Goal: Task Accomplishment & Management: Manage account settings

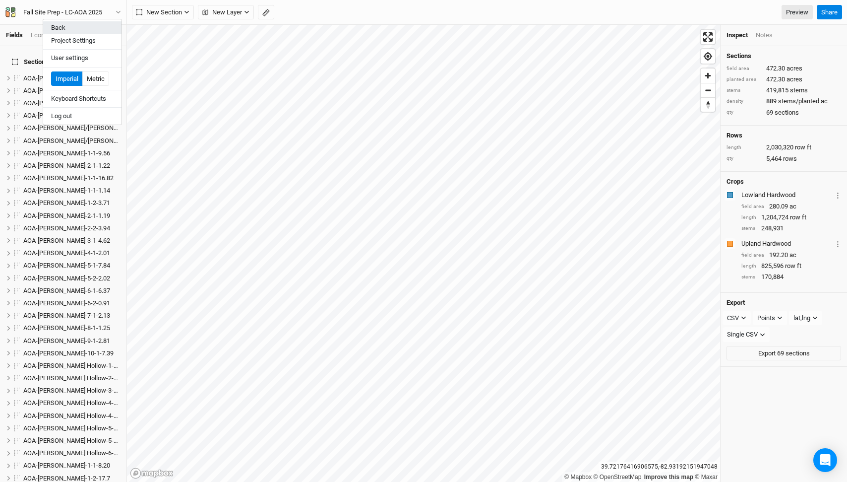
click at [89, 26] on button "Back" at bounding box center [82, 27] width 78 height 13
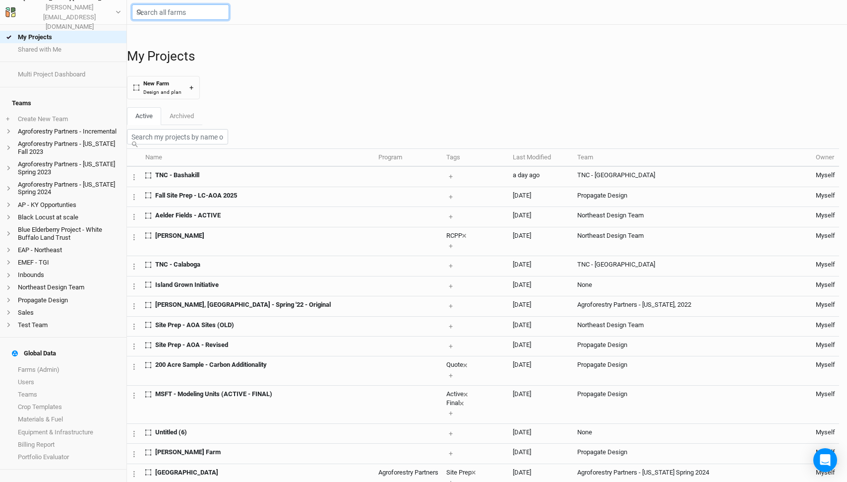
click at [154, 15] on input "text" at bounding box center [180, 11] width 97 height 15
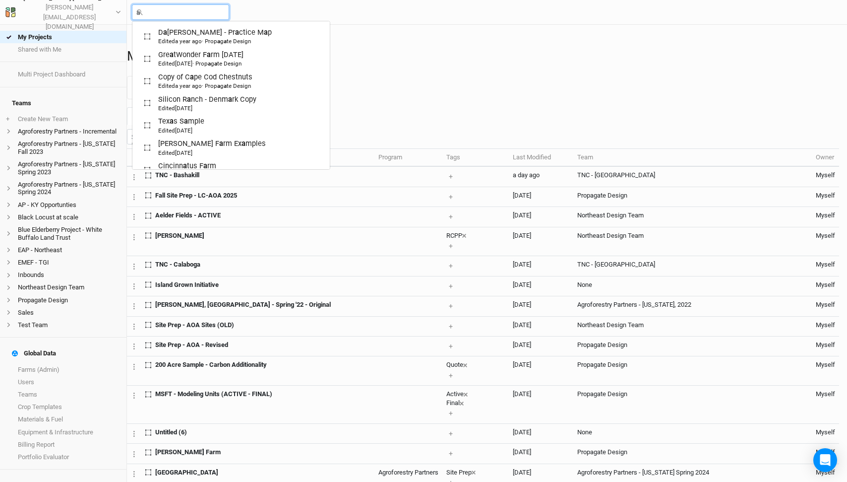
type input "ae"
type input "aelder Fields - ACTIVE"
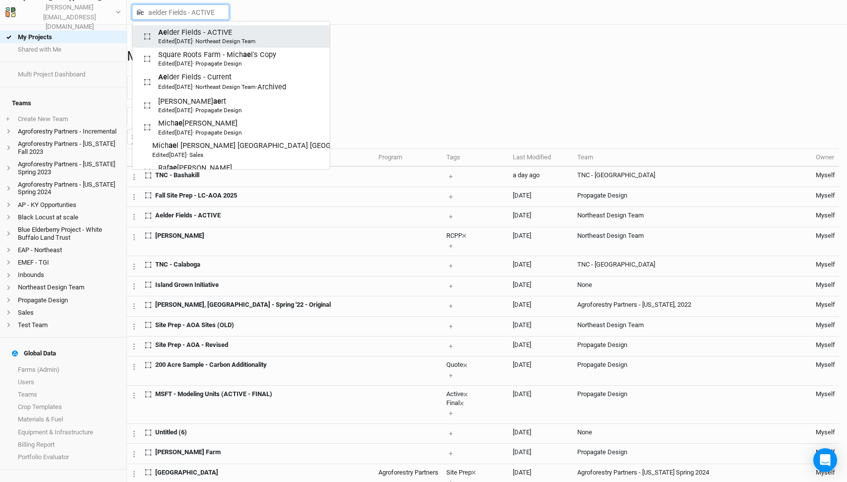
click at [176, 35] on div "Ae lder Fields - ACTIVE Edited [DATE] · Northeast Design Team" at bounding box center [206, 36] width 97 height 18
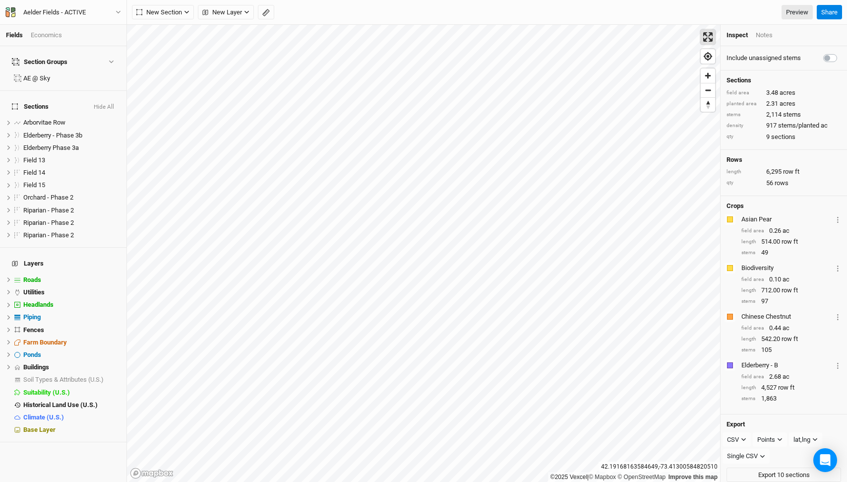
click at [709, 35] on span "Enter fullscreen" at bounding box center [708, 37] width 14 height 14
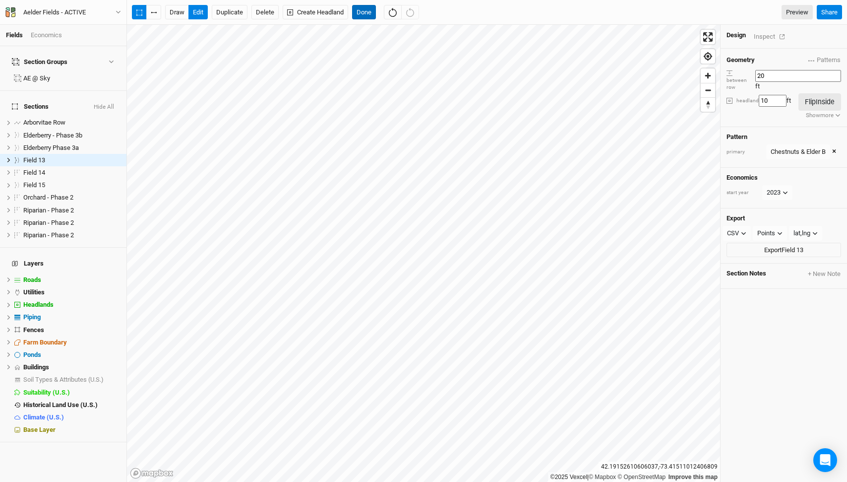
click at [372, 12] on button "Done" at bounding box center [364, 12] width 24 height 15
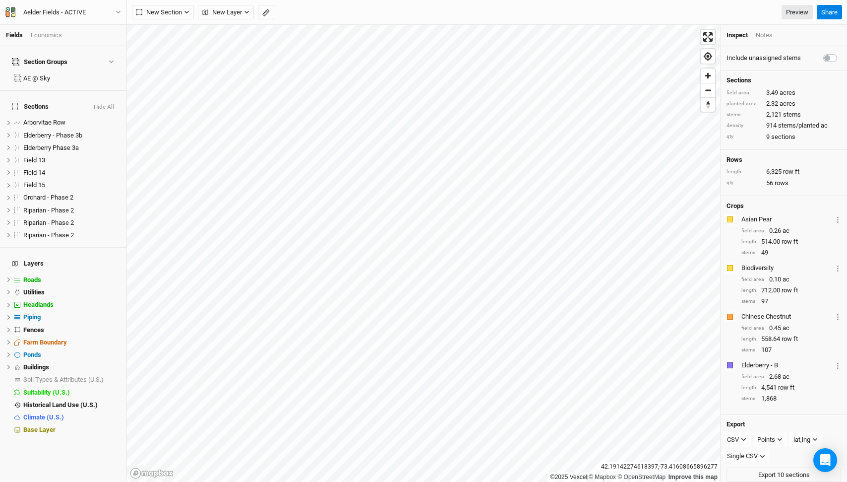
click at [111, 104] on button "Hide All" at bounding box center [103, 107] width 21 height 7
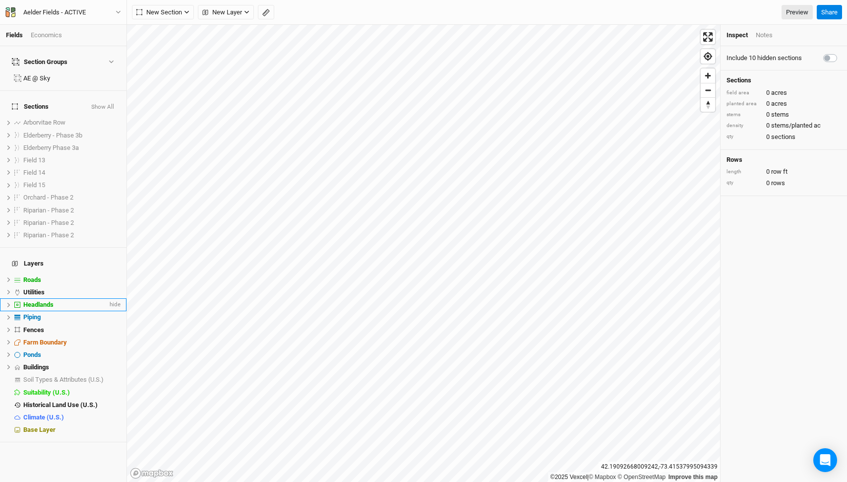
click at [66, 301] on div "Headlands" at bounding box center [65, 305] width 84 height 8
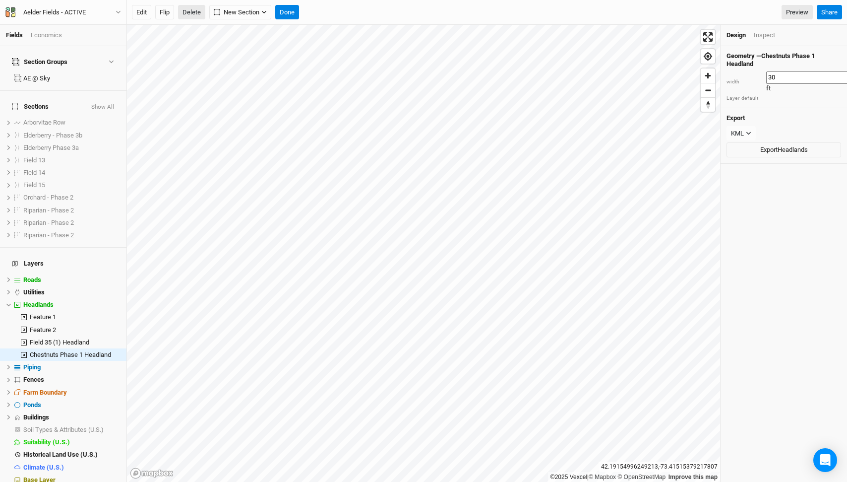
click at [195, 13] on button "Delete" at bounding box center [191, 12] width 27 height 15
click at [367, 11] on button "Confirm" at bounding box center [355, 12] width 31 height 15
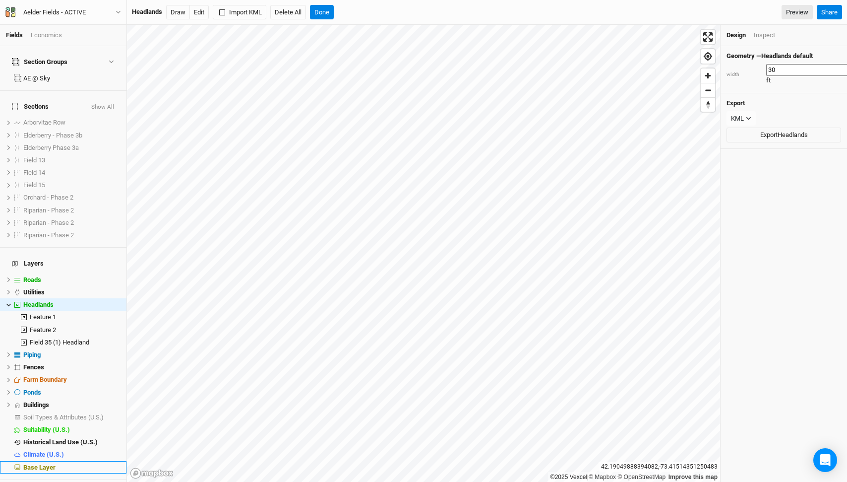
click at [40, 463] on span "Base Layer" at bounding box center [39, 466] width 32 height 7
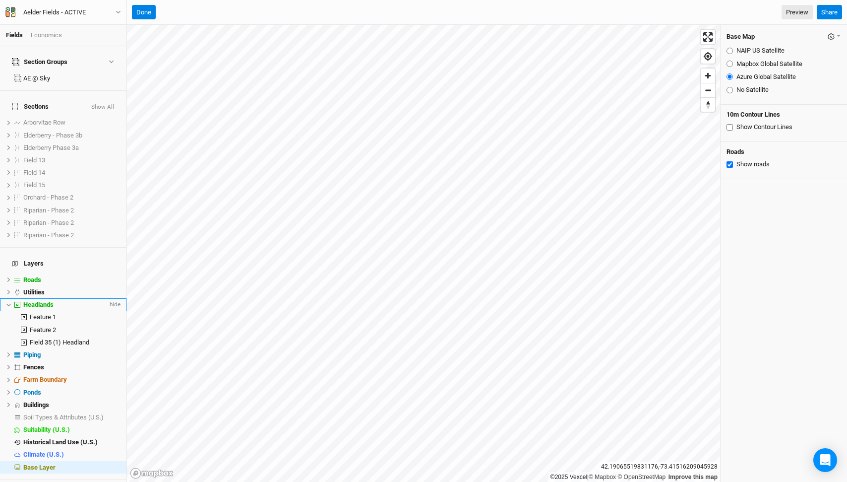
click at [40, 301] on div "Headlands" at bounding box center [65, 305] width 84 height 8
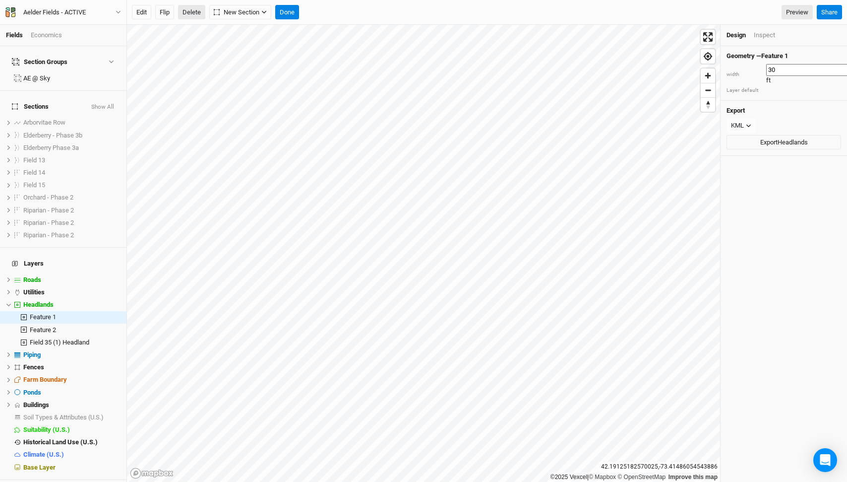
click at [192, 12] on button "Delete" at bounding box center [191, 12] width 27 height 15
click at [274, 12] on button "Cancel" at bounding box center [267, 12] width 28 height 15
click at [141, 14] on button "Edit" at bounding box center [141, 12] width 19 height 15
click at [299, 5] on button "Done" at bounding box center [287, 12] width 24 height 15
click at [188, 15] on button "Delete" at bounding box center [191, 12] width 27 height 15
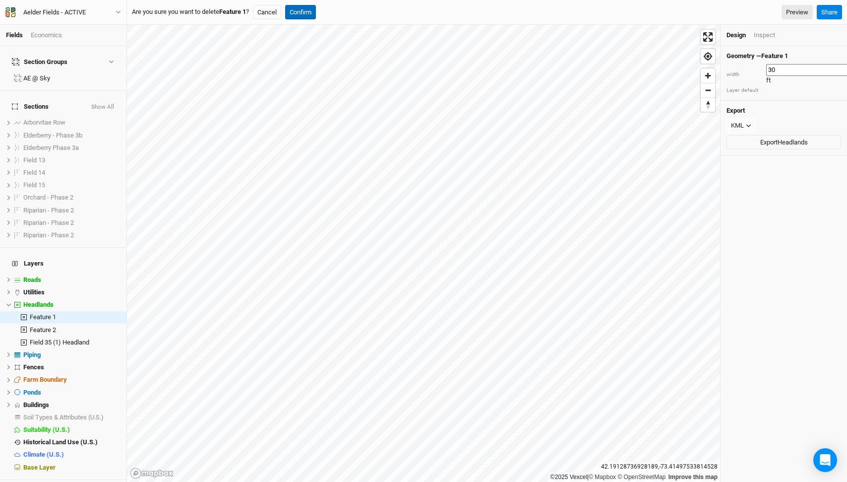
click at [306, 7] on button "Confirm" at bounding box center [300, 12] width 31 height 15
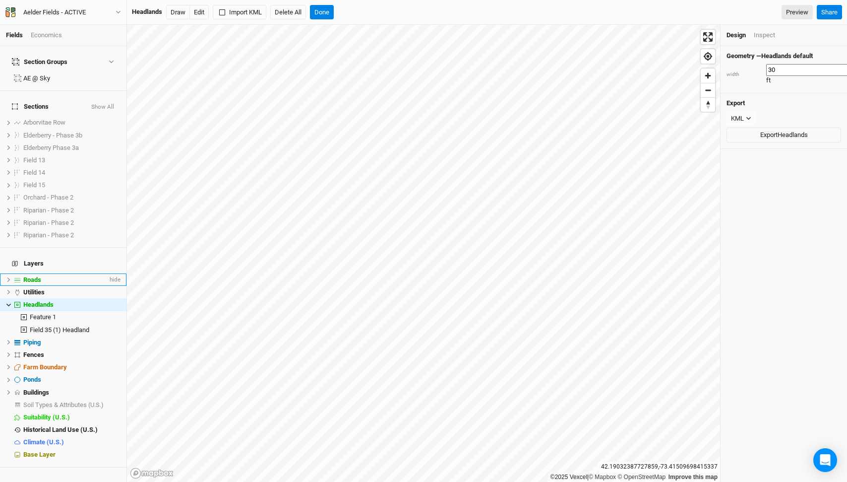
click at [46, 276] on div "Roads" at bounding box center [65, 280] width 84 height 8
type input "5"
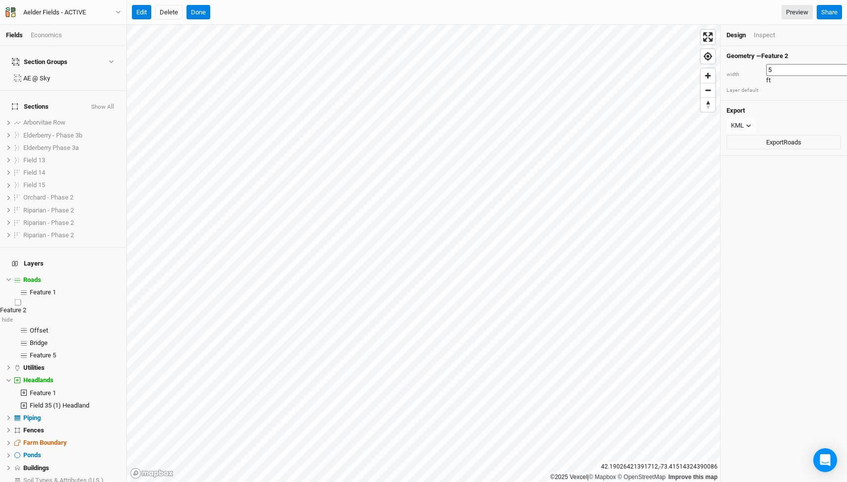
click at [51, 298] on li "Feature 2 hide" at bounding box center [63, 310] width 126 height 25
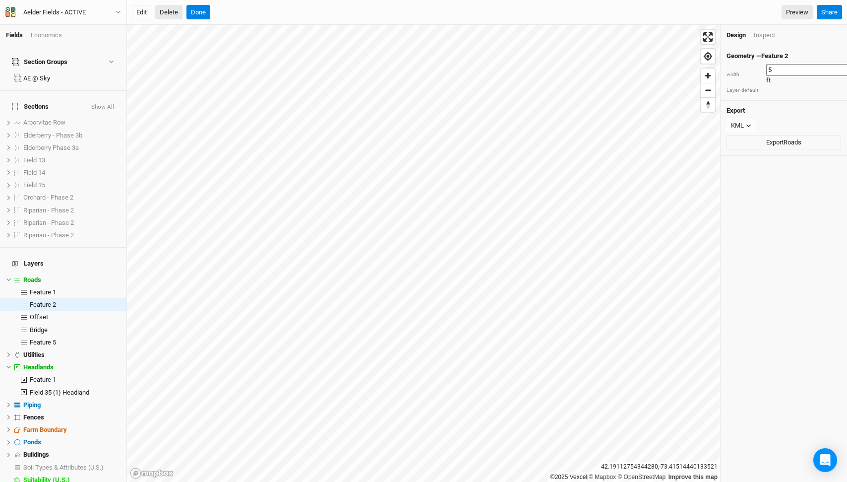
click at [171, 9] on button "Delete" at bounding box center [168, 12] width 27 height 15
click at [312, 16] on button "Confirm" at bounding box center [300, 12] width 31 height 15
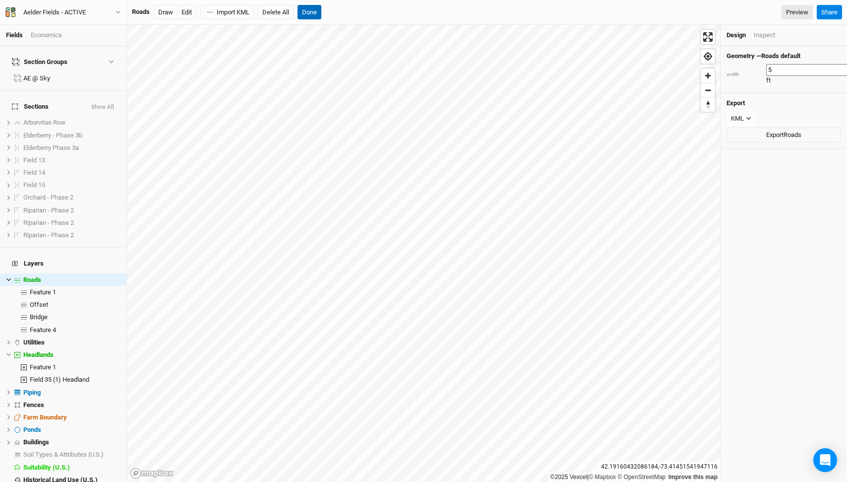
click at [313, 12] on button "Done" at bounding box center [310, 12] width 24 height 15
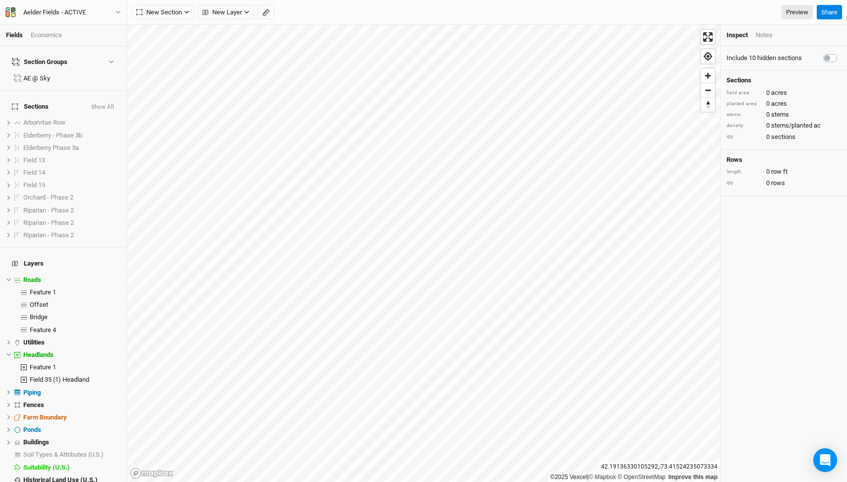
click at [110, 104] on button "Show All" at bounding box center [103, 107] width 24 height 7
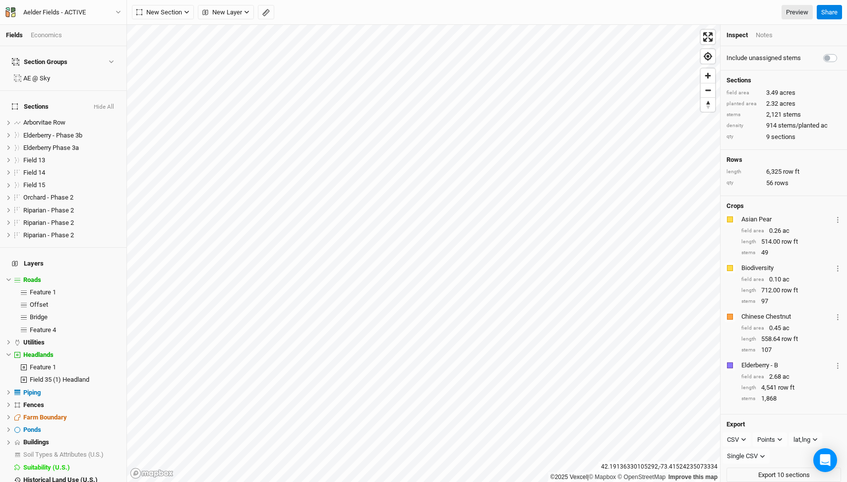
click at [110, 104] on button "Hide All" at bounding box center [103, 107] width 21 height 7
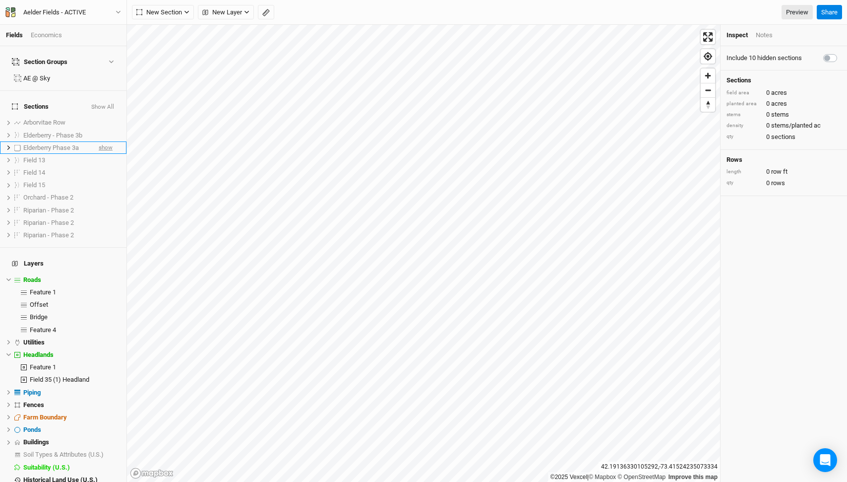
click at [107, 141] on span "show" at bounding box center [106, 147] width 14 height 12
click at [107, 141] on span "hide" at bounding box center [107, 147] width 11 height 12
click at [106, 154] on span "show" at bounding box center [106, 160] width 14 height 12
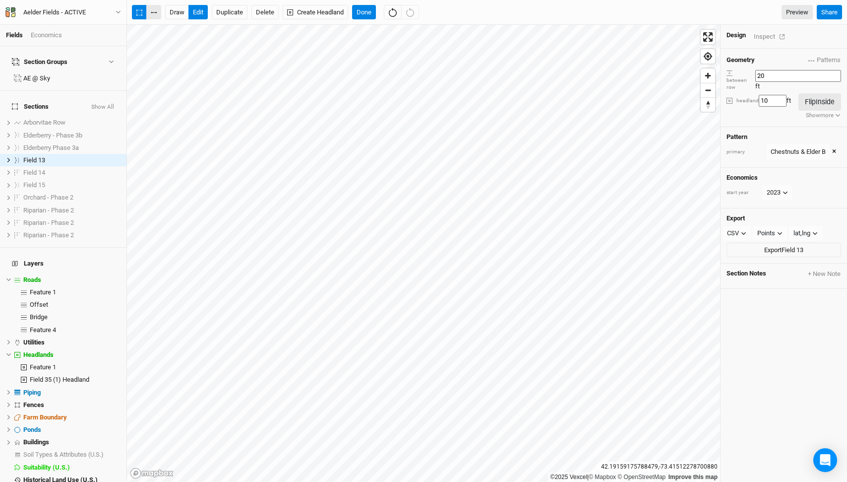
click at [153, 9] on button "button" at bounding box center [153, 12] width 15 height 15
click at [367, 6] on button "Done" at bounding box center [364, 12] width 24 height 15
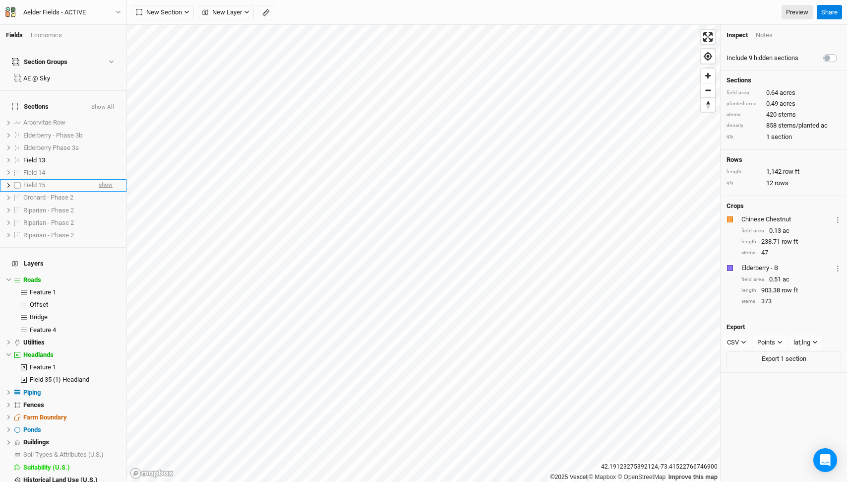
click at [107, 179] on span "show" at bounding box center [106, 185] width 14 height 12
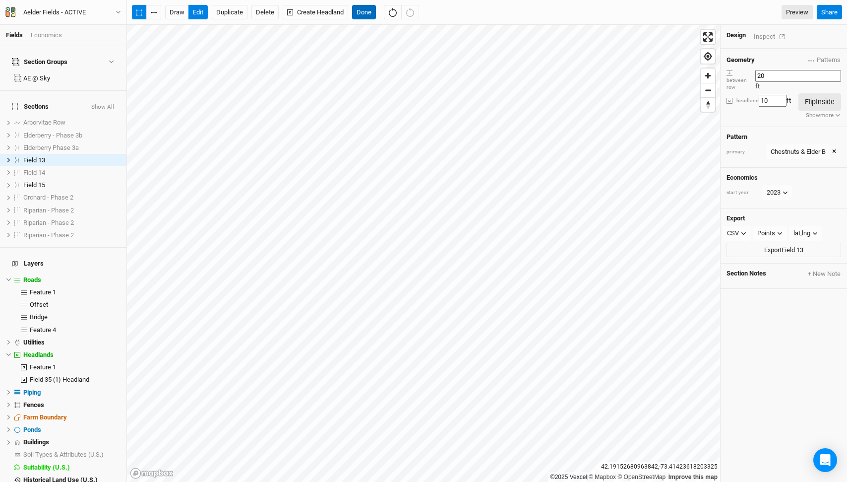
click at [368, 11] on button "Done" at bounding box center [364, 12] width 24 height 15
click at [107, 104] on button "Show All" at bounding box center [103, 107] width 24 height 7
click at [107, 104] on button "Hide All" at bounding box center [103, 107] width 21 height 7
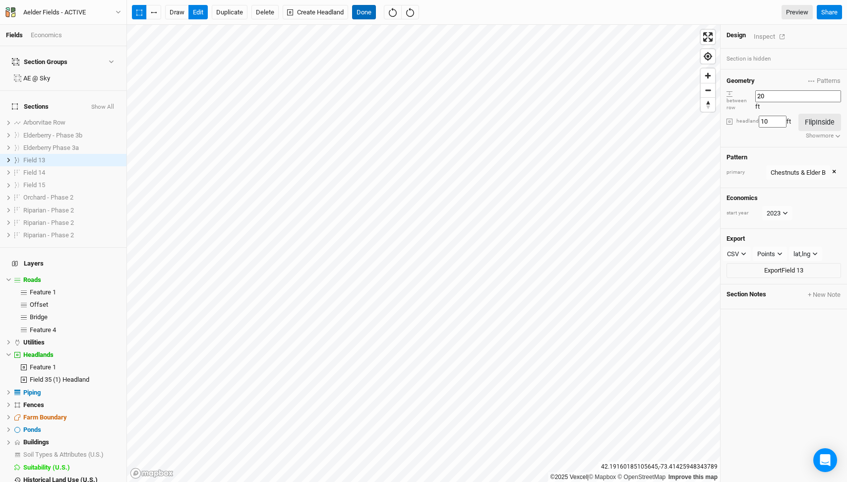
click at [372, 10] on button "Done" at bounding box center [364, 12] width 24 height 15
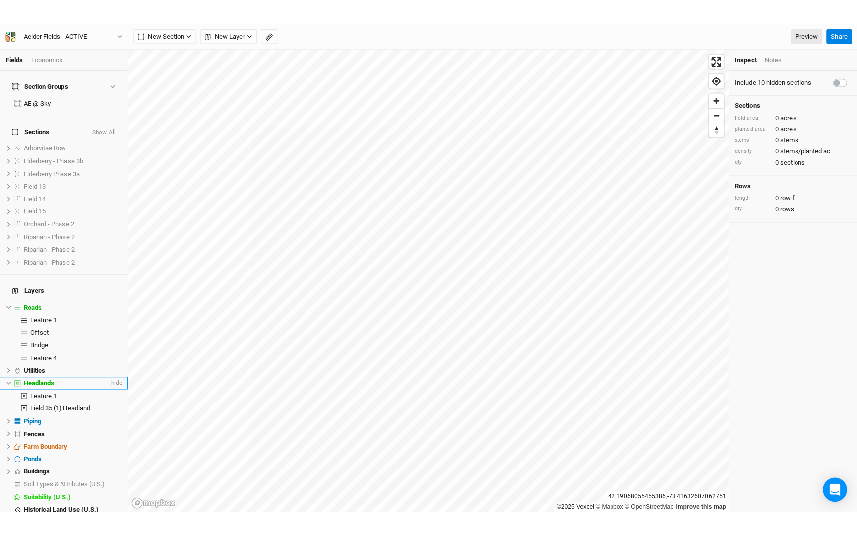
scroll to position [16, 0]
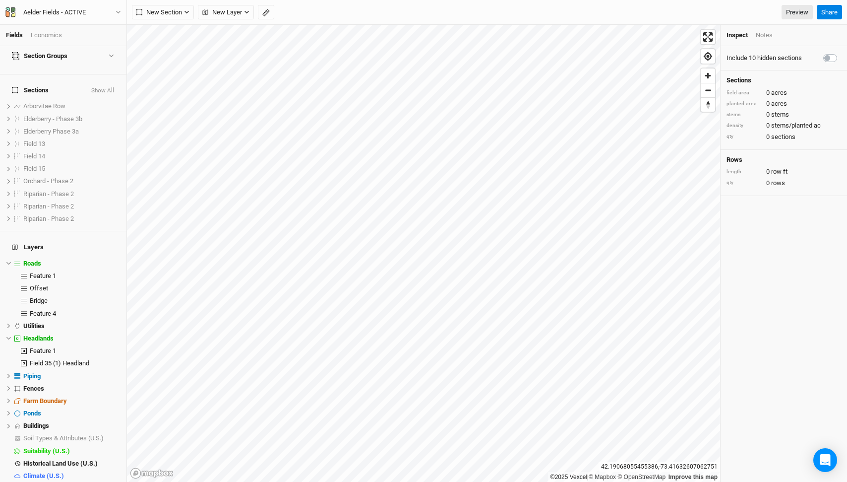
click at [80, 481] on div "Base Layer" at bounding box center [71, 488] width 97 height 8
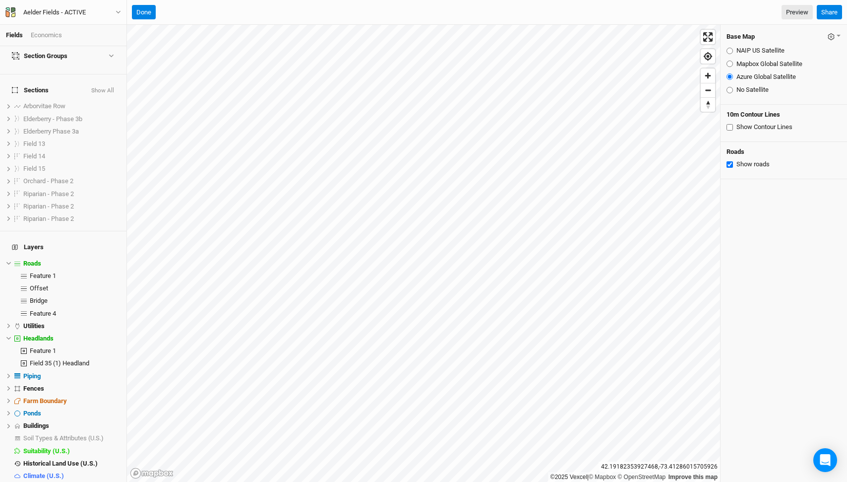
click at [730, 62] on input "Mapbox Global Satellite" at bounding box center [730, 64] width 6 height 6
radio input "true"
click at [730, 52] on input "NAIP US Satellite" at bounding box center [730, 51] width 6 height 6
radio input "true"
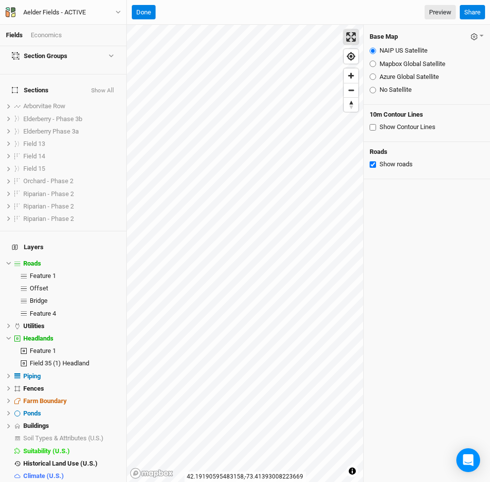
click at [354, 36] on span "Enter fullscreen" at bounding box center [351, 37] width 14 height 14
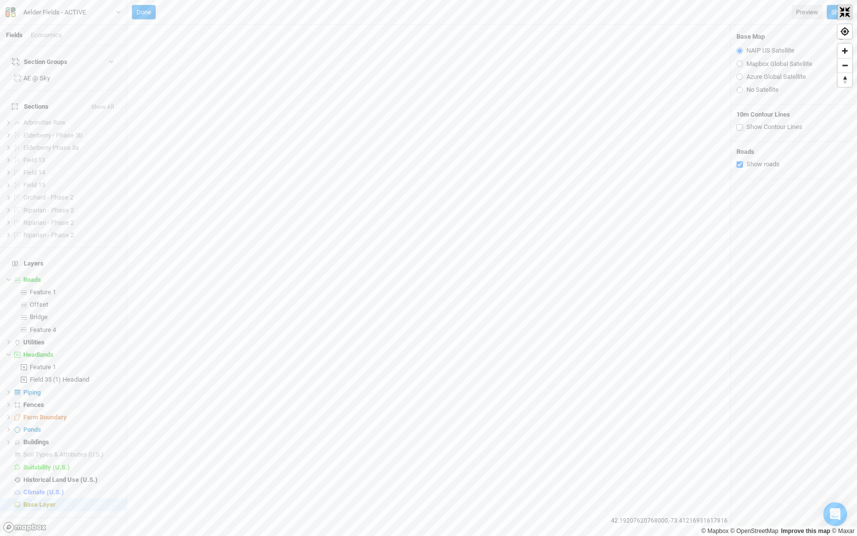
click at [840, 11] on span "Exit fullscreen" at bounding box center [845, 12] width 14 height 14
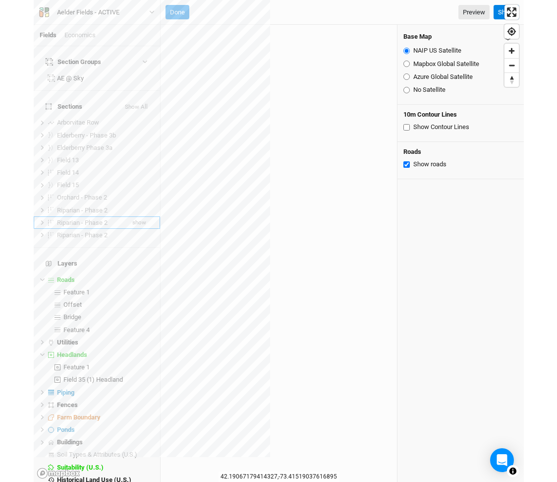
scroll to position [16, 0]
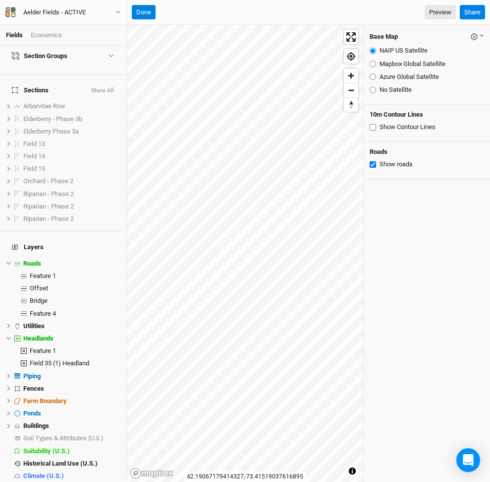
click at [372, 75] on input "Azure Global Satellite" at bounding box center [373, 76] width 6 height 6
radio input "true"
click at [371, 65] on input "Mapbox Global Satellite" at bounding box center [373, 64] width 6 height 6
radio input "true"
click at [372, 50] on input "NAIP US Satellite" at bounding box center [373, 51] width 6 height 6
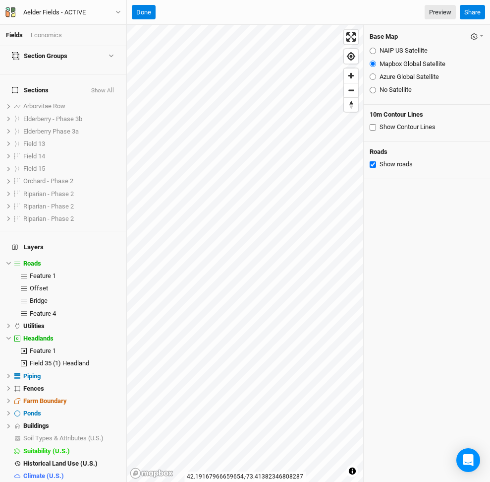
radio input "true"
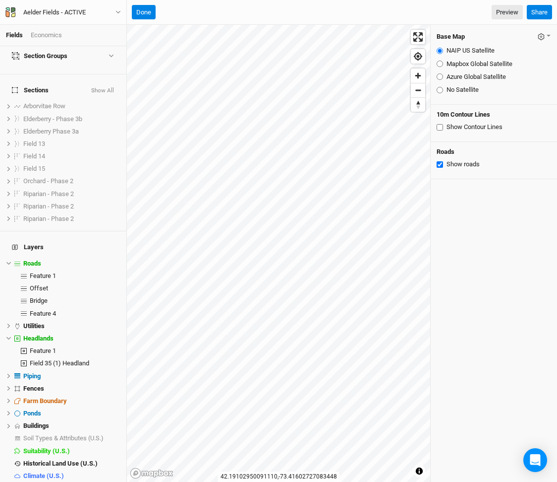
click at [438, 74] on input "Azure Global Satellite" at bounding box center [440, 76] width 6 height 6
radio input "true"
click at [439, 63] on input "Mapbox Global Satellite" at bounding box center [440, 64] width 6 height 6
radio input "true"
click at [439, 63] on input "Mapbox Global Satellite" at bounding box center [440, 64] width 6 height 6
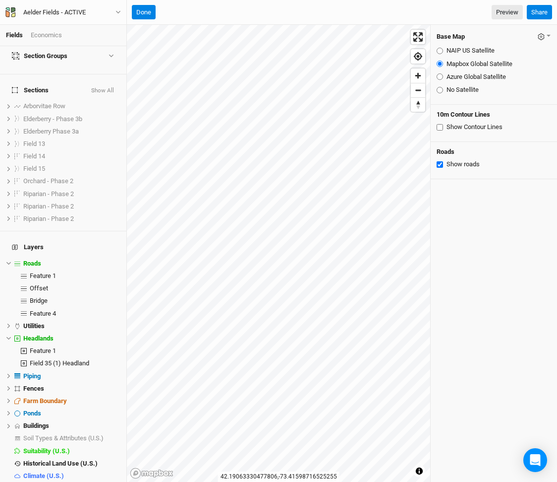
click at [441, 49] on input "NAIP US Satellite" at bounding box center [440, 51] width 6 height 6
radio input "true"
click at [440, 75] on input "Azure Global Satellite" at bounding box center [440, 76] width 6 height 6
radio input "true"
click at [110, 87] on button "Show All" at bounding box center [103, 90] width 24 height 7
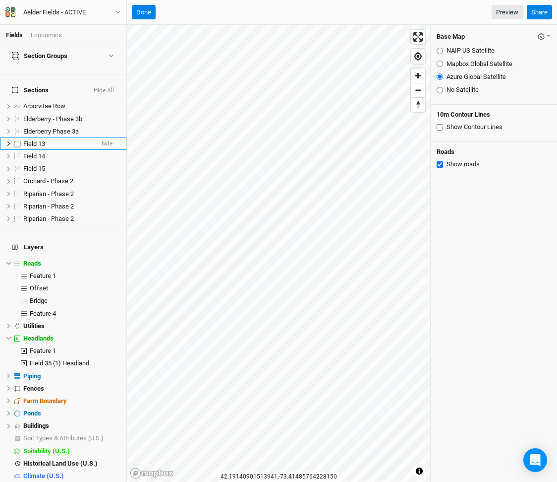
click at [64, 140] on div "Field 13" at bounding box center [58, 144] width 70 height 8
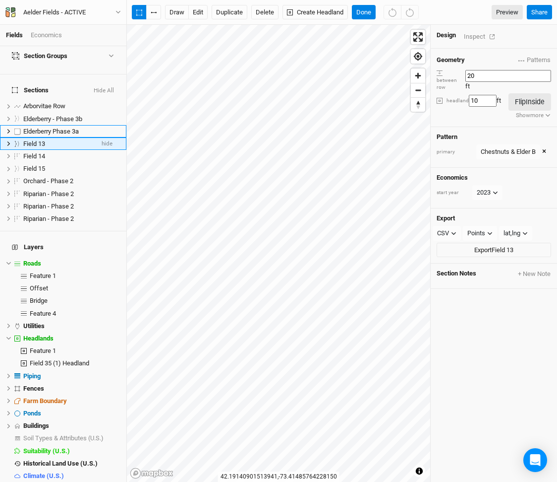
scroll to position [0, 0]
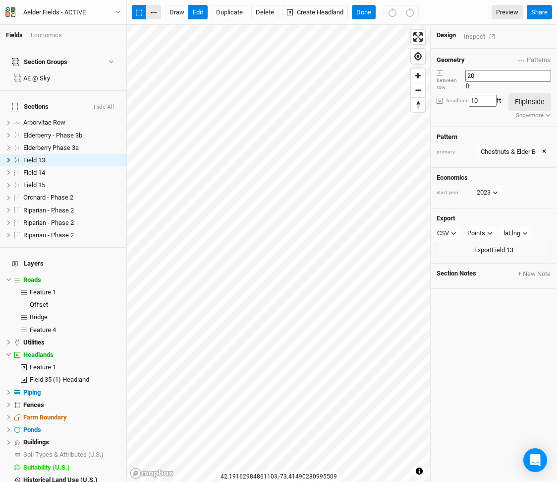
click at [156, 11] on button "button" at bounding box center [153, 12] width 15 height 15
drag, startPoint x: 143, startPoint y: 12, endPoint x: 167, endPoint y: 14, distance: 23.9
click at [142, 12] on button "button" at bounding box center [139, 12] width 15 height 15
click at [136, 8] on button "button" at bounding box center [139, 12] width 15 height 15
click at [365, 12] on button "Done" at bounding box center [364, 12] width 24 height 15
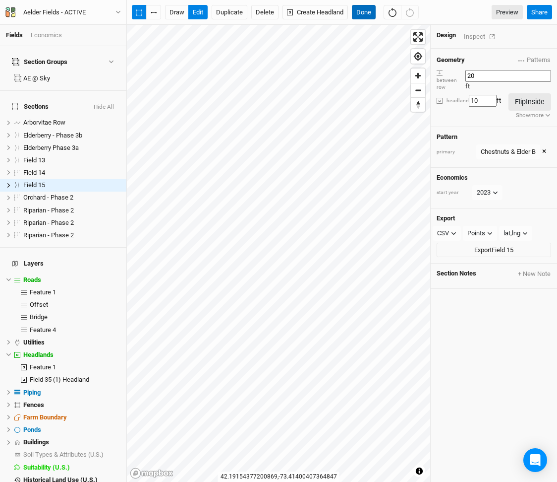
click at [363, 4] on div "draw edit Duplicate Delete Create Headland Done Preview Share" at bounding box center [342, 12] width 430 height 25
click at [367, 9] on button "Done" at bounding box center [364, 12] width 24 height 15
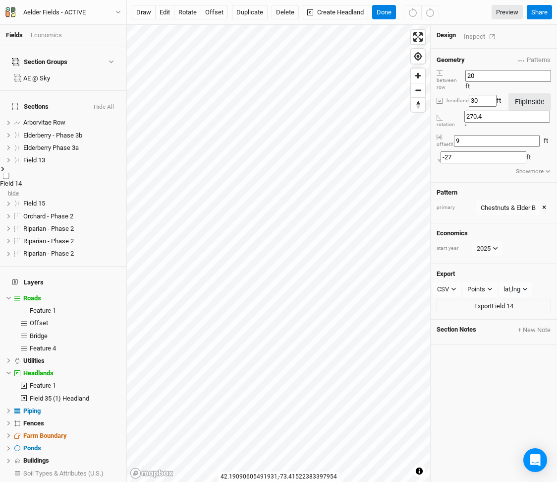
click at [19, 186] on span "hide" at bounding box center [13, 192] width 11 height 12
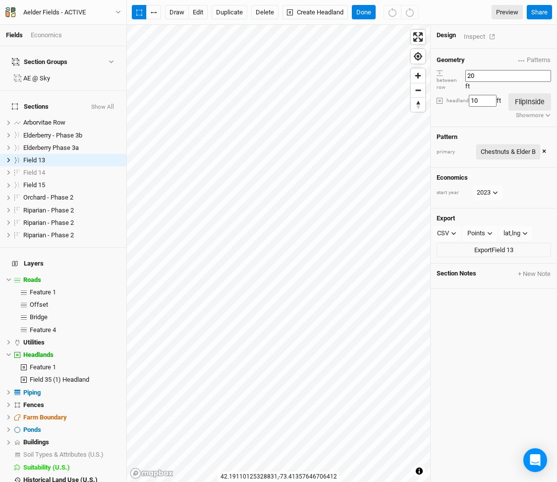
click at [512, 147] on div "Chestnuts & Elder B" at bounding box center [508, 152] width 55 height 10
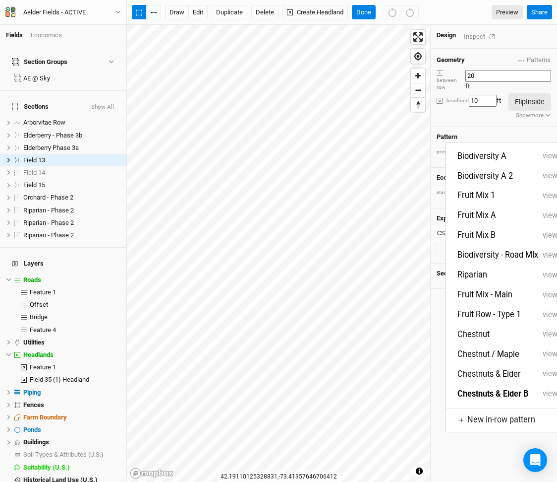
click at [465, 127] on div "Pattern primary Chestnuts & Elder B ×" at bounding box center [494, 147] width 126 height 41
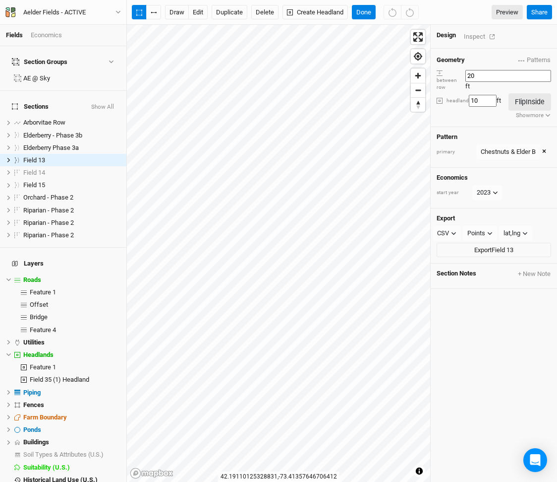
click at [542, 144] on div "Chestnuts & Elder B Biodiversity A view Biodiversity A 2 view Fruit Mix 1 view …" at bounding box center [512, 151] width 70 height 15
click at [546, 146] on button "×" at bounding box center [545, 151] width 4 height 11
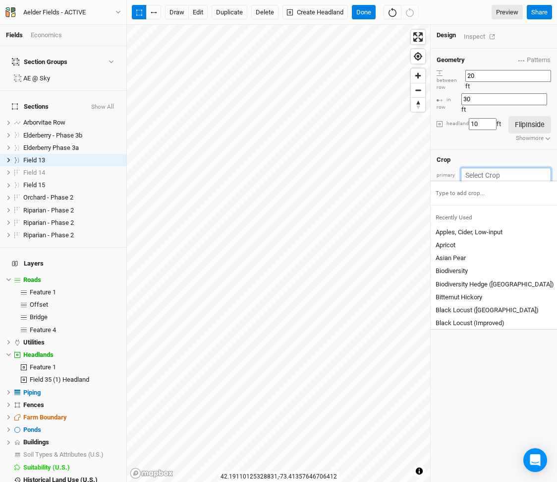
click at [498, 168] on input "text" at bounding box center [506, 175] width 90 height 15
type input "ch"
type input "chinese Chestnut"
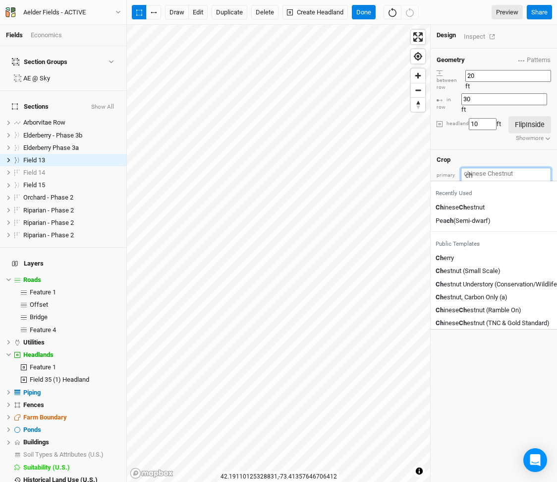
type input "che"
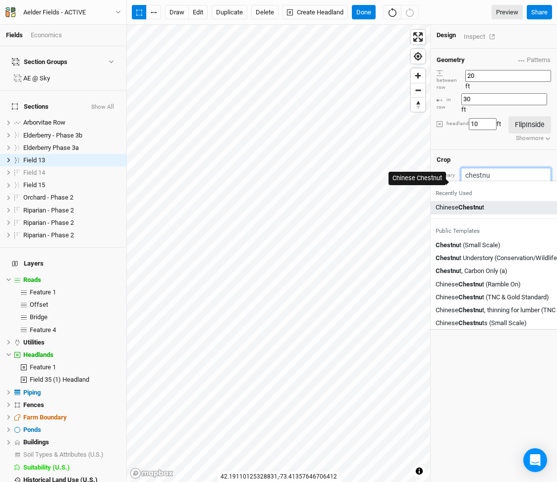
click at [471, 203] on div "[DEMOGRAPHIC_DATA] Chestnu t" at bounding box center [460, 207] width 49 height 9
type input "Chinese Chestnut"
type input "20"
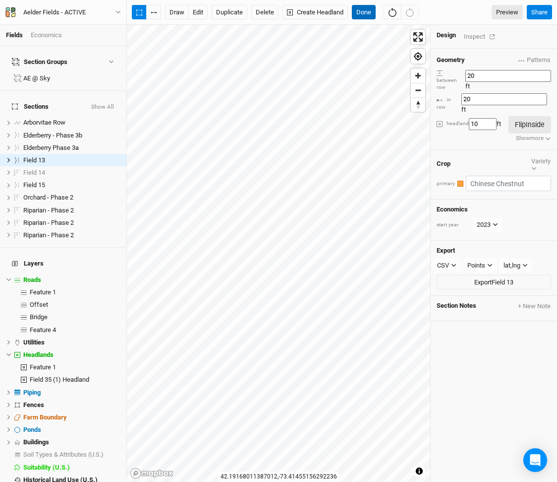
click at [371, 11] on button "Done" at bounding box center [364, 12] width 24 height 15
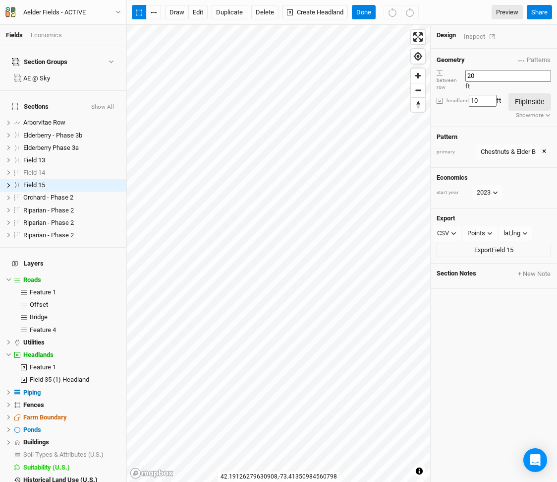
click at [489, 95] on input "10" at bounding box center [483, 101] width 28 height 12
type input "0"
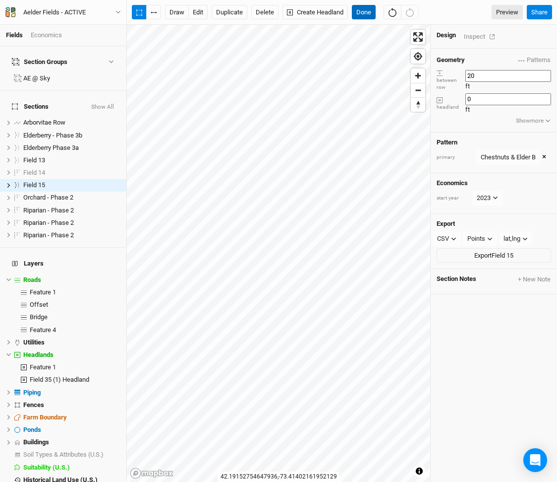
click at [363, 9] on button "Done" at bounding box center [364, 12] width 24 height 15
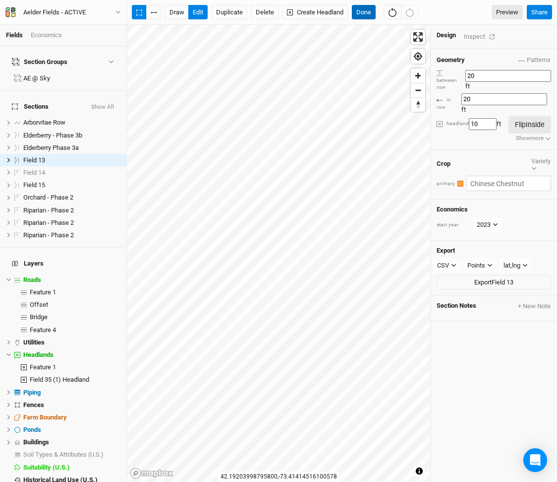
click at [364, 14] on button "Done" at bounding box center [364, 12] width 24 height 15
click at [104, 179] on span "hide" at bounding box center [107, 185] width 11 height 12
click at [154, 11] on button "button" at bounding box center [153, 12] width 15 height 15
click at [157, 12] on button "button" at bounding box center [153, 12] width 15 height 15
click at [367, 13] on button "Done" at bounding box center [364, 12] width 24 height 15
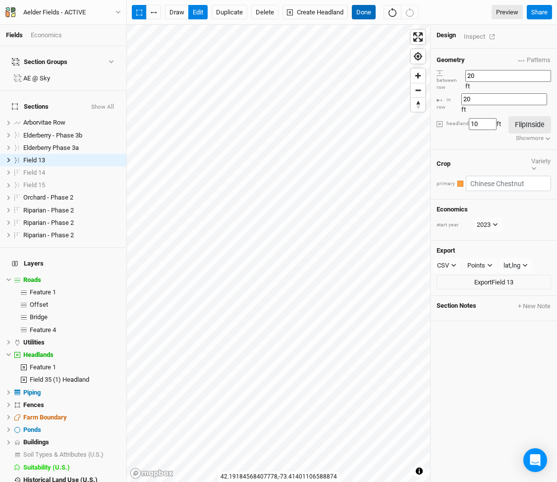
click at [363, 12] on button "Done" at bounding box center [364, 12] width 24 height 15
click at [366, 8] on button "Done" at bounding box center [364, 12] width 24 height 15
click at [370, 1] on div "draw edit Duplicate Delete Create Headland Done Preview Share" at bounding box center [342, 12] width 430 height 25
click at [364, 7] on button "Done" at bounding box center [364, 12] width 24 height 15
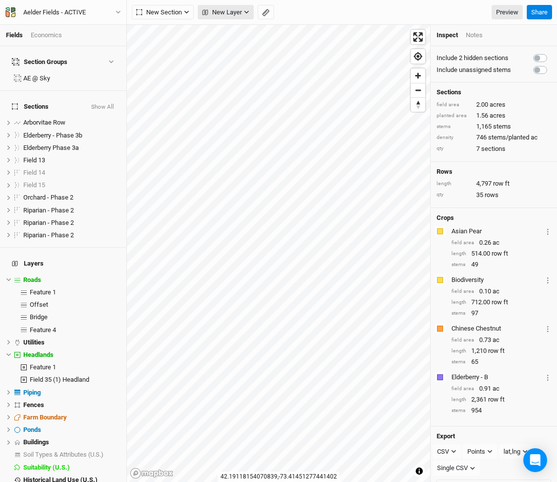
click at [227, 15] on span "New Layer" at bounding box center [222, 12] width 40 height 10
click at [244, 100] on button "Field Boundaries" at bounding box center [242, 93] width 89 height 15
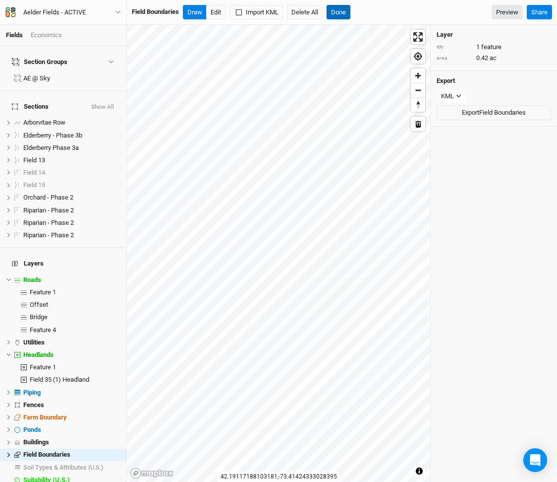
click at [340, 13] on button "Done" at bounding box center [339, 12] width 24 height 15
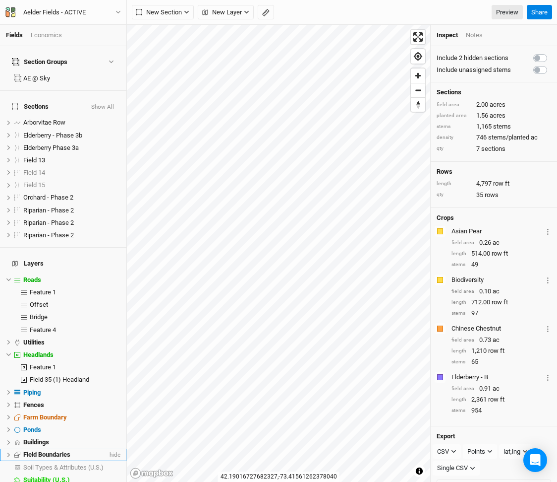
click at [61, 448] on li "Field Boundaries hide" at bounding box center [63, 454] width 126 height 12
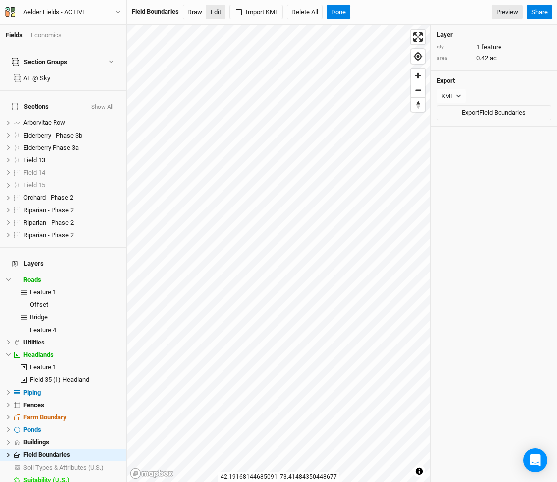
click at [216, 11] on button "Edit" at bounding box center [215, 12] width 19 height 15
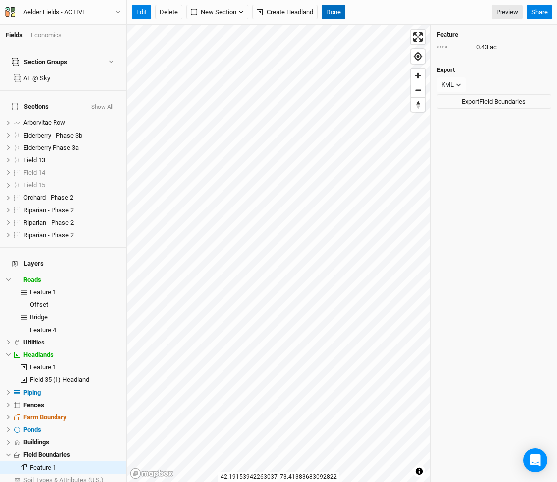
click at [336, 8] on button "Done" at bounding box center [334, 12] width 24 height 15
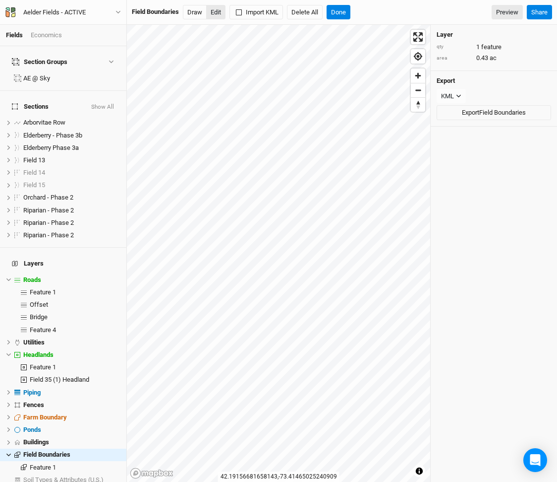
click at [221, 16] on button "Edit" at bounding box center [215, 12] width 19 height 15
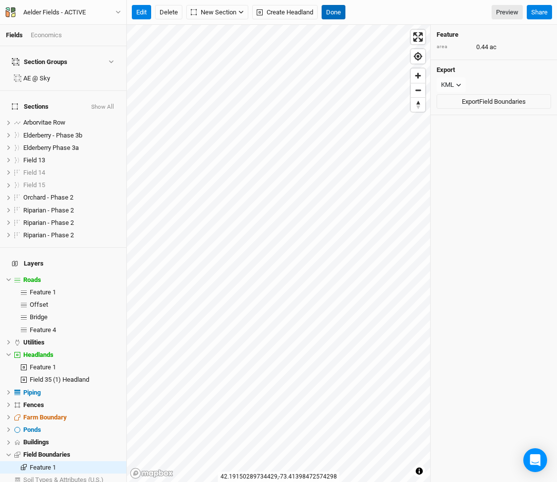
click at [337, 11] on button "Done" at bounding box center [334, 12] width 24 height 15
click at [336, 9] on button "Done" at bounding box center [334, 12] width 24 height 15
click at [341, 5] on button "Done" at bounding box center [334, 12] width 24 height 15
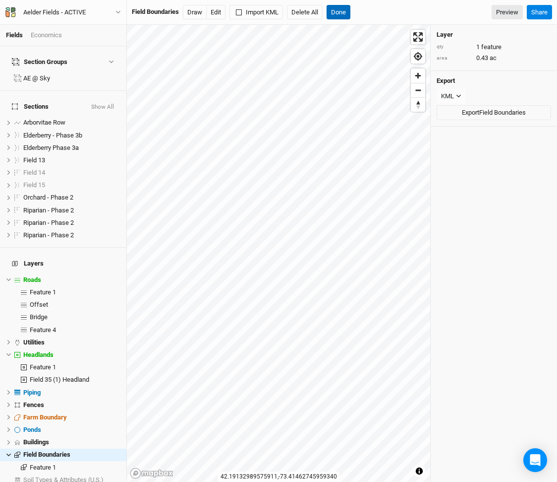
click at [343, 10] on button "Done" at bounding box center [339, 12] width 24 height 15
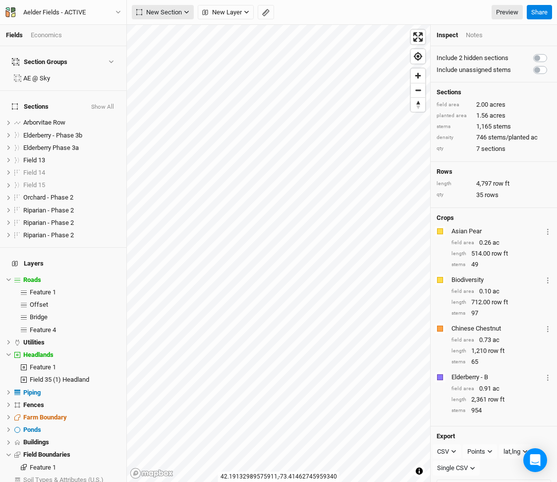
click at [174, 11] on span "New Section" at bounding box center [159, 12] width 46 height 10
click at [160, 61] on div "Keyline Beta" at bounding box center [177, 63] width 48 height 11
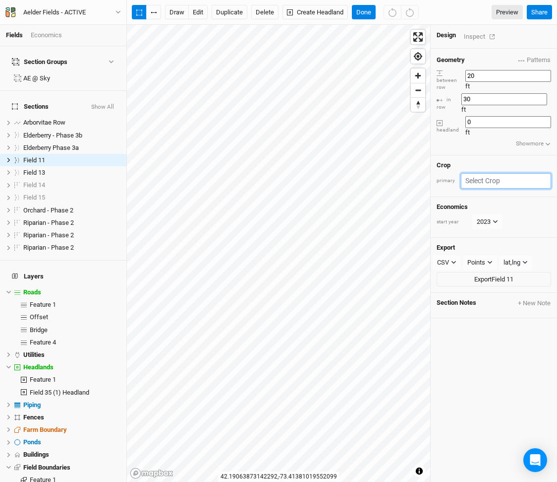
click at [498, 173] on input "text" at bounding box center [506, 180] width 90 height 15
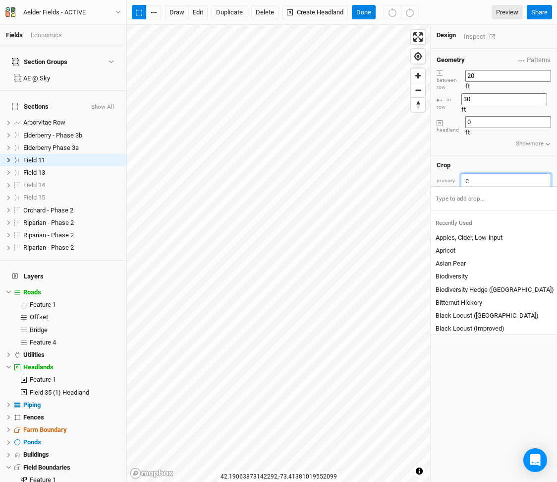
type input "el"
type input "elderberry"
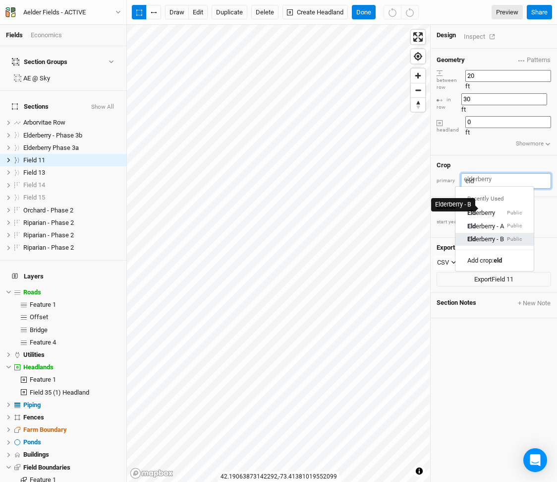
click at [504, 234] on div "Eld erberry - B" at bounding box center [486, 238] width 37 height 9
type input "Elderberry - B"
type input "12"
type input "2.5"
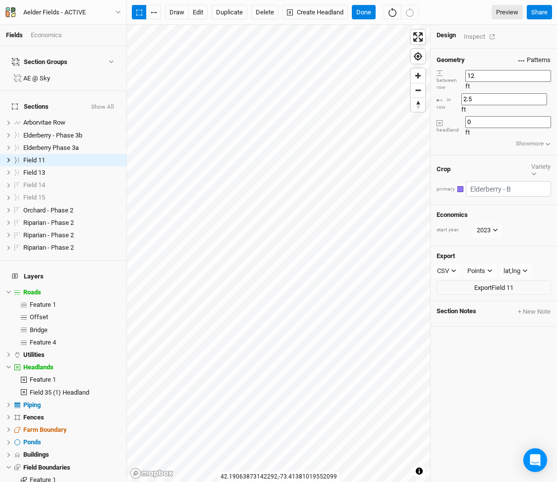
click at [532, 59] on span "Patterns" at bounding box center [535, 60] width 32 height 10
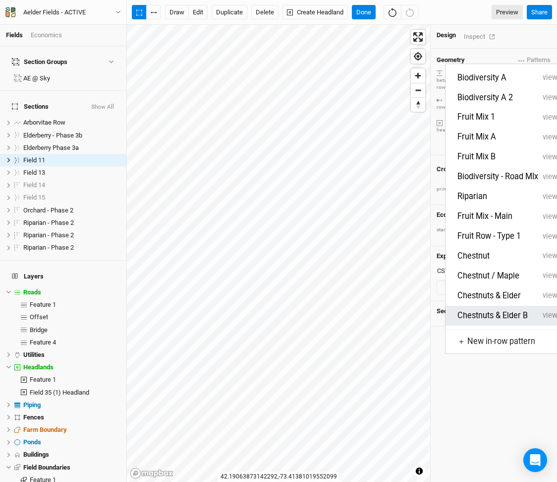
click at [523, 310] on button "Chestnuts & Elder B" at bounding box center [498, 315] width 81 height 11
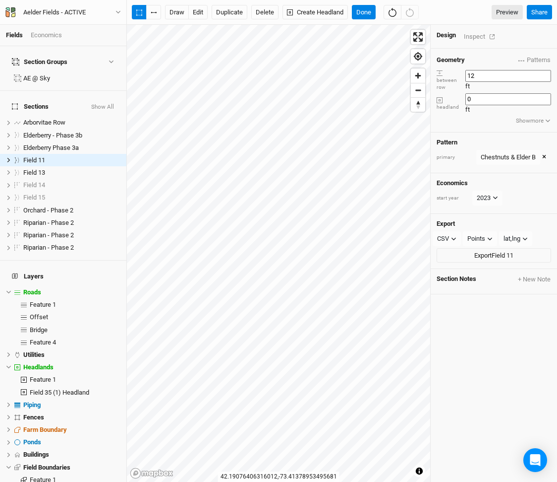
click at [488, 93] on input "0" at bounding box center [509, 99] width 86 height 12
type input "10"
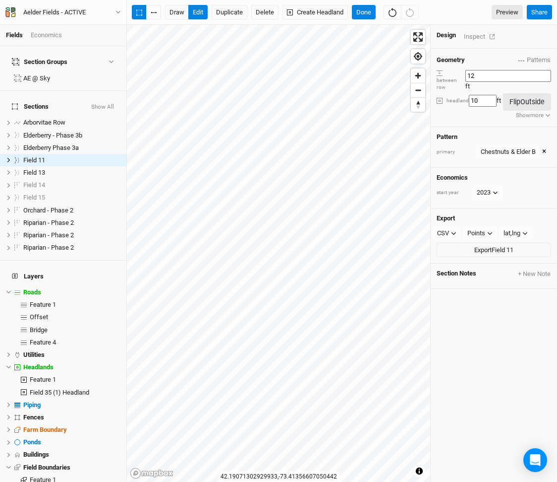
click at [532, 51] on div "Geometry Patterns Biodiversity A view Biodiversity A 2 view Fruit Mix 1 view Fr…" at bounding box center [494, 88] width 126 height 78
click at [524, 55] on span "Patterns" at bounding box center [535, 60] width 32 height 10
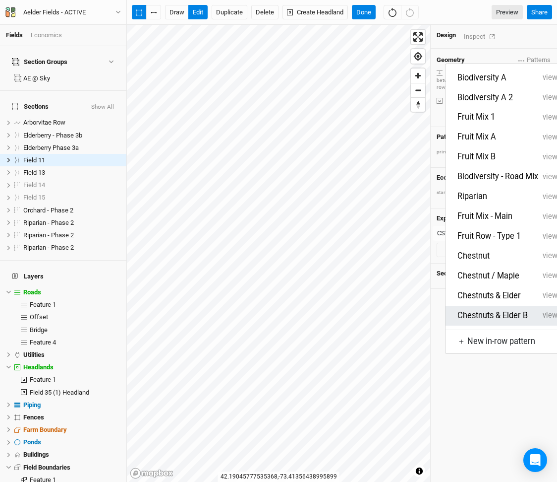
click at [541, 307] on button "view" at bounding box center [551, 315] width 24 height 16
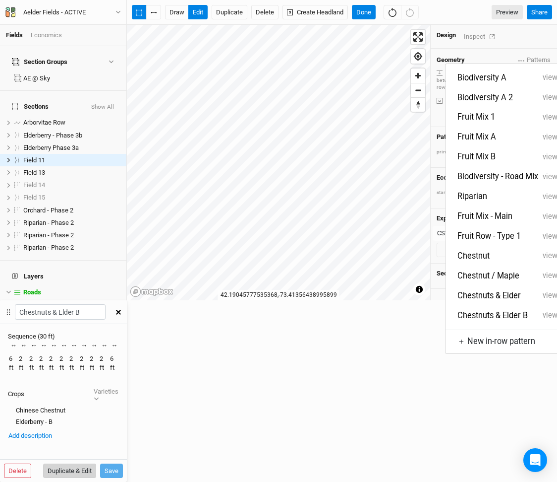
click at [96, 463] on button "Duplicate & Edit" at bounding box center [69, 470] width 53 height 15
type input "Chestnuts & Elder B 14"
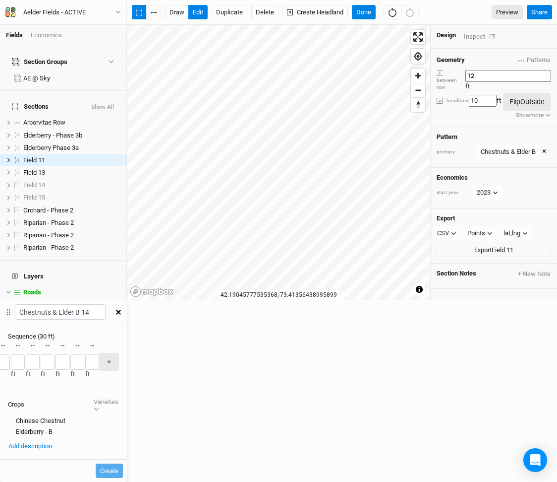
scroll to position [0, 262]
click at [99, 354] on input "6" at bounding box center [92, 361] width 14 height 15
type input "2"
click at [119, 353] on button "＋" at bounding box center [109, 361] width 20 height 17
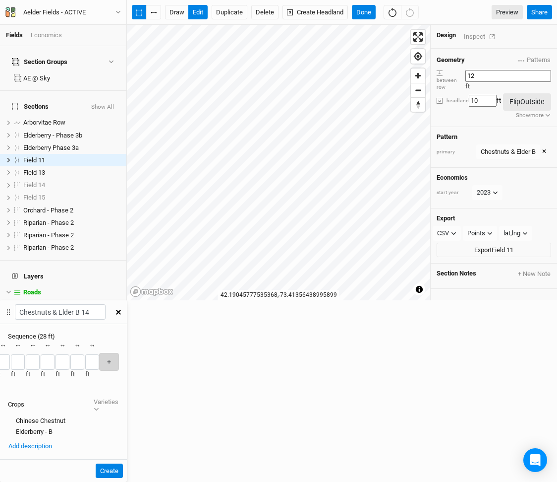
click at [119, 353] on button "＋" at bounding box center [109, 361] width 20 height 17
click at [127, 341] on div "× Remove Recently Used Apples, Cider, Low-input Public Apricot Asian Pear Biodi…" at bounding box center [63, 367] width 127 height 53
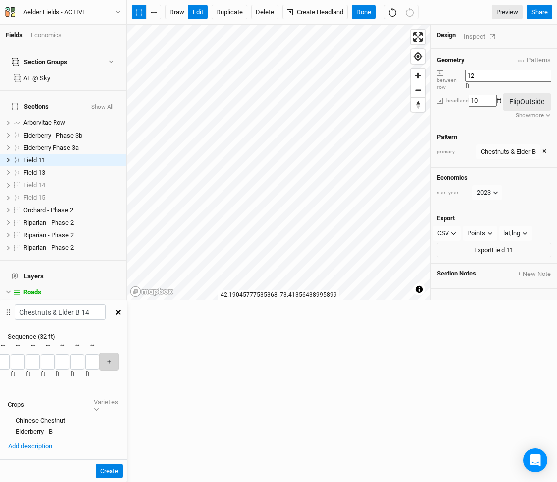
click at [119, 353] on button "＋" at bounding box center [109, 361] width 20 height 17
click at [99, 354] on input "2" at bounding box center [92, 361] width 14 height 15
type input "4"
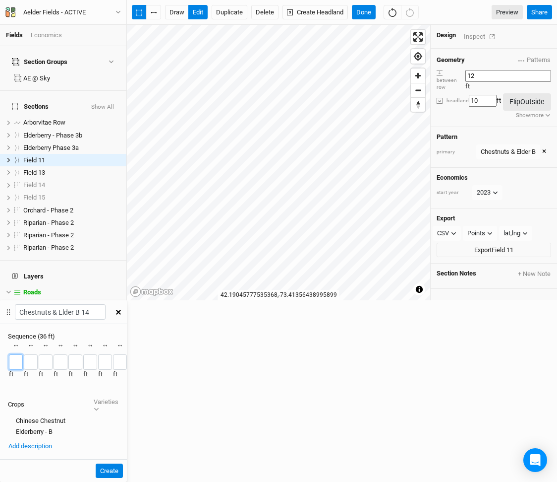
click at [23, 354] on input "6" at bounding box center [16, 361] width 14 height 15
type input "4"
click at [99, 354] on input "4" at bounding box center [92, 361] width 14 height 15
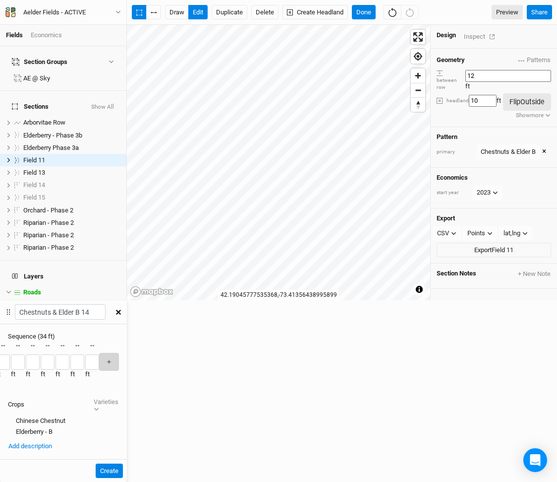
click at [119, 353] on button "＋" at bounding box center [109, 361] width 20 height 17
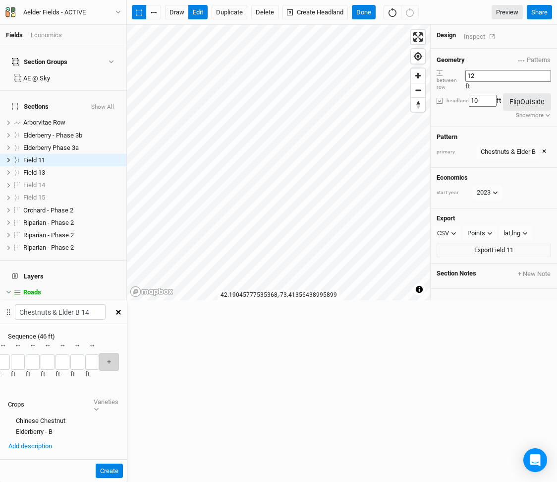
scroll to position [0, 380]
click at [40, 354] on input "2" at bounding box center [33, 361] width 14 height 15
click at [55, 354] on input "4" at bounding box center [48, 361] width 14 height 15
click at [55, 354] on input "2" at bounding box center [48, 361] width 14 height 15
type input "2"
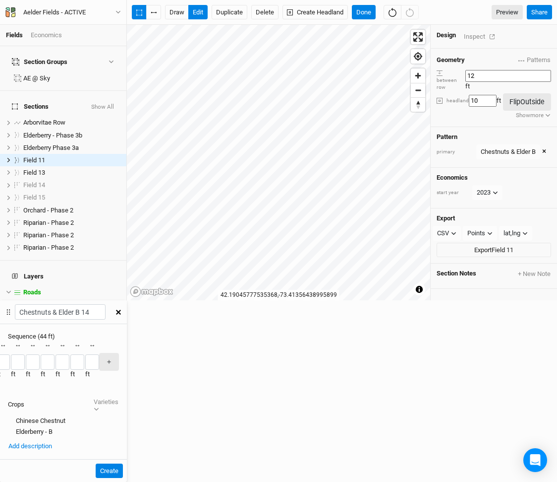
click at [55, 341] on div "↔ 2 ft" at bounding box center [48, 361] width 14 height 41
click at [69, 354] on input "4" at bounding box center [63, 361] width 14 height 15
type input "2"
click at [84, 354] on input "4" at bounding box center [77, 361] width 14 height 15
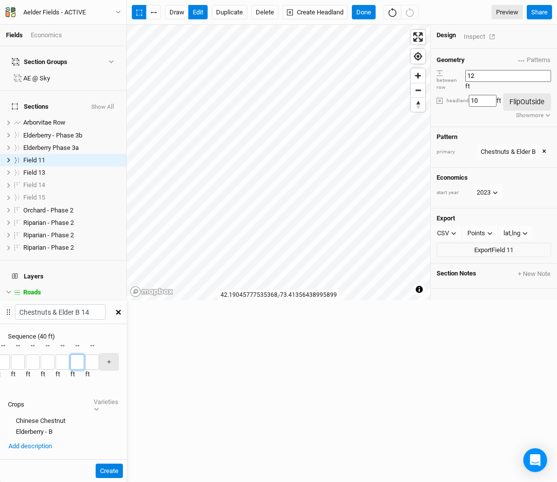
type input "2"
click at [99, 354] on input "4" at bounding box center [92, 361] width 14 height 15
click at [123, 463] on button "Create" at bounding box center [109, 470] width 27 height 15
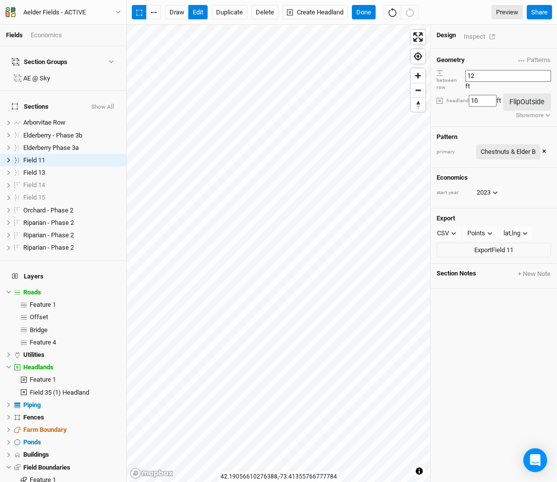
click at [525, 147] on div "Chestnuts & Elder B" at bounding box center [508, 152] width 55 height 10
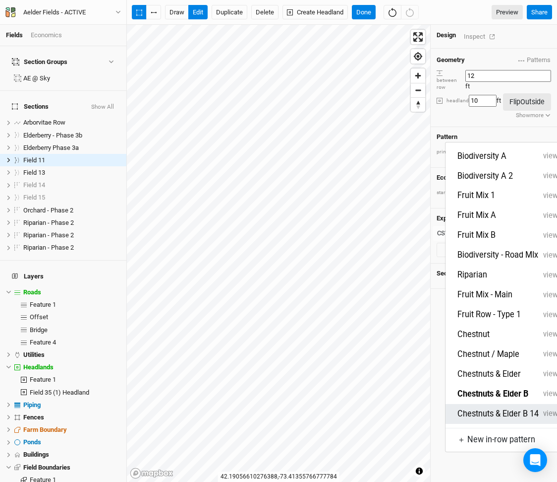
click at [503, 408] on button "Chestnuts & Elder B 14" at bounding box center [498, 413] width 81 height 11
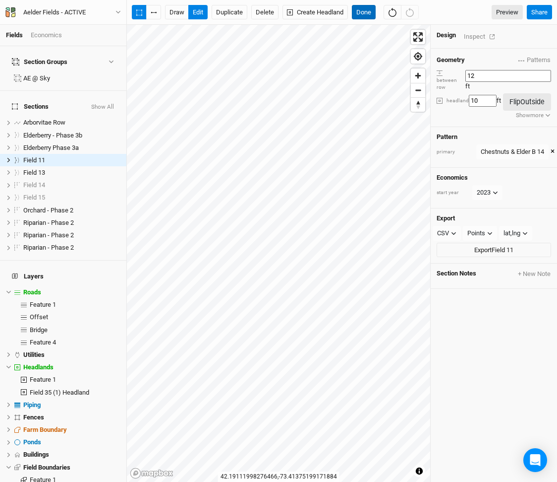
click at [365, 12] on button "Done" at bounding box center [364, 12] width 24 height 15
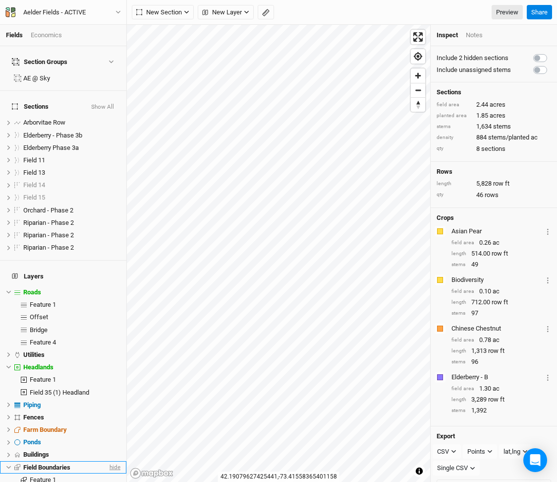
click at [113, 461] on span "hide" at bounding box center [114, 467] width 13 height 12
click at [116, 461] on span "show" at bounding box center [113, 467] width 16 height 12
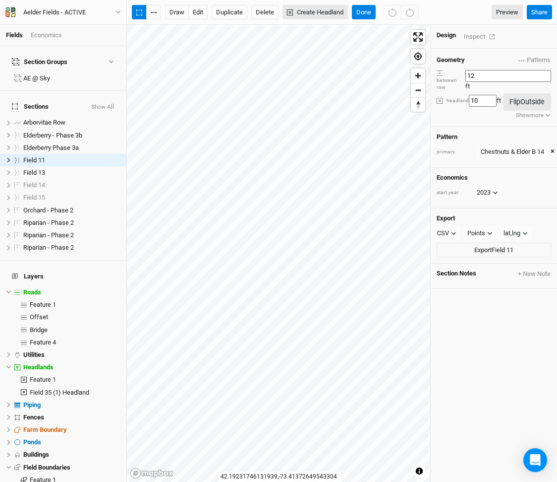
click at [313, 16] on button "Create Headland" at bounding box center [315, 12] width 65 height 15
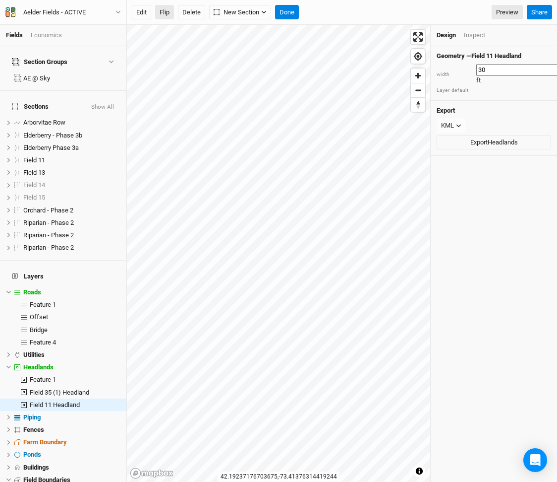
click at [168, 12] on button "Flip" at bounding box center [164, 12] width 19 height 15
click at [479, 67] on input "30" at bounding box center [520, 70] width 86 height 12
click at [481, 67] on input "15" at bounding box center [520, 70] width 86 height 12
click at [289, 12] on button "Done" at bounding box center [287, 12] width 24 height 15
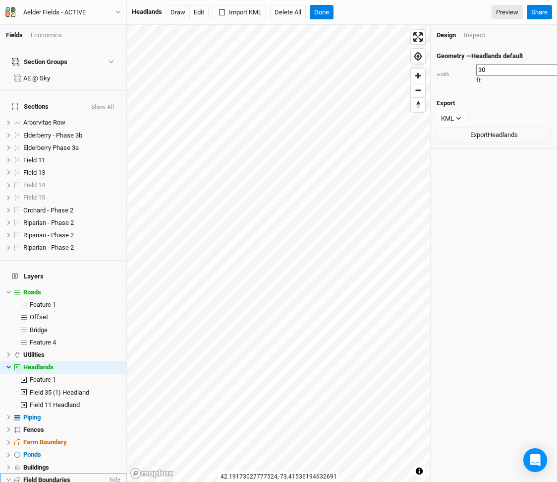
click at [115, 473] on span "hide" at bounding box center [114, 479] width 13 height 12
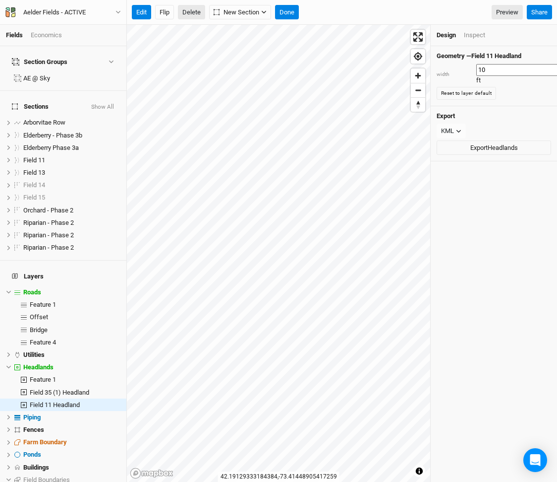
click at [194, 16] on button "Delete" at bounding box center [191, 12] width 27 height 15
click at [338, 9] on button "Confirm" at bounding box center [323, 12] width 31 height 15
type input "30"
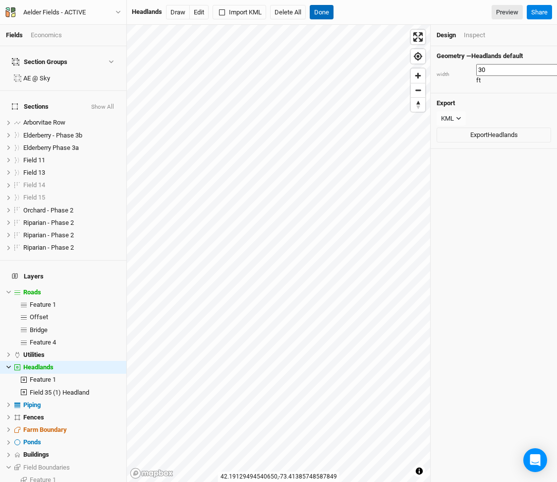
click at [325, 12] on button "Done" at bounding box center [322, 12] width 24 height 15
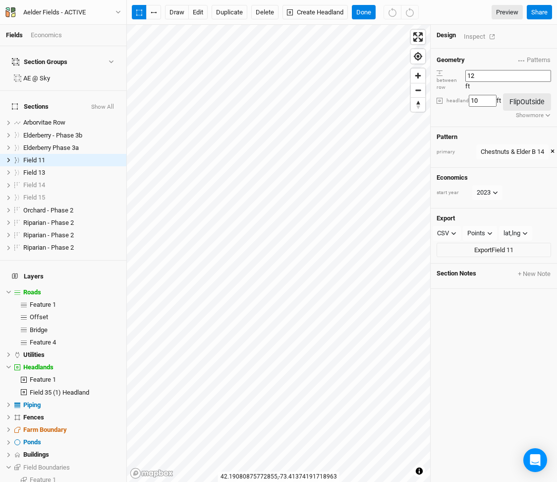
click at [492, 72] on input "12" at bounding box center [509, 76] width 86 height 12
type input "10"
click at [156, 7] on button "button" at bounding box center [153, 12] width 15 height 15
click at [372, 8] on button "Done" at bounding box center [364, 12] width 24 height 15
click at [370, 9] on button "Done" at bounding box center [364, 12] width 24 height 15
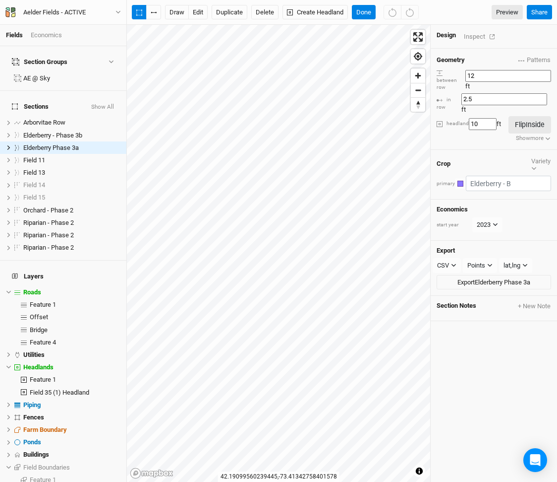
click at [492, 73] on input "12" at bounding box center [509, 76] width 86 height 12
type input "10"
click at [357, 5] on button "Done" at bounding box center [364, 12] width 24 height 15
click at [488, 74] on input "12" at bounding box center [509, 76] width 86 height 12
click at [492, 72] on input "12" at bounding box center [509, 76] width 86 height 12
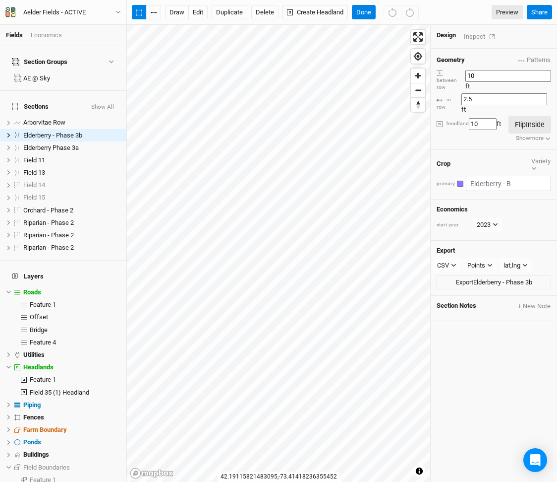
type input "10"
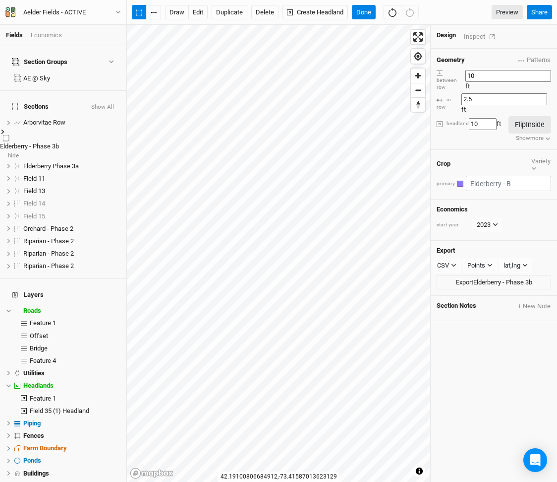
click at [5, 129] on icon at bounding box center [2, 131] width 5 height 5
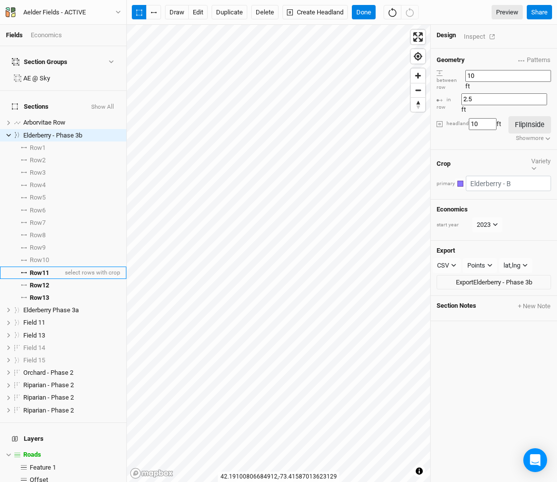
click at [51, 266] on li "Row 11 select rows with crop" at bounding box center [63, 272] width 126 height 12
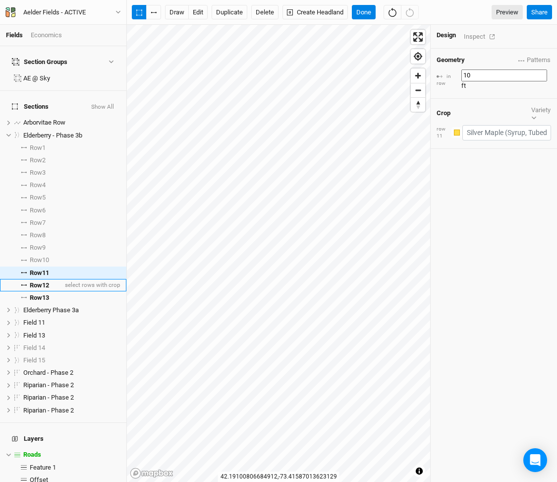
click at [49, 281] on span "Row 12" at bounding box center [39, 285] width 19 height 8
click at [49, 279] on li "Row 12 select rows with crop" at bounding box center [63, 285] width 126 height 12
click at [47, 294] on span "Row 13" at bounding box center [39, 298] width 19 height 8
click at [48, 281] on span "Row 12" at bounding box center [39, 285] width 19 height 8
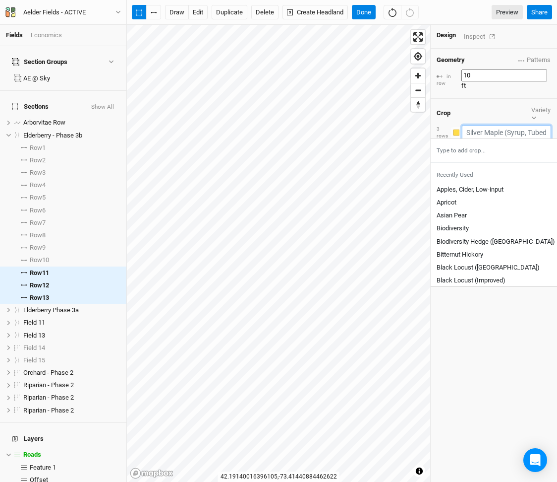
click at [517, 125] on input "text" at bounding box center [506, 132] width 89 height 15
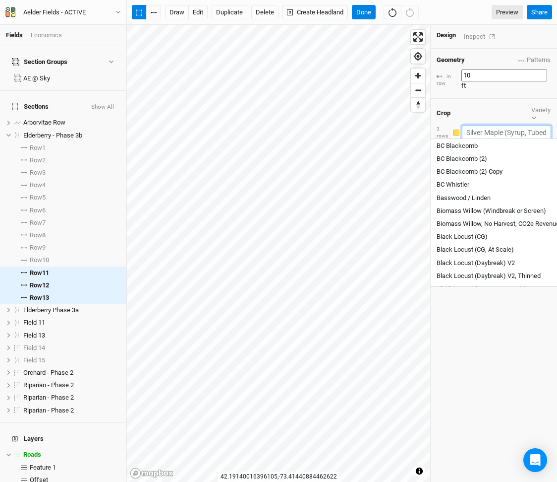
scroll to position [0, 0]
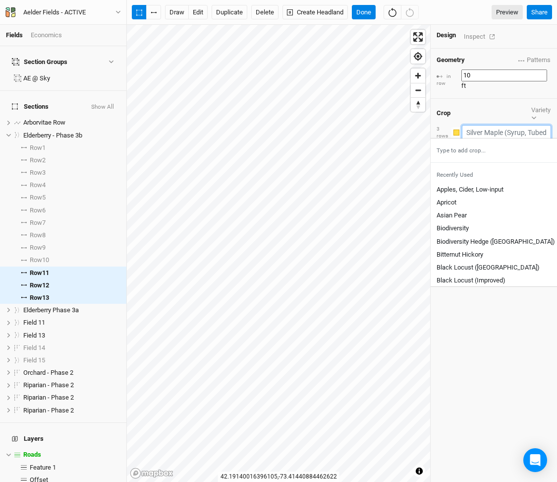
click at [478, 142] on div "Type to add crop..." at bounding box center [522, 150] width 194 height 16
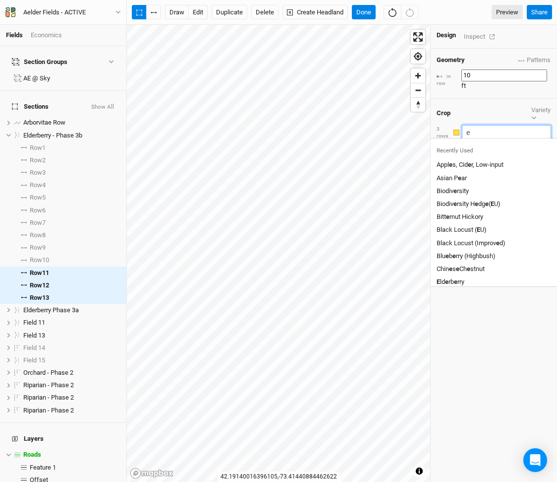
type input "el"
type input "elderberry"
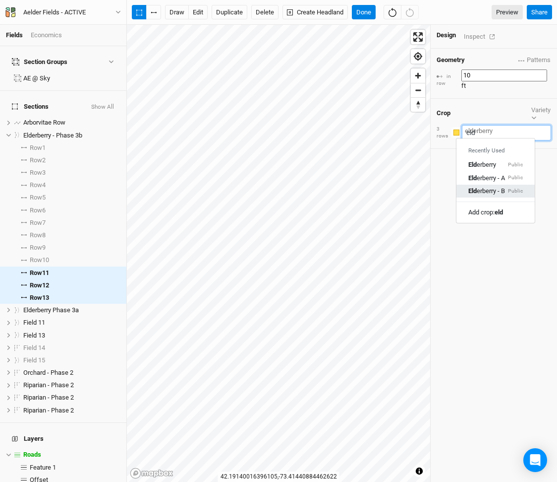
click at [483, 184] on link "Eld erberry - B Public" at bounding box center [496, 190] width 78 height 13
type input "Elderberry - B"
type input "2.5"
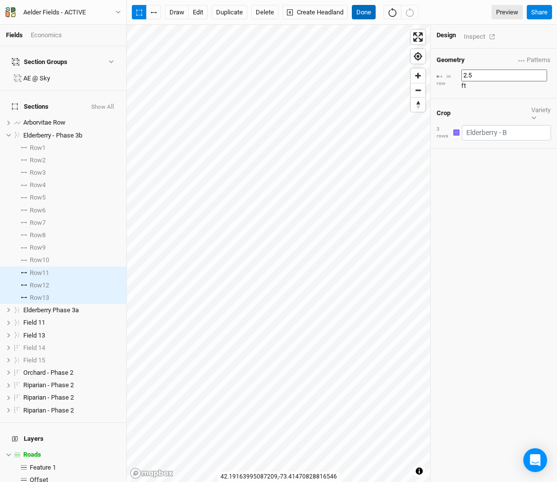
click at [370, 15] on button "Done" at bounding box center [364, 12] width 24 height 15
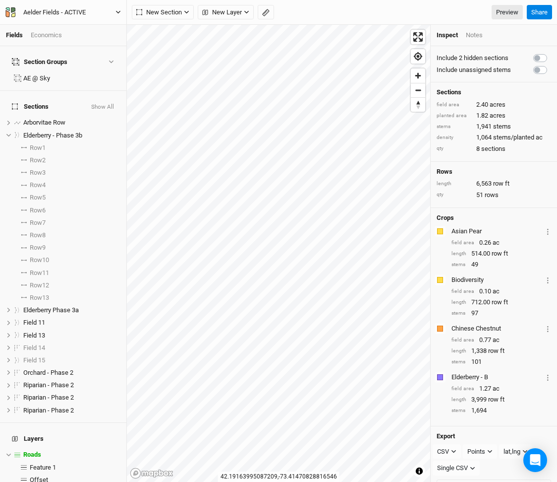
click at [49, 11] on div "Aelder Fields - ACTIVE" at bounding box center [54, 12] width 62 height 10
click at [35, 30] on div "Fields Economics" at bounding box center [63, 35] width 126 height 21
click at [39, 31] on div "Economics" at bounding box center [46, 35] width 31 height 9
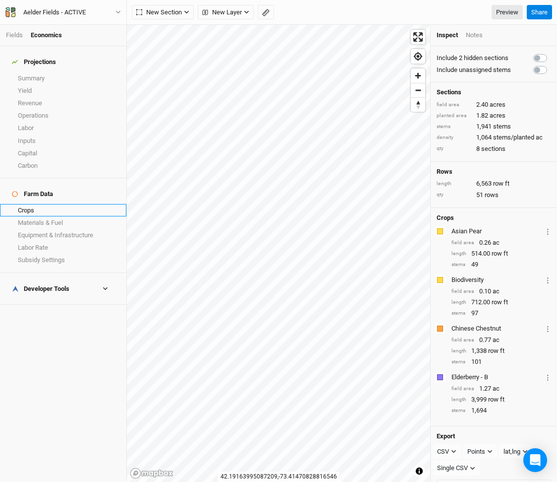
click at [55, 204] on link "Crops" at bounding box center [63, 210] width 126 height 12
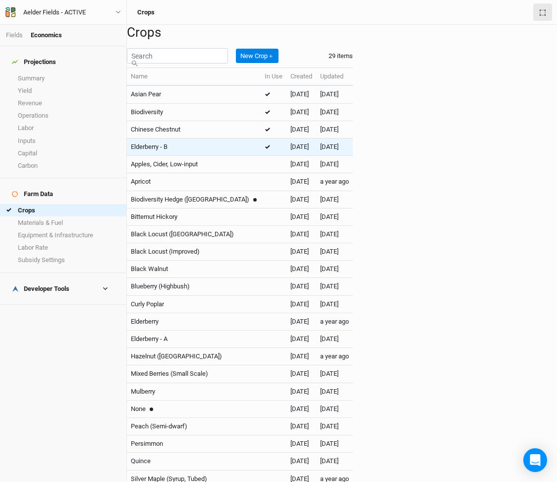
click at [252, 155] on td "Elderberry - B" at bounding box center [194, 146] width 134 height 17
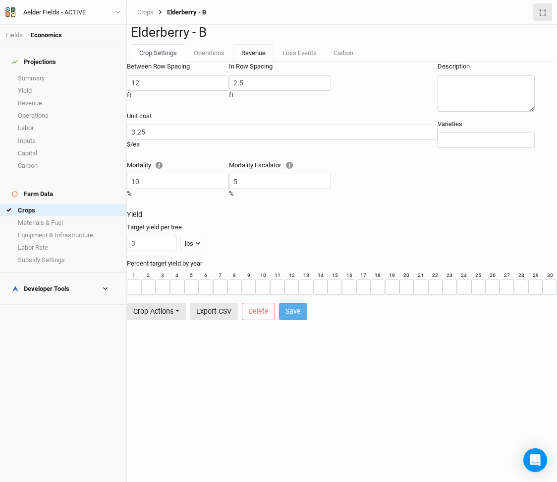
click at [246, 62] on link "Revenue" at bounding box center [253, 53] width 41 height 18
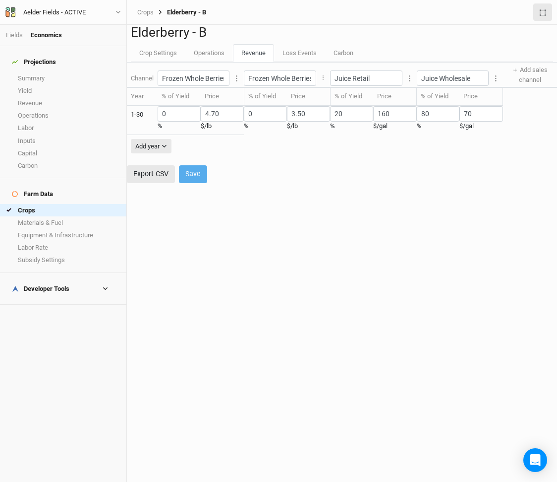
scroll to position [0, 48]
click at [489, 87] on button "Layer 1" at bounding box center [496, 77] width 14 height 17
click at [485, 126] on button "Edit units" at bounding box center [503, 127] width 78 height 15
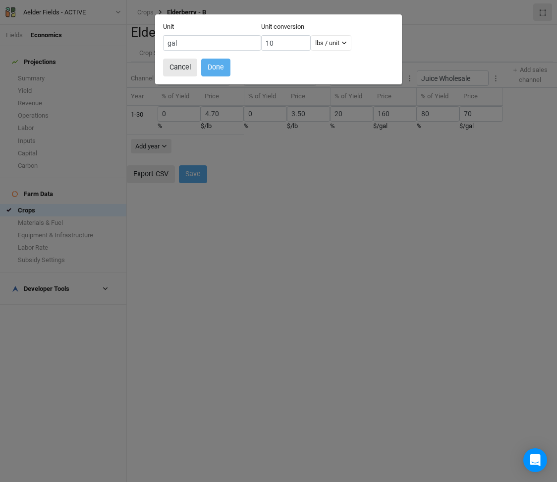
click at [266, 180] on div "Unit gal Unit conversion 10 lbs / unit lbs / unit units / tree Cancel Done" at bounding box center [278, 241] width 557 height 482
click at [179, 70] on button "Cancel" at bounding box center [180, 67] width 34 height 17
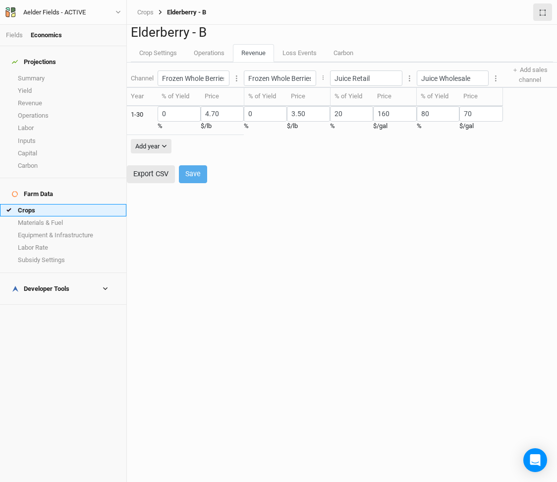
click at [39, 204] on link "Crops" at bounding box center [63, 210] width 126 height 12
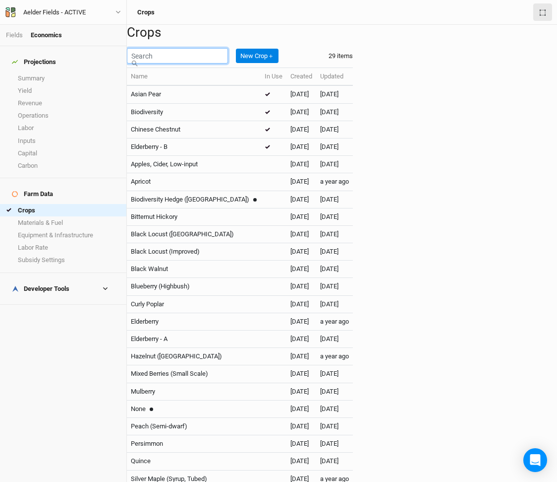
click at [174, 63] on input "text" at bounding box center [177, 55] width 101 height 15
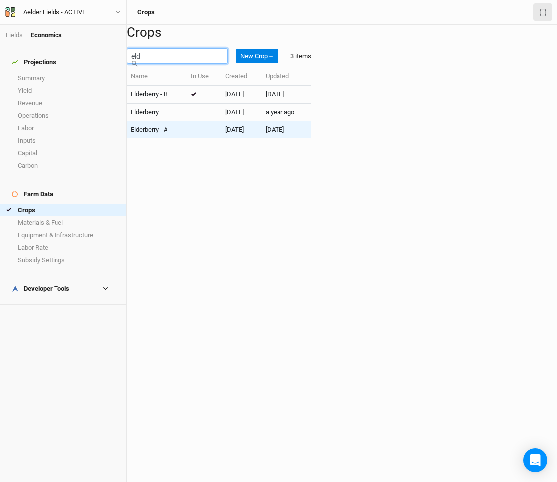
type input "eld"
click at [168, 133] on span "Elderberry - A" at bounding box center [149, 128] width 37 height 7
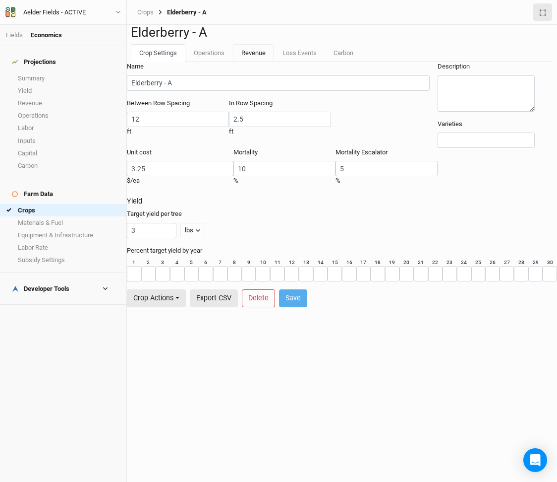
click at [252, 62] on link "Revenue" at bounding box center [253, 53] width 41 height 18
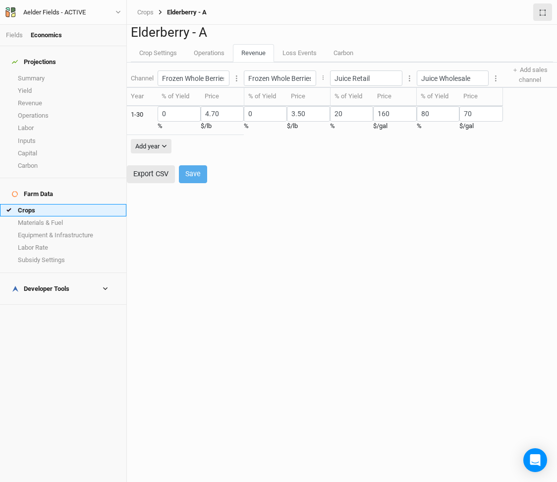
click at [40, 204] on link "Crops" at bounding box center [63, 210] width 126 height 12
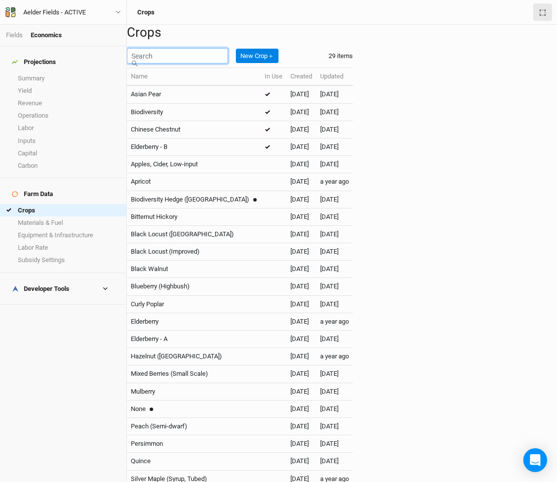
click at [194, 63] on input "text" at bounding box center [177, 55] width 101 height 15
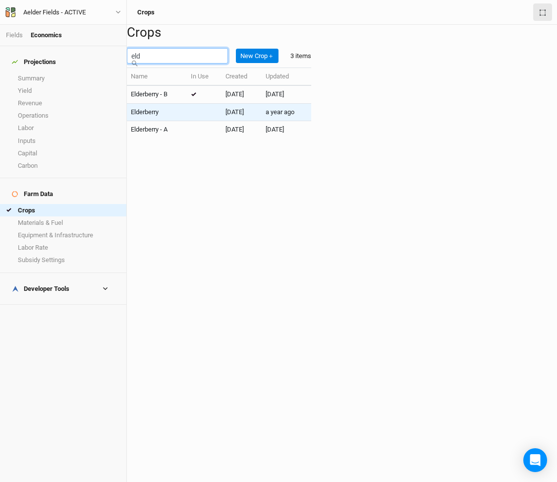
type input "eld"
click at [183, 117] on div "Elderberry" at bounding box center [157, 112] width 52 height 9
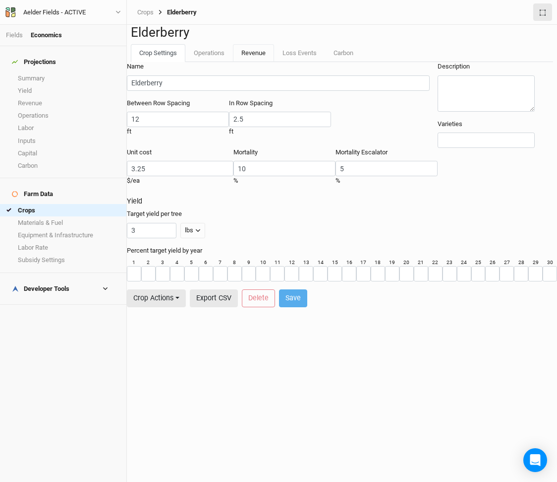
click at [256, 62] on link "Revenue" at bounding box center [253, 53] width 41 height 18
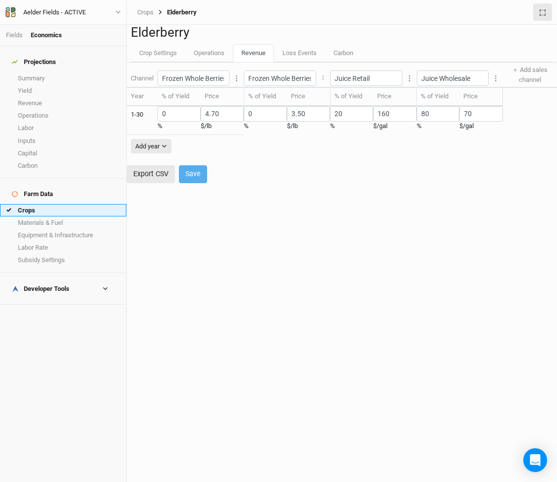
click at [54, 204] on link "Crops" at bounding box center [63, 210] width 126 height 12
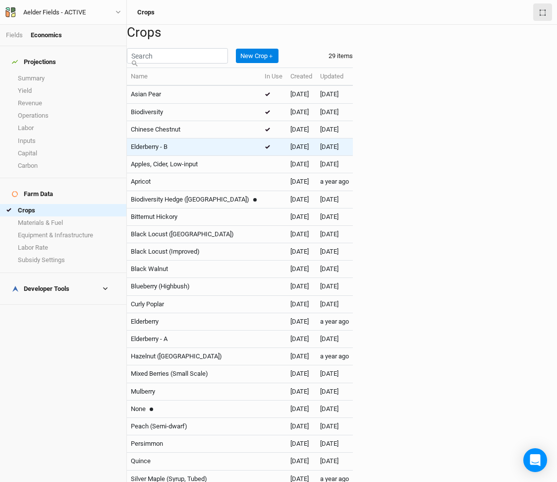
click at [218, 151] on div "Elderberry - B" at bounding box center [194, 146] width 126 height 9
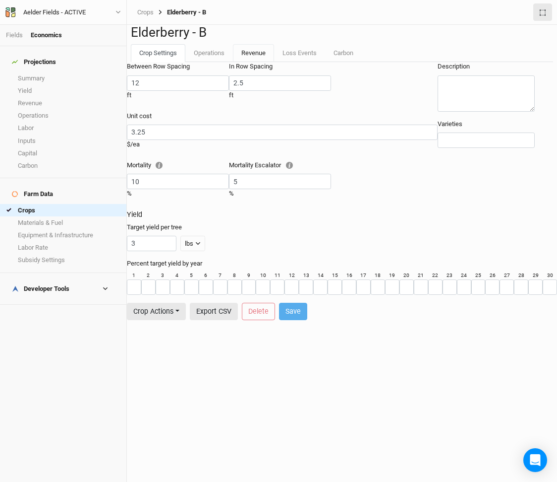
click at [251, 62] on link "Revenue" at bounding box center [253, 53] width 41 height 18
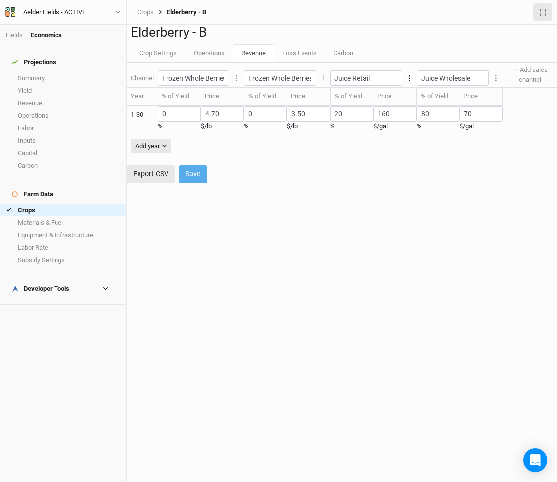
click at [411, 81] on icon "Layer 1" at bounding box center [409, 78] width 1 height 6
click at [442, 123] on button "Edit units" at bounding box center [461, 127] width 78 height 15
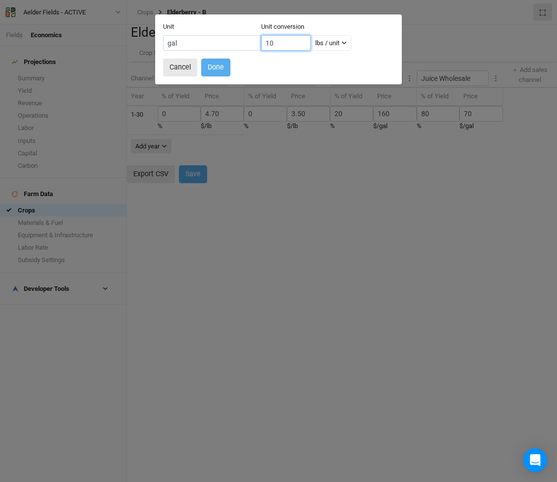
click at [276, 51] on input "10" at bounding box center [286, 42] width 50 height 15
paste input "31"
type input "31"
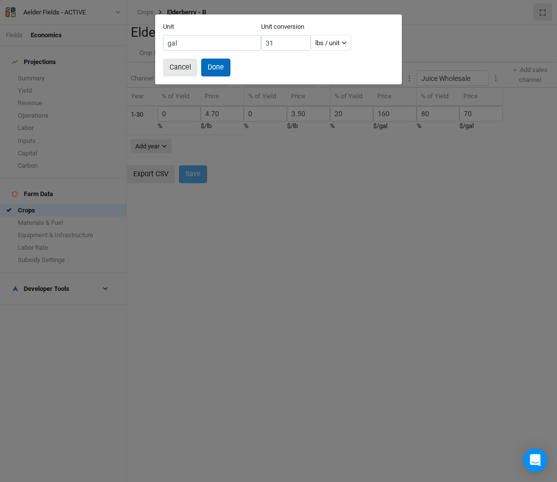
click at [227, 76] on button "Done" at bounding box center [215, 67] width 29 height 17
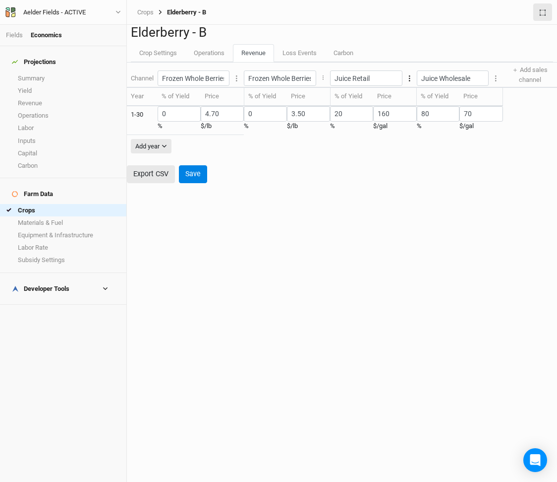
click at [417, 87] on button "Layer 1" at bounding box center [410, 77] width 14 height 17
click at [438, 129] on button "Edit units" at bounding box center [461, 127] width 78 height 15
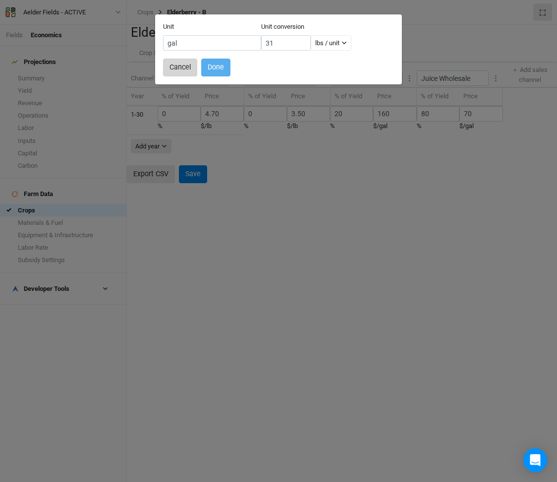
click at [194, 76] on button "Cancel" at bounding box center [180, 67] width 34 height 17
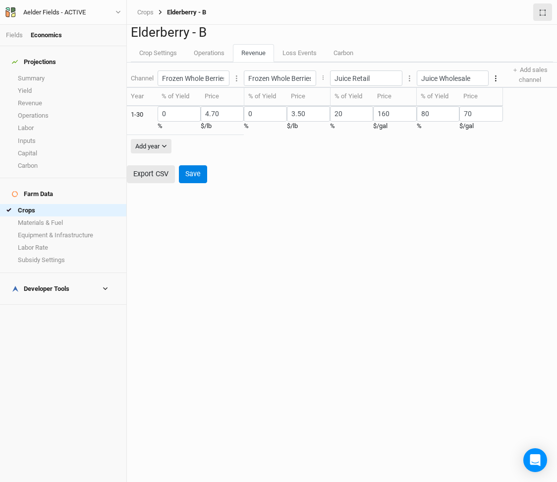
click at [497, 81] on icon "Layer 1" at bounding box center [495, 78] width 1 height 6
click at [504, 122] on button "Edit units" at bounding box center [505, 127] width 78 height 15
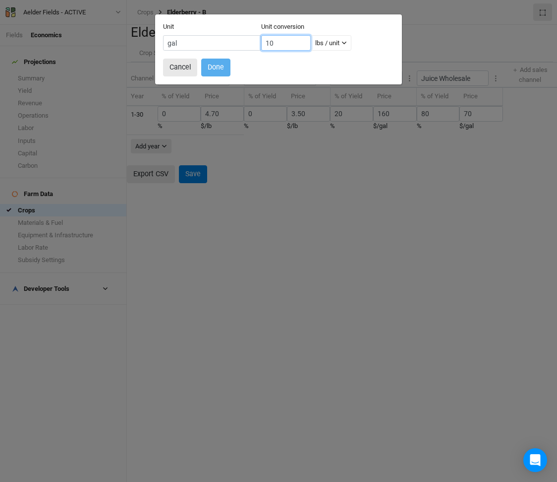
click at [274, 50] on input "10" at bounding box center [286, 42] width 50 height 15
type input "1"
type input "31"
click at [223, 76] on button "Done" at bounding box center [215, 67] width 29 height 17
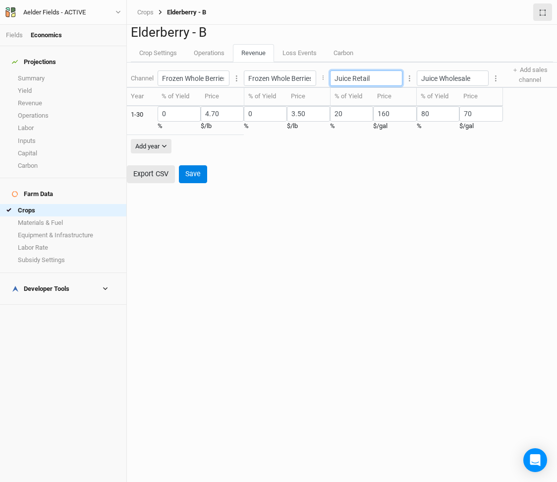
click at [387, 86] on input "Juice Retail" at bounding box center [366, 77] width 72 height 15
click at [359, 86] on input "Juice Retail" at bounding box center [366, 77] width 72 height 15
type input "Syrup Retail"
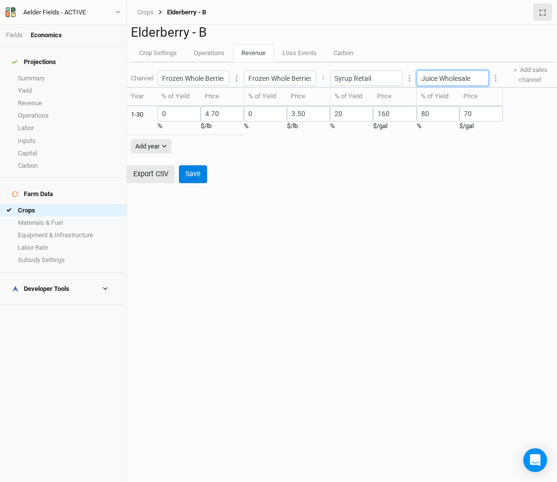
click at [452, 86] on input "Juice Wholesale" at bounding box center [453, 77] width 72 height 15
type input "Syrup Wholesale"
click at [477, 62] on ul "Crop Settings Operations Revenue Loss Events Carbon" at bounding box center [342, 53] width 423 height 18
click at [472, 182] on div "Channel Frozen Whole Berries Retail Layer 1 Edit units Delete channel Frozen Wh…" at bounding box center [342, 122] width 430 height 121
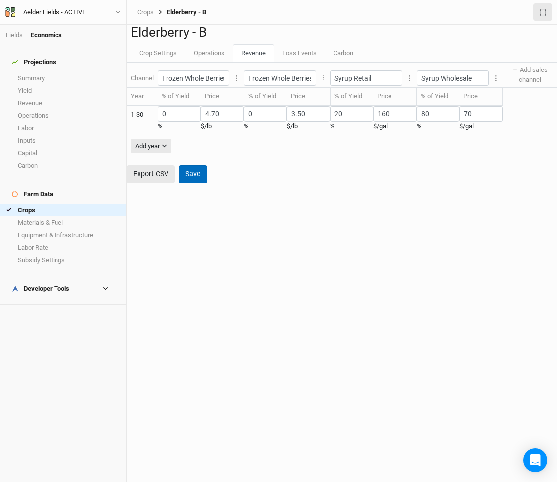
click at [207, 182] on button "Save" at bounding box center [193, 173] width 28 height 17
click at [175, 182] on button "Export CSV" at bounding box center [151, 173] width 48 height 17
click at [445, 40] on h1 "Elderberry - B" at bounding box center [342, 32] width 423 height 15
click at [282, 62] on link "Loss Events" at bounding box center [299, 53] width 51 height 18
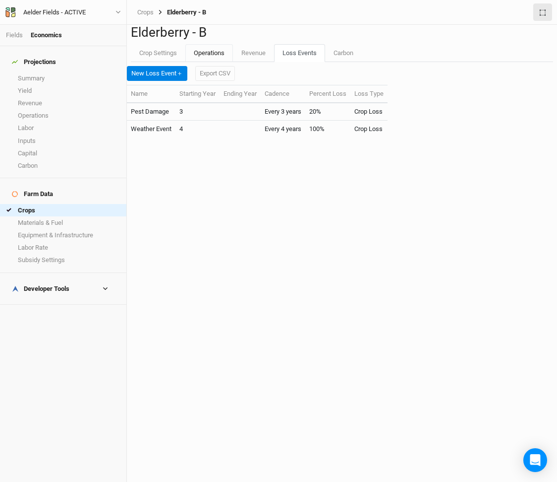
click at [216, 62] on link "Operations" at bounding box center [209, 53] width 48 height 18
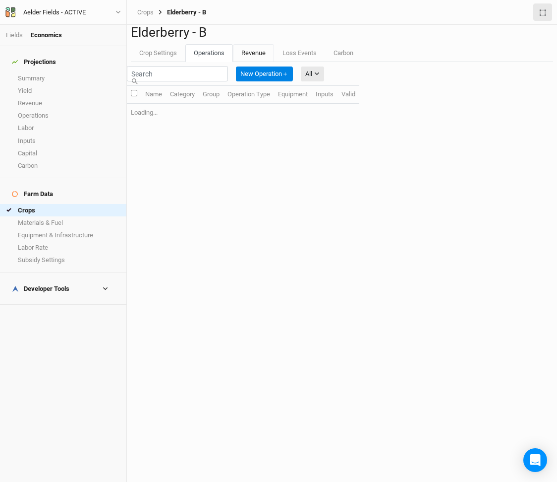
click at [247, 62] on link "Revenue" at bounding box center [253, 53] width 41 height 18
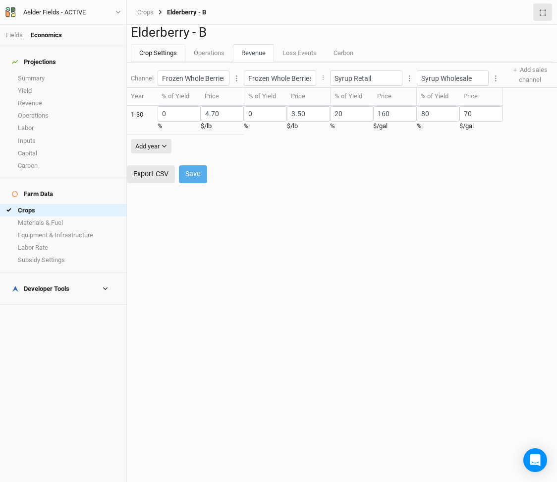
click at [160, 62] on link "Crop Settings" at bounding box center [158, 53] width 55 height 18
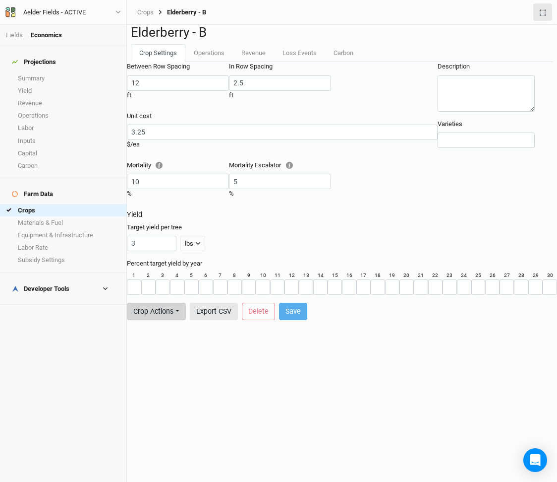
click at [186, 314] on button "Crop Actions" at bounding box center [156, 311] width 59 height 17
click at [245, 320] on div "Between Row Spacing 12 ft In Row Spacing 2.5 ft Unit cost 3.25 $ /ea Mortality …" at bounding box center [342, 191] width 430 height 258
click at [237, 62] on link "Revenue" at bounding box center [253, 53] width 41 height 18
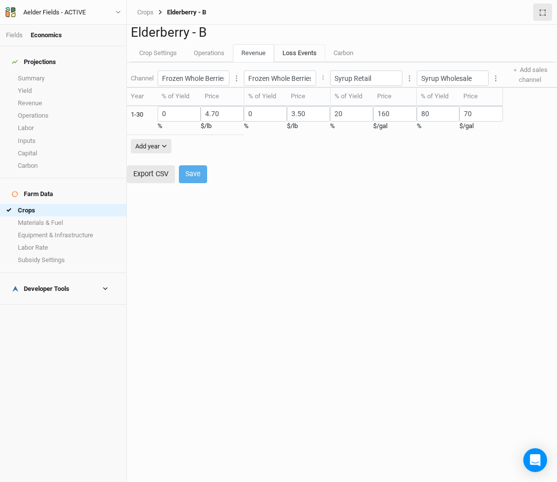
click at [284, 62] on link "Loss Events" at bounding box center [299, 53] width 51 height 18
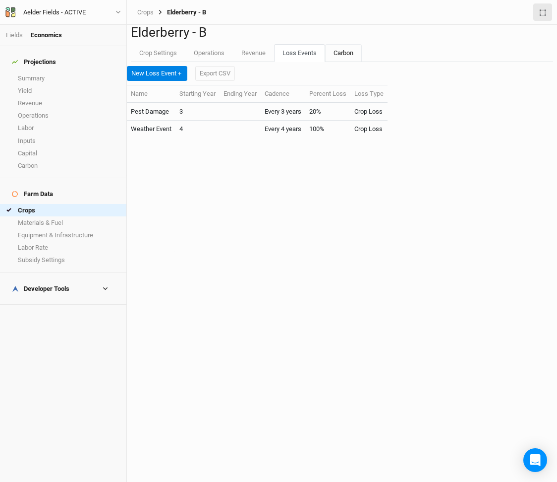
click at [325, 62] on link "Carbon" at bounding box center [343, 53] width 37 height 18
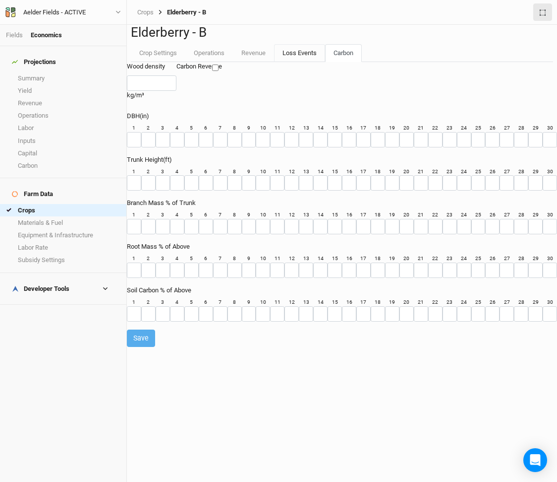
click at [291, 62] on link "Loss Events" at bounding box center [299, 53] width 51 height 18
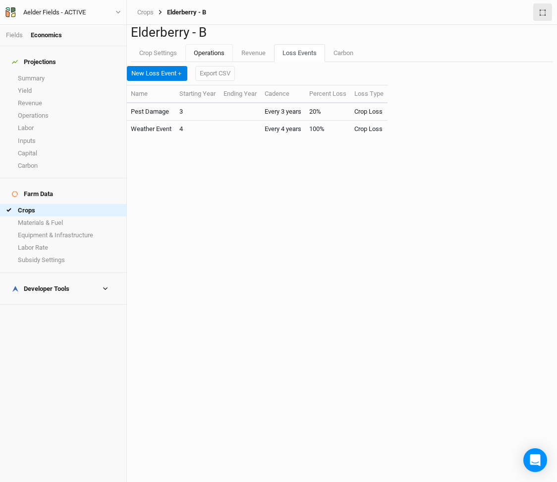
click at [212, 62] on link "Operations" at bounding box center [209, 53] width 48 height 18
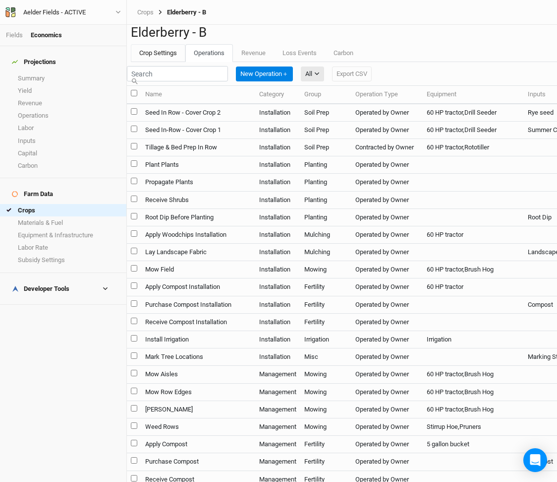
click at [167, 62] on link "Crop Settings" at bounding box center [158, 53] width 55 height 18
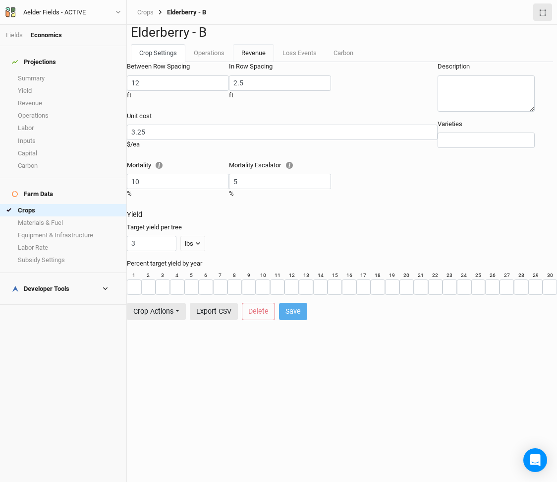
click at [235, 62] on link "Revenue" at bounding box center [253, 53] width 41 height 18
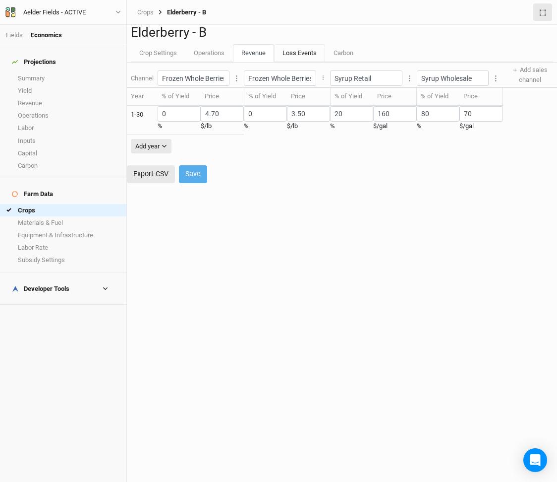
click at [280, 62] on link "Loss Events" at bounding box center [299, 53] width 51 height 18
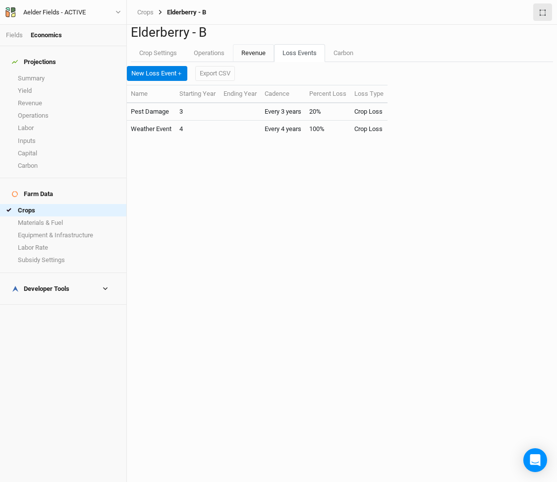
click at [245, 62] on link "Revenue" at bounding box center [253, 53] width 41 height 18
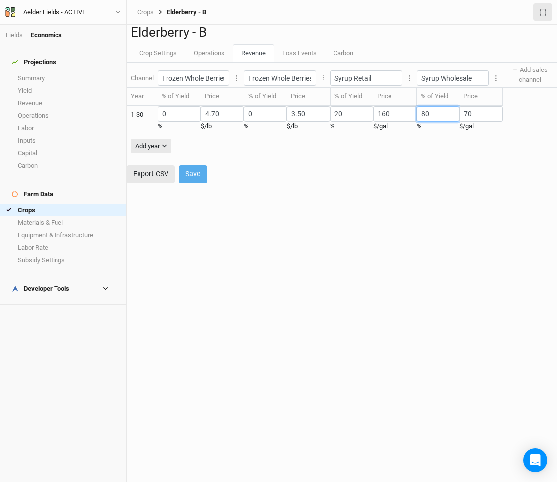
click at [453, 121] on input "80" at bounding box center [438, 113] width 43 height 15
click at [445, 121] on input "80" at bounding box center [438, 113] width 43 height 15
click at [417, 121] on input "160" at bounding box center [394, 113] width 43 height 15
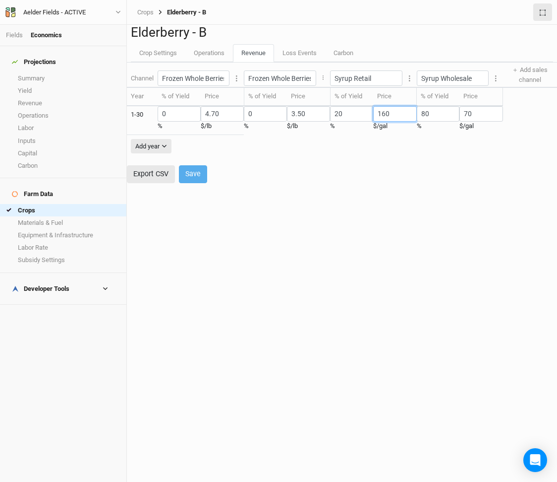
click at [409, 121] on input "160" at bounding box center [394, 113] width 43 height 15
click at [371, 121] on input "20" at bounding box center [351, 113] width 43 height 15
type input "2"
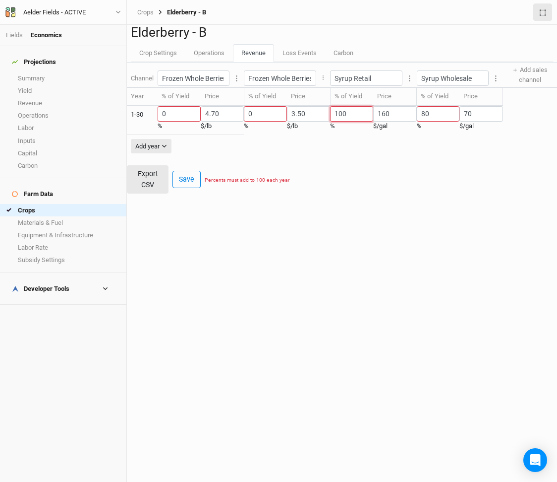
type input "100"
click at [440, 121] on input "80" at bounding box center [438, 113] width 43 height 15
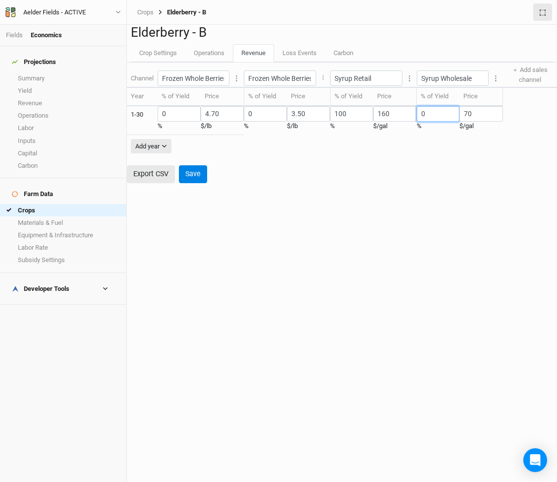
type input "0"
click at [410, 121] on input "160" at bounding box center [394, 113] width 43 height 15
type input "640"
click at [401, 121] on input "640" at bounding box center [394, 113] width 43 height 15
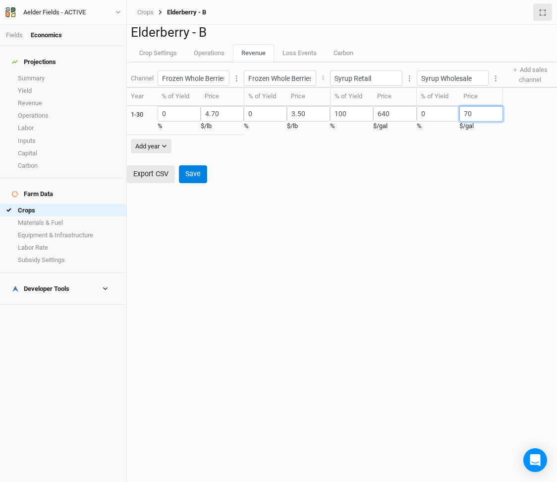
click at [490, 121] on input "70" at bounding box center [481, 113] width 43 height 15
click at [200, 182] on button "Save" at bounding box center [193, 173] width 28 height 17
click at [121, 481] on icon "button" at bounding box center [118, 490] width 5 height 5
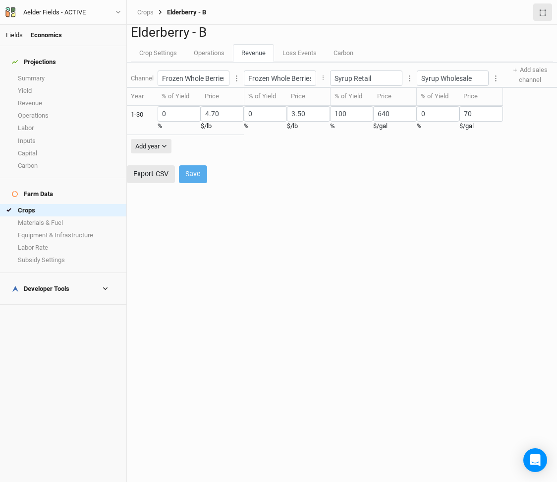
click at [21, 35] on link "Fields" at bounding box center [14, 34] width 17 height 7
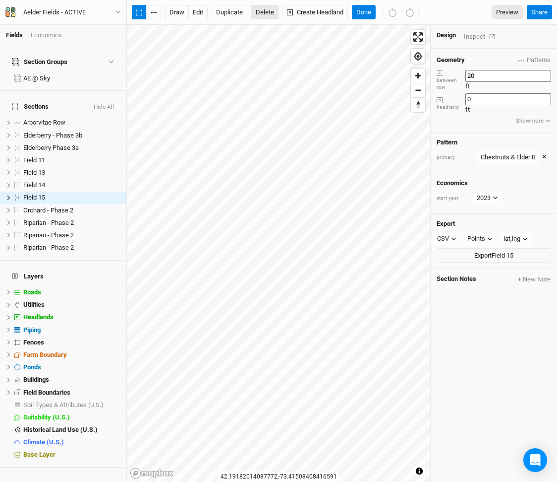
click at [263, 8] on button "Delete" at bounding box center [264, 12] width 27 height 15
click at [311, 11] on button "Confirm" at bounding box center [295, 12] width 31 height 15
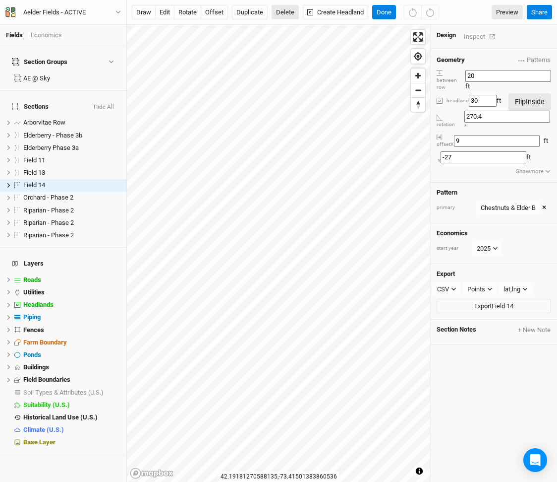
click at [284, 11] on button "Delete" at bounding box center [285, 12] width 27 height 15
click at [308, 10] on button "Confirm" at bounding box center [295, 12] width 31 height 15
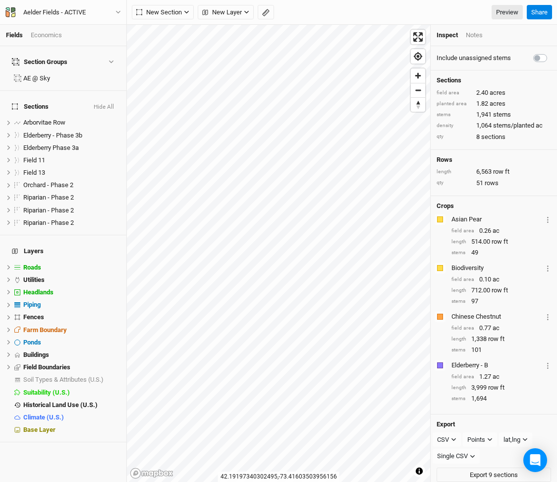
click at [53, 33] on div "Economics" at bounding box center [46, 35] width 31 height 9
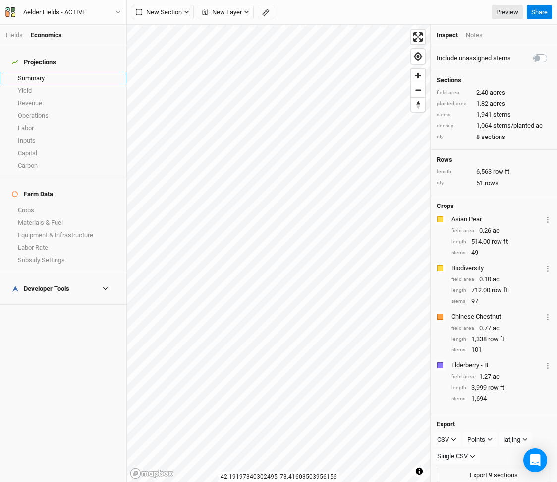
click at [42, 72] on link "Summary" at bounding box center [63, 78] width 126 height 12
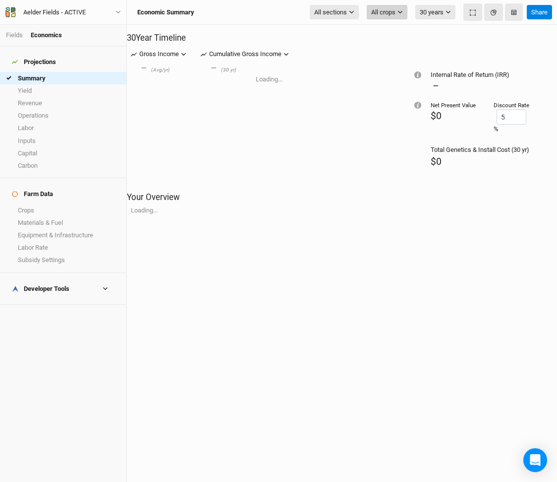
click at [389, 8] on span "All crops" at bounding box center [383, 12] width 24 height 10
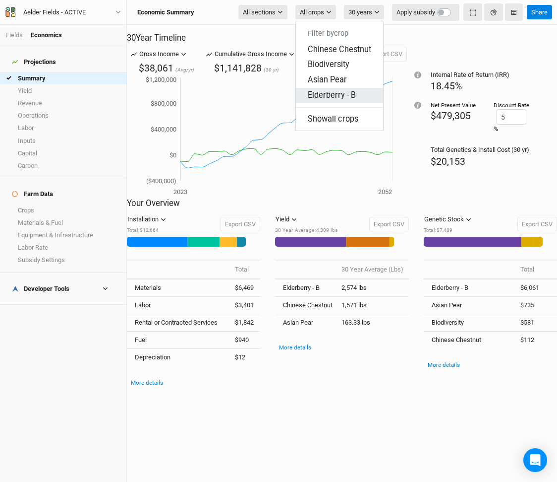
click at [347, 90] on span "Elderberry - B" at bounding box center [332, 94] width 48 height 9
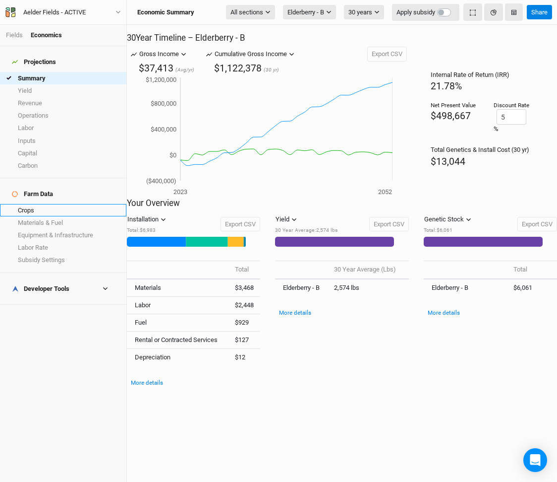
click at [24, 204] on link "Crops" at bounding box center [63, 210] width 126 height 12
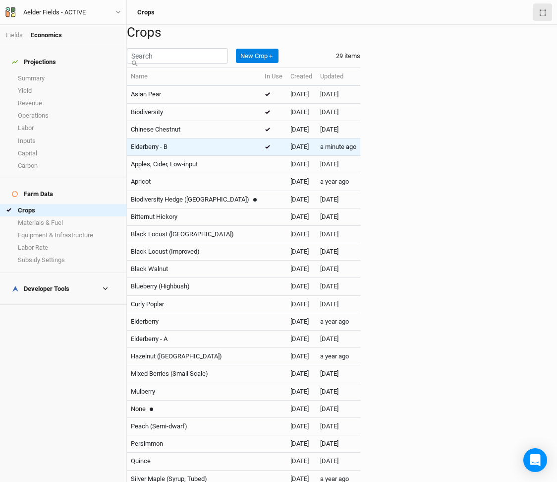
click at [211, 155] on td "Elderberry - B" at bounding box center [194, 146] width 134 height 17
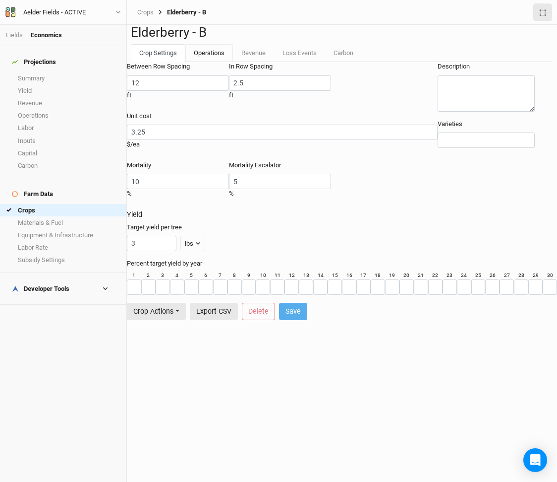
click at [204, 62] on link "Operations" at bounding box center [209, 53] width 48 height 18
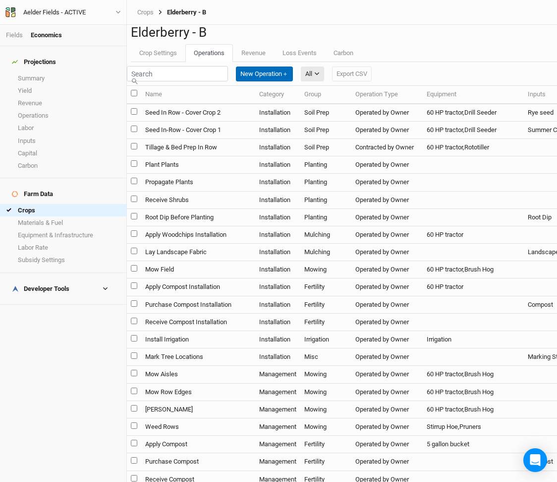
click at [293, 81] on button "New Operation ＋" at bounding box center [264, 73] width 57 height 15
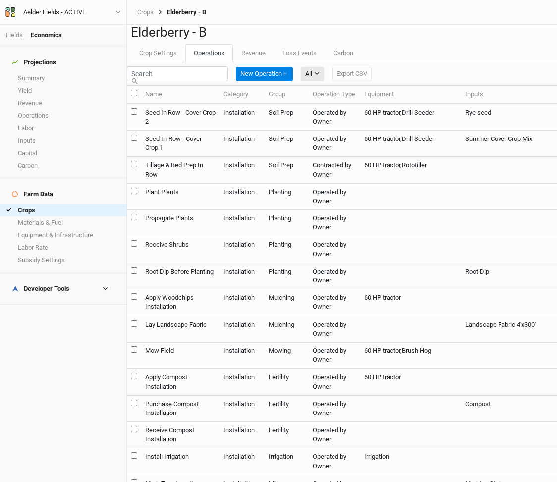
type input "M"
type input "Ingredient Mixing"
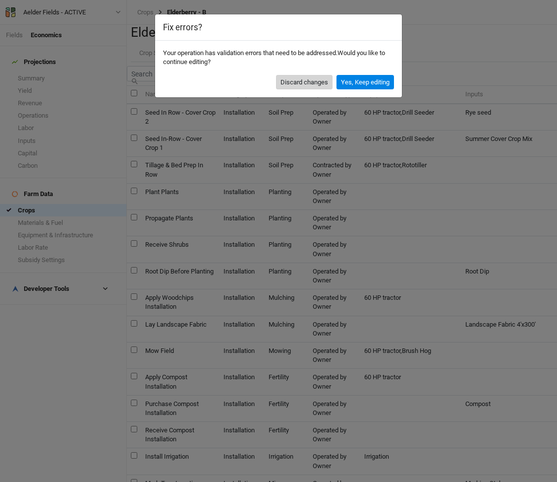
click at [305, 79] on button "Discard changes" at bounding box center [304, 82] width 57 height 15
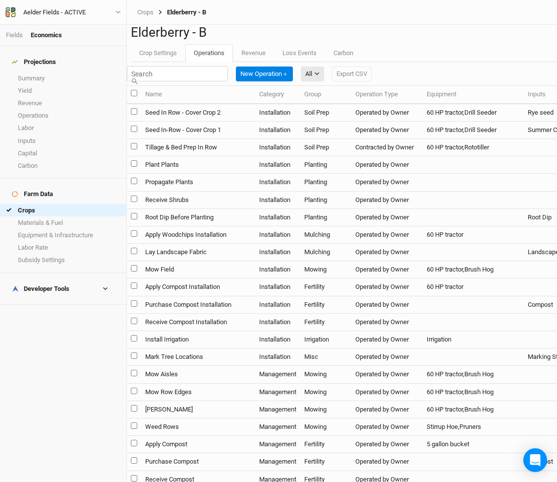
scroll to position [737, 0]
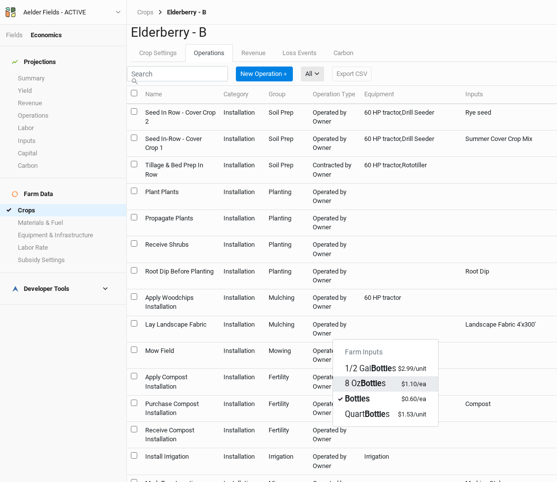
click at [368, 380] on mark "Bottle" at bounding box center [371, 382] width 21 height 9
type input "8 Oz Bottles"
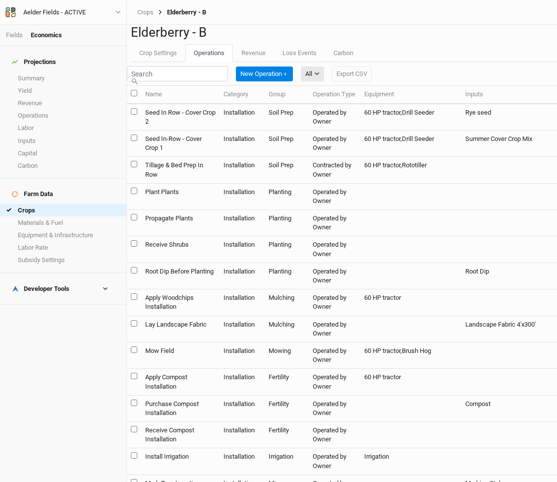
type input "1"
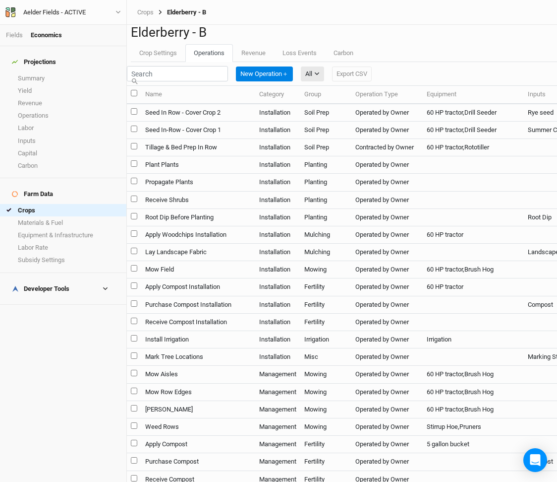
scroll to position [690, 0]
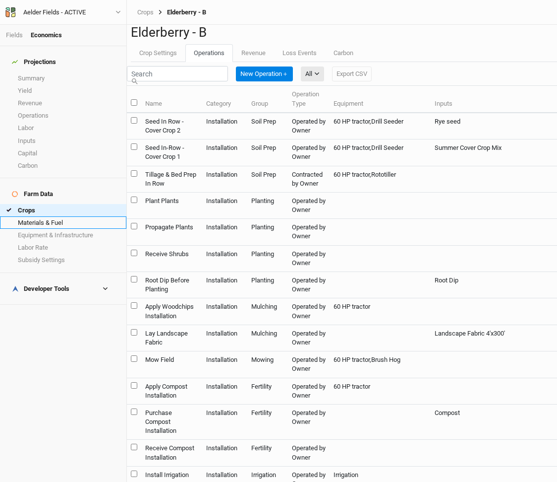
click at [41, 216] on link "Materials & Fuel" at bounding box center [63, 222] width 126 height 12
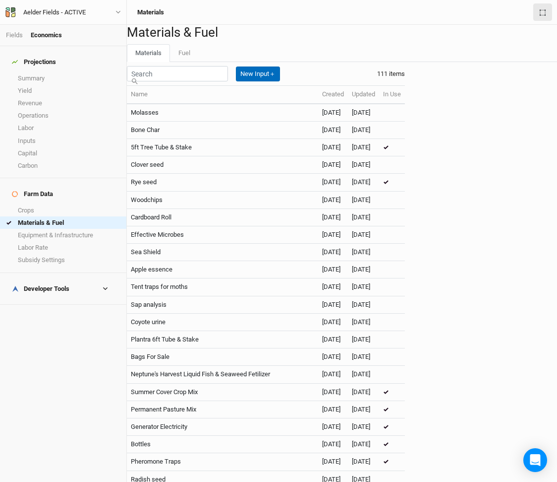
click at [280, 81] on button "New Input ＋" at bounding box center [258, 73] width 44 height 15
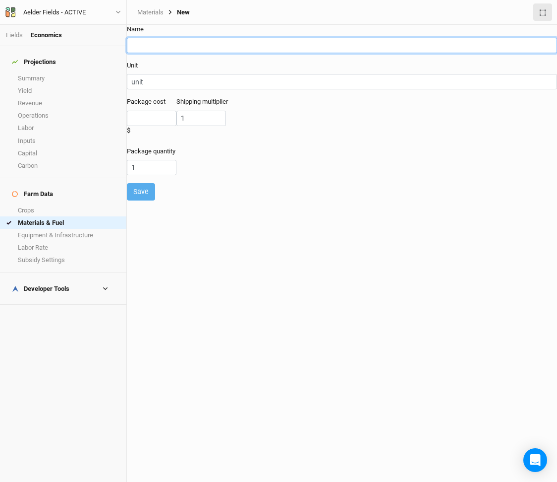
click at [147, 45] on input "text" at bounding box center [342, 45] width 430 height 15
type input "Maple Syrup"
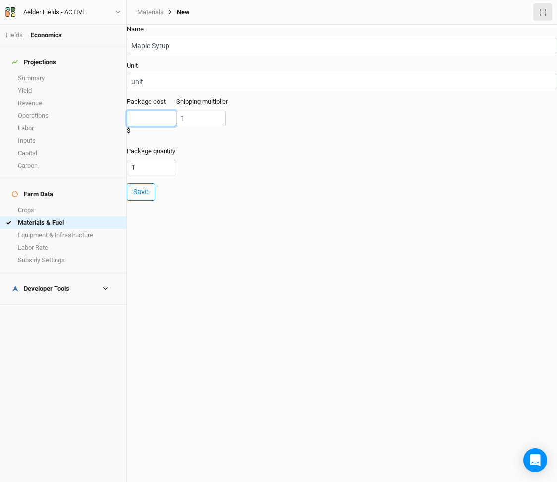
click at [173, 123] on input "number" at bounding box center [152, 118] width 50 height 15
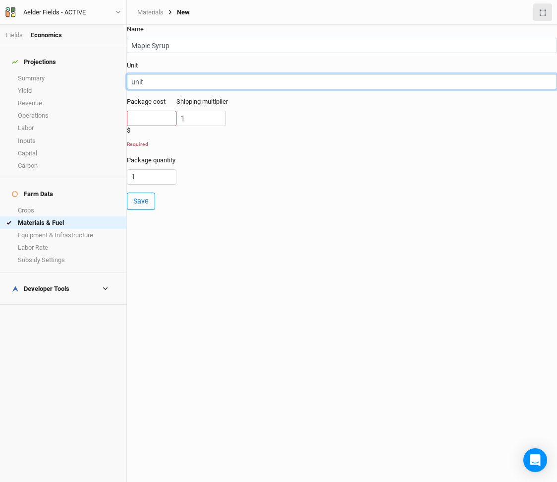
click at [160, 89] on input "unit" at bounding box center [342, 81] width 430 height 15
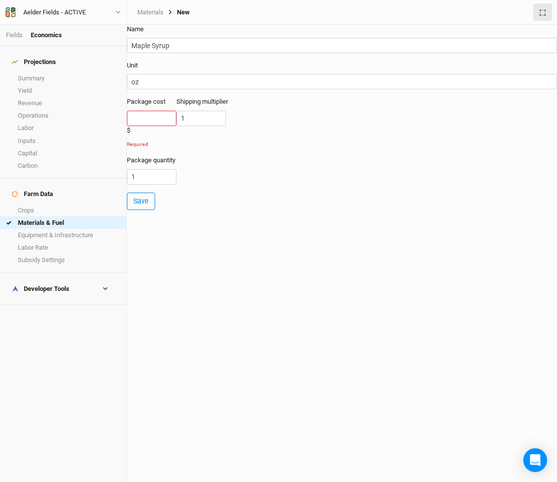
click at [166, 106] on label "Package cost" at bounding box center [146, 101] width 39 height 9
click at [165, 124] on input "number" at bounding box center [152, 118] width 50 height 15
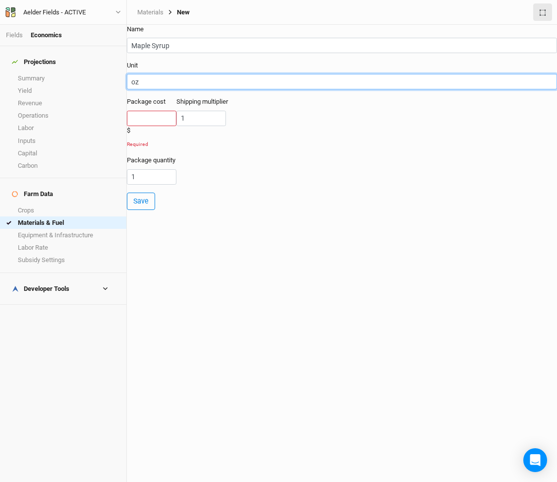
click at [154, 89] on input "oz" at bounding box center [342, 81] width 430 height 15
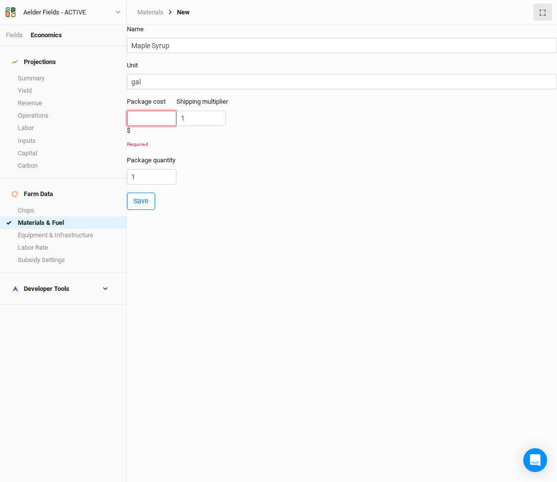
click at [156, 126] on input "number" at bounding box center [152, 118] width 50 height 15
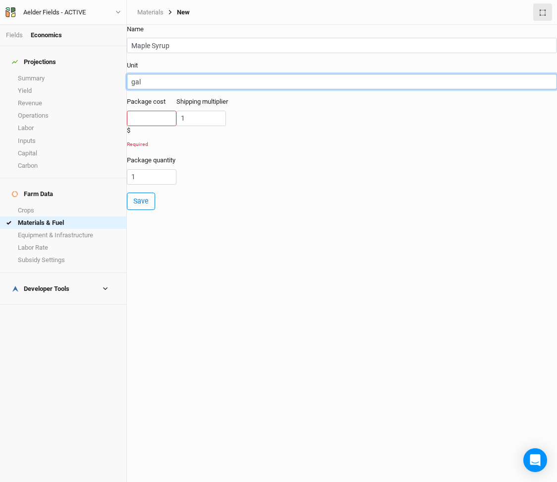
click at [148, 89] on input "gal" at bounding box center [342, 81] width 430 height 15
type input "750ml"
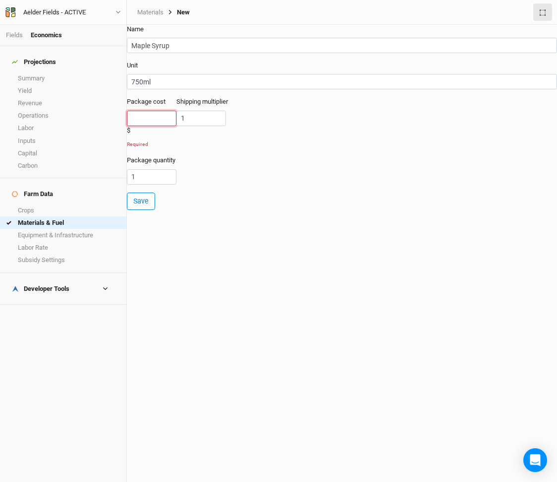
click at [152, 126] on input "number" at bounding box center [152, 118] width 50 height 15
type input "34"
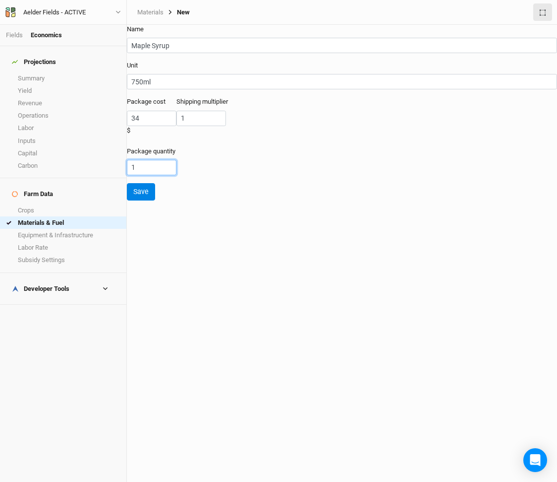
click at [230, 160] on div "Package quantity 1" at bounding box center [342, 161] width 430 height 28
click at [213, 126] on input "1" at bounding box center [202, 118] width 50 height 15
type input "1"
type input "1.2"
click at [250, 189] on form "Name Maple Syrup Unit 750ml Package cost 34 $ Shipping multiplier 1.2 Package q…" at bounding box center [342, 113] width 430 height 176
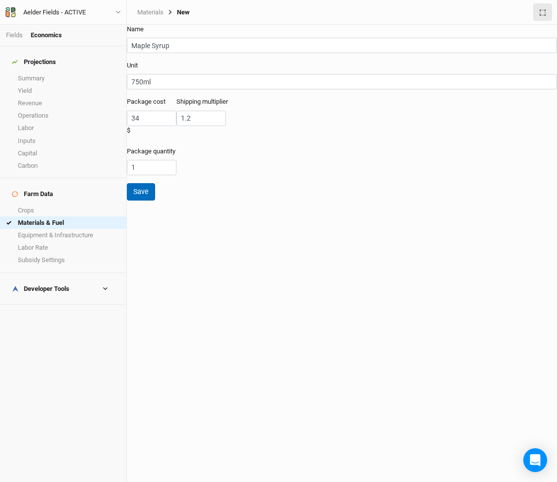
click at [149, 187] on button "Save" at bounding box center [141, 191] width 28 height 17
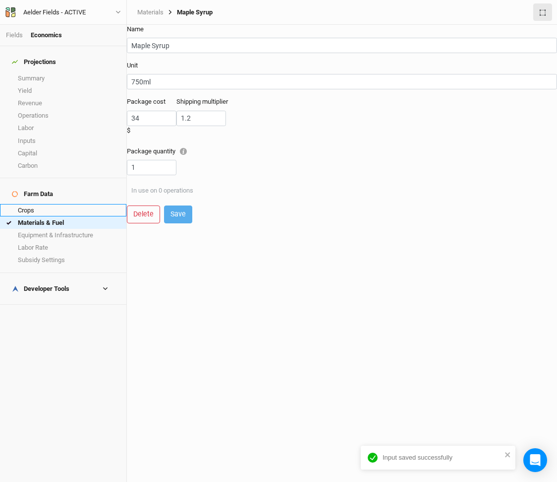
click at [41, 204] on link "Crops" at bounding box center [63, 210] width 126 height 12
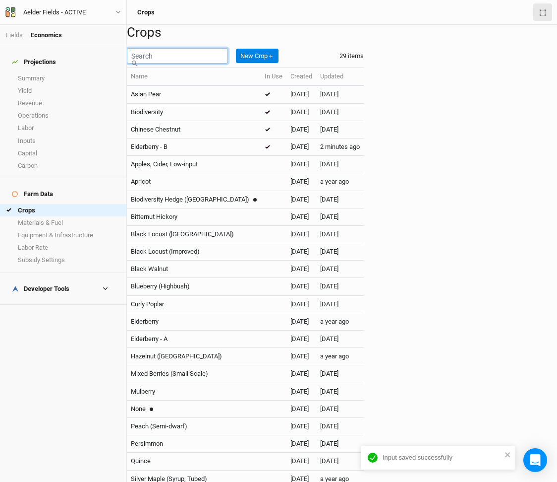
click at [177, 63] on input "text" at bounding box center [177, 55] width 101 height 15
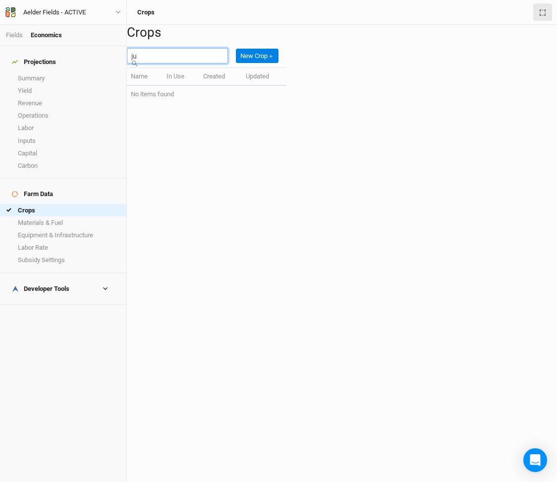
type input "j"
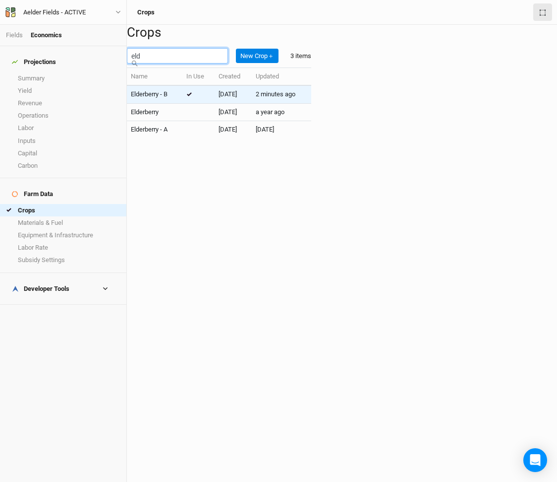
type input "eld"
click at [179, 99] on div "Elderberry - B" at bounding box center [155, 94] width 48 height 9
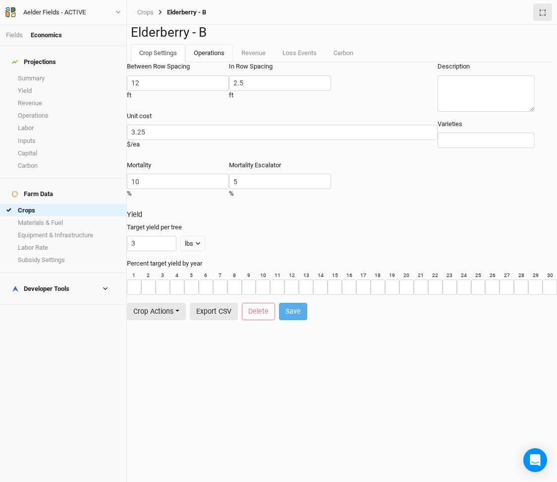
click at [208, 62] on link "Operations" at bounding box center [209, 53] width 48 height 18
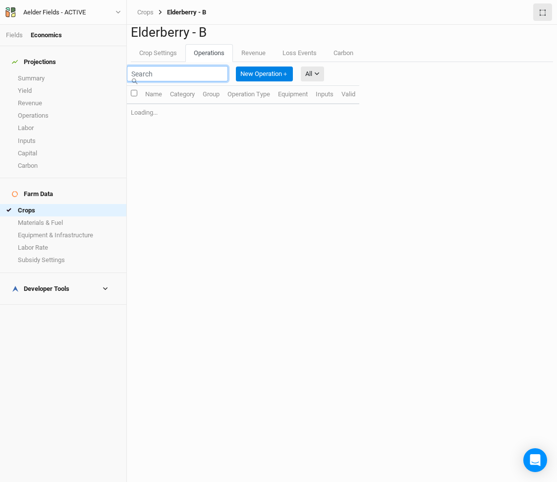
click at [191, 81] on input "text" at bounding box center [177, 73] width 101 height 15
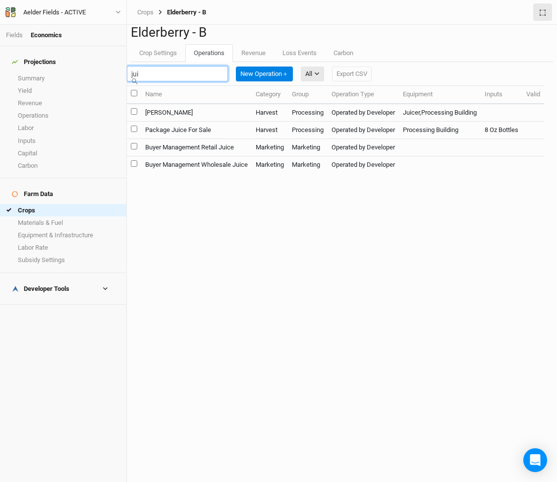
type input "jui"
click at [196, 121] on td "[PERSON_NAME]" at bounding box center [196, 113] width 111 height 18
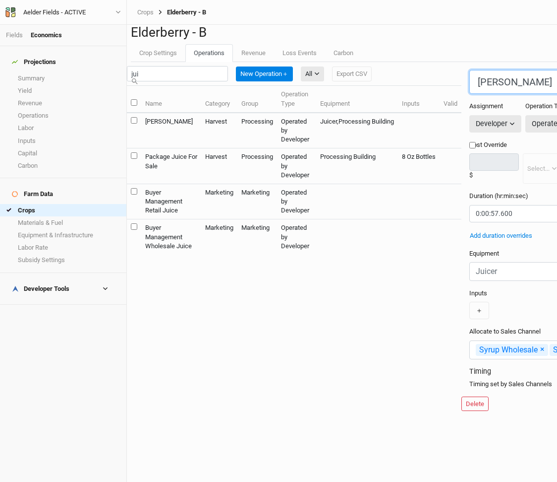
click at [470, 94] on input "[PERSON_NAME]" at bounding box center [541, 82] width 142 height 24
type input "Boil Elderberries"
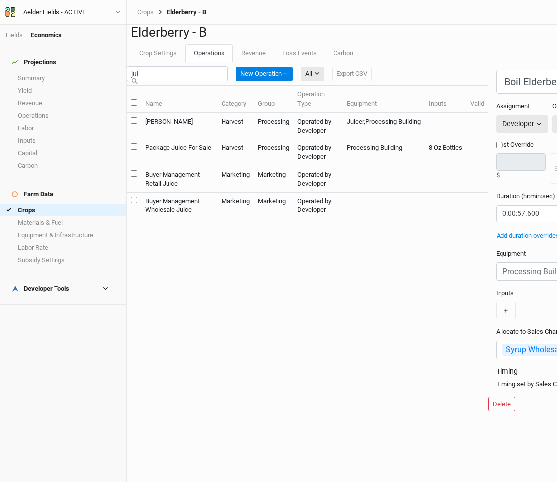
click at [496, 317] on button "＋" at bounding box center [506, 308] width 20 height 17
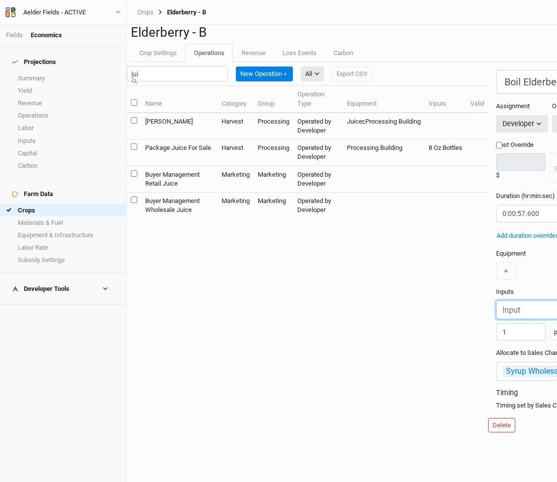
click at [496, 319] on input "text" at bounding box center [552, 309] width 113 height 19
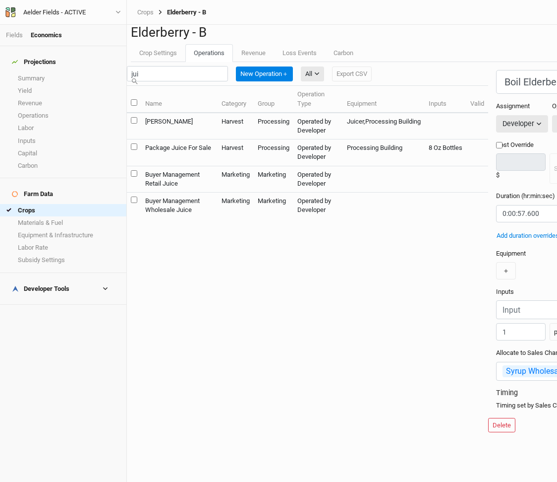
scroll to position [35, 0]
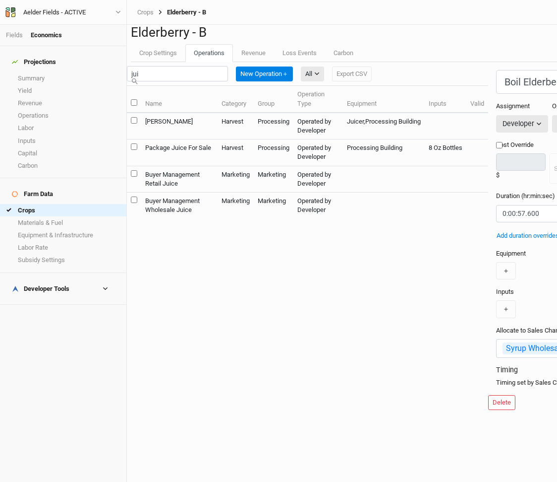
scroll to position [0, 0]
click at [496, 279] on button "＋" at bounding box center [506, 270] width 20 height 17
click at [496, 281] on input "text" at bounding box center [552, 271] width 113 height 19
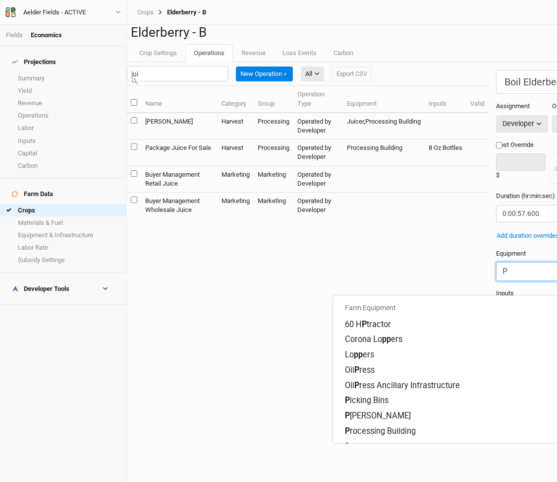
type input "Po"
type input "Pole Saw"
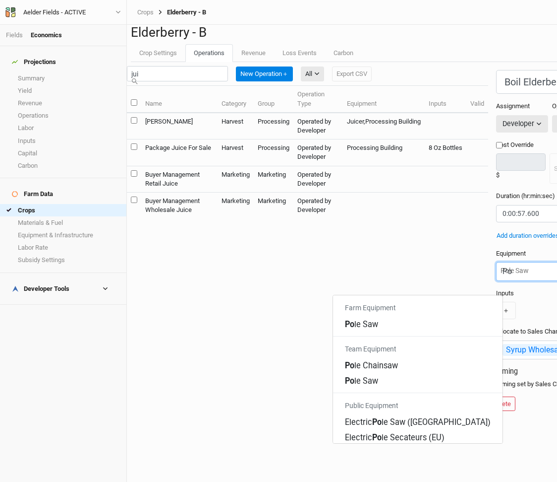
type input "Pot"
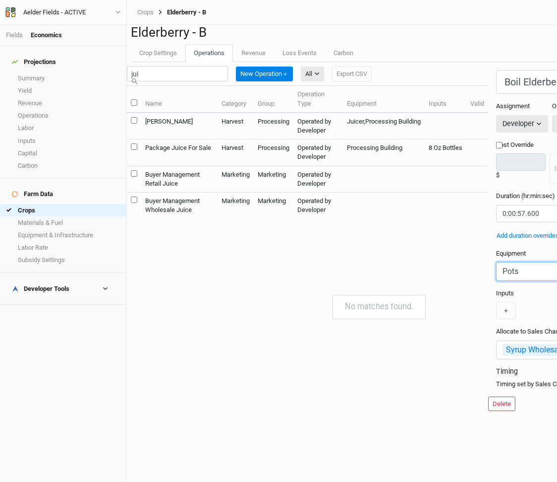
type input "Pots"
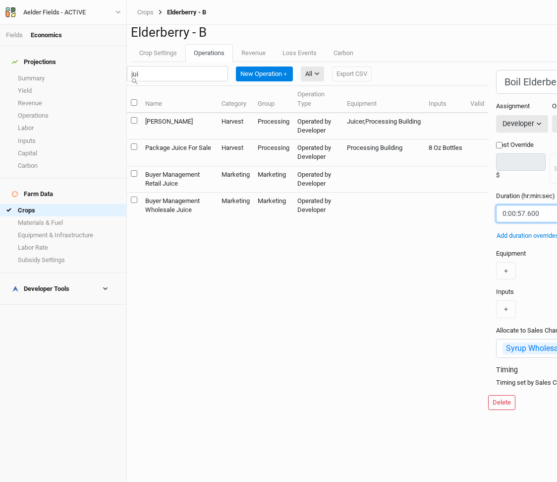
click at [496, 222] on input "string" at bounding box center [546, 213] width 100 height 17
drag, startPoint x: 378, startPoint y: 226, endPoint x: 357, endPoint y: 226, distance: 21.8
click at [496, 222] on input "string" at bounding box center [546, 213] width 100 height 17
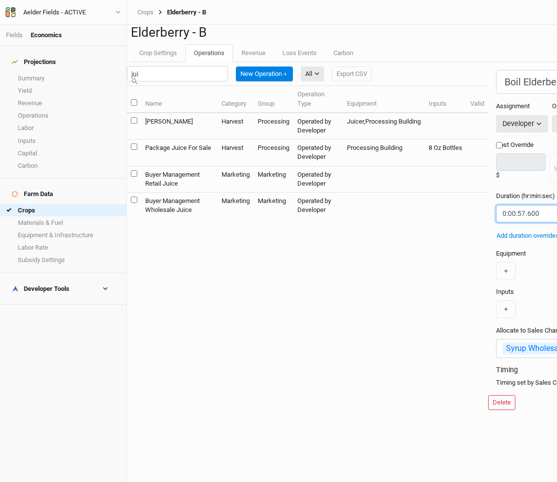
click at [496, 222] on input "string" at bounding box center [546, 213] width 100 height 17
drag, startPoint x: 398, startPoint y: 225, endPoint x: 361, endPoint y: 226, distance: 37.2
click at [496, 222] on input "string" at bounding box center [546, 213] width 100 height 17
drag, startPoint x: 357, startPoint y: 226, endPoint x: 351, endPoint y: 227, distance: 6.5
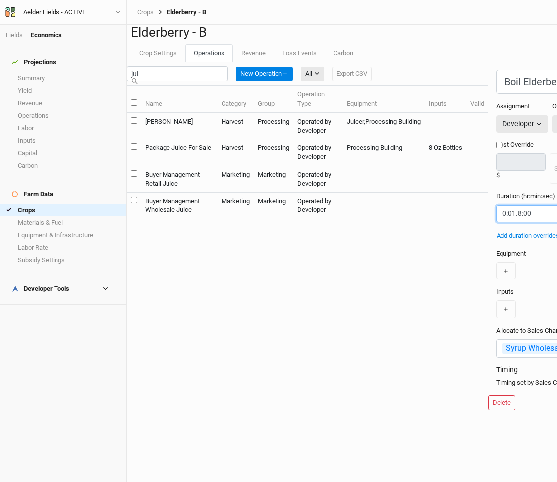
click at [496, 222] on input "string" at bounding box center [546, 213] width 100 height 17
type input "0:01.8:00"
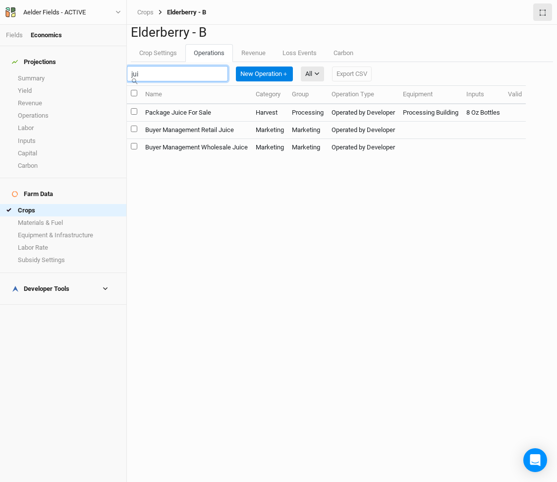
click at [202, 81] on input "jui" at bounding box center [177, 73] width 101 height 15
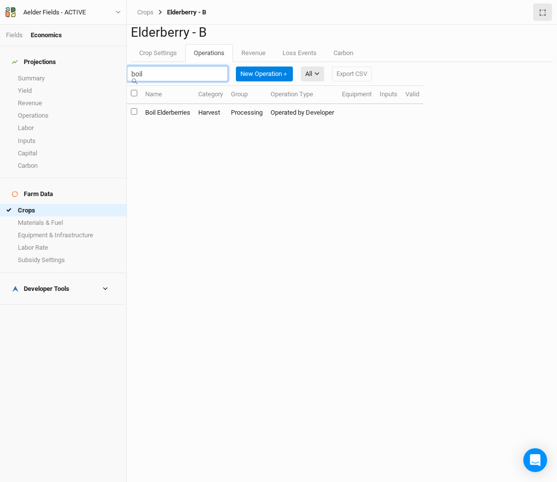
type input "boil"
click at [191, 121] on td "Boil Elderberries" at bounding box center [167, 112] width 53 height 17
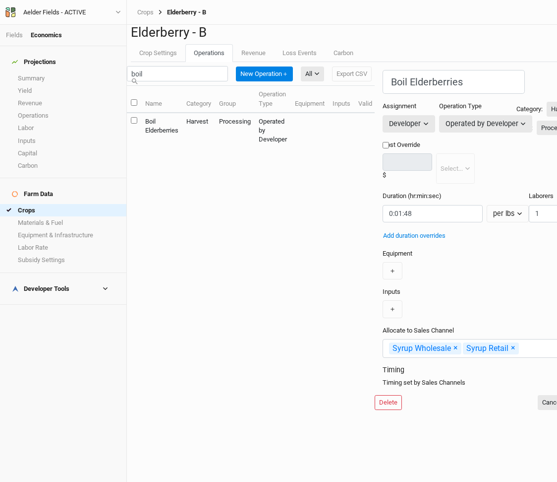
click at [237, 156] on div "Name Category Group Operation Type Equipment Inputs Valid Boil Elderberries Har…" at bounding box center [251, 120] width 248 height 70
click at [492, 406] on div "Delete Cancel Save" at bounding box center [484, 402] width 218 height 15
click at [538, 398] on button "Cancel" at bounding box center [552, 402] width 28 height 15
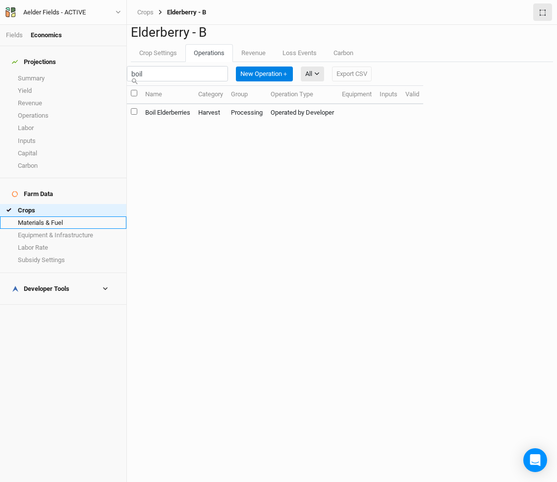
click at [52, 216] on link "Materials & Fuel" at bounding box center [63, 222] width 126 height 12
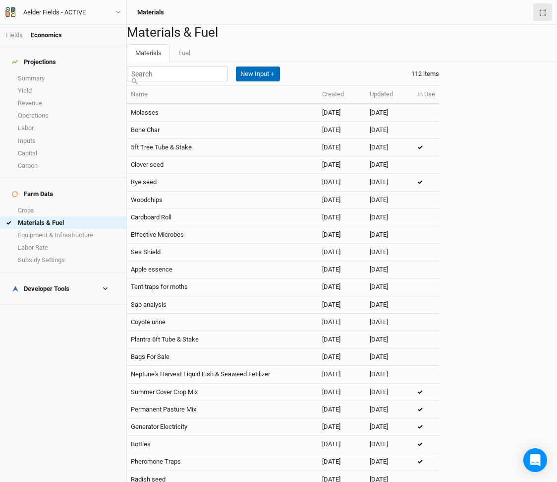
click at [280, 81] on button "New Input ＋" at bounding box center [258, 73] width 44 height 15
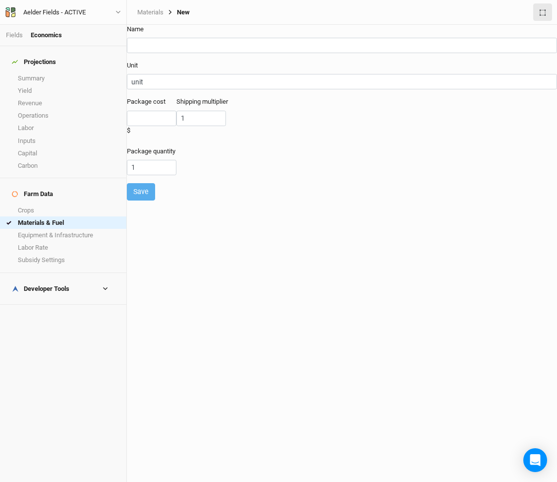
click at [193, 44] on div "Name" at bounding box center [342, 39] width 430 height 28
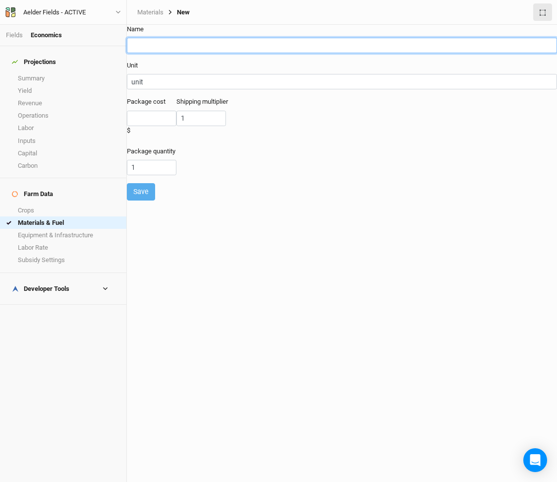
click at [187, 53] on input "text" at bounding box center [342, 45] width 430 height 15
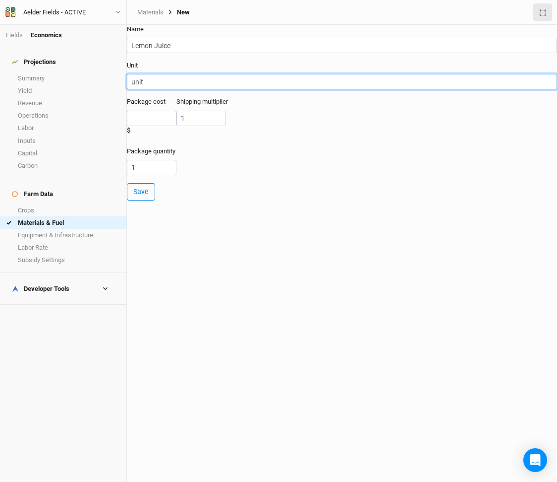
click at [153, 85] on input "unit" at bounding box center [342, 81] width 430 height 15
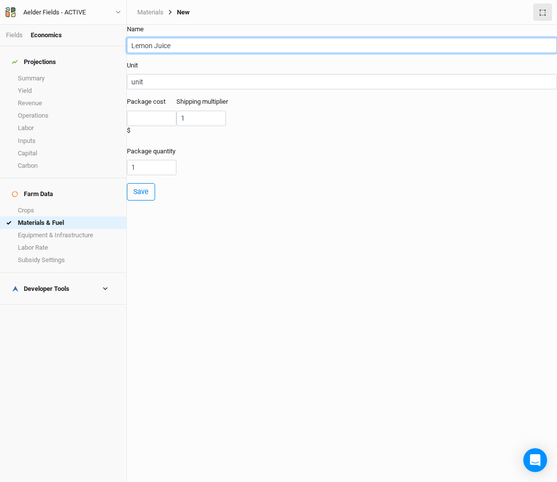
click at [171, 51] on input "Lemon Juice" at bounding box center [342, 45] width 430 height 15
type input "Lemons"
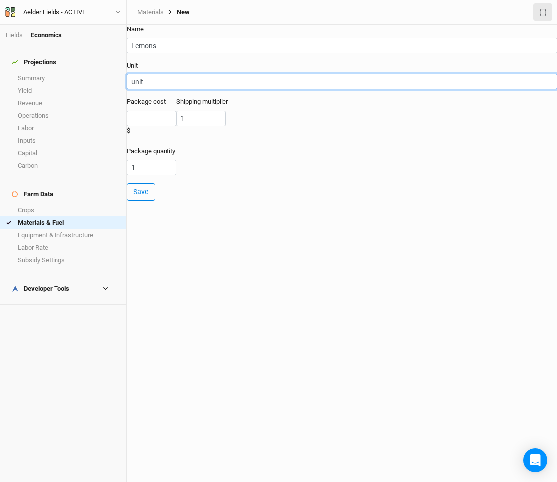
click at [148, 87] on input "unit" at bounding box center [342, 81] width 430 height 15
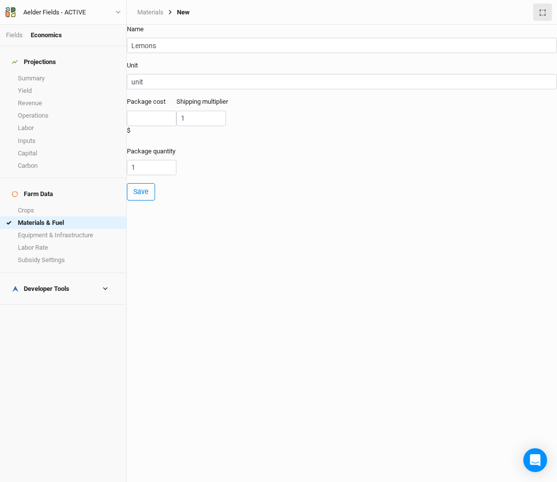
click at [176, 67] on form "Name Lemons Unit unit Package cost $ Shipping multiplier 1 Package quantity 1 S…" at bounding box center [342, 113] width 430 height 176
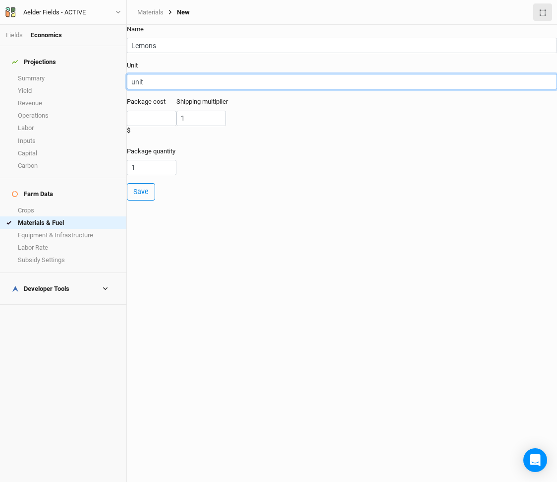
click at [144, 89] on input "unit" at bounding box center [342, 81] width 430 height 15
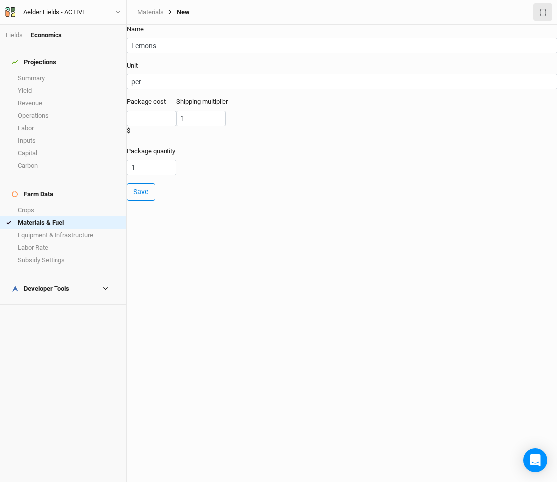
click at [163, 106] on label "Package cost" at bounding box center [146, 101] width 39 height 9
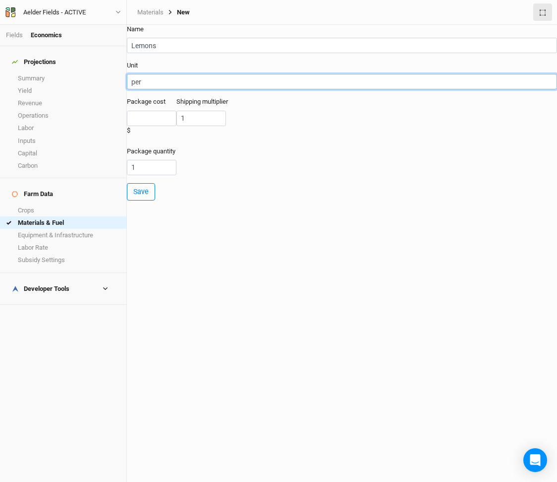
click at [143, 81] on input "per" at bounding box center [342, 81] width 430 height 15
type input "ea"
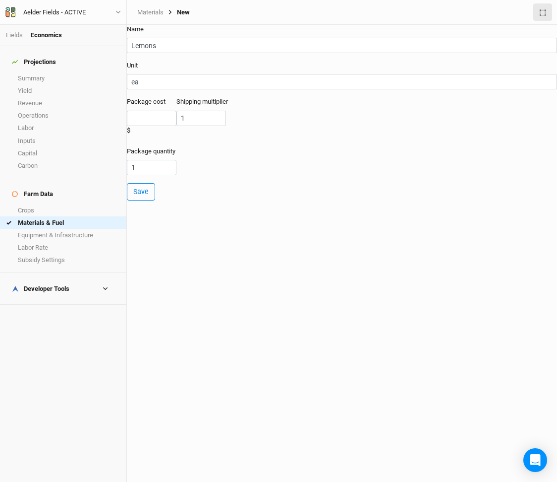
click at [163, 117] on div "Package cost $" at bounding box center [152, 117] width 50 height 41
click at [165, 126] on input "number" at bounding box center [152, 118] width 50 height 15
type input "3"
click at [154, 191] on button "Save" at bounding box center [141, 191] width 28 height 17
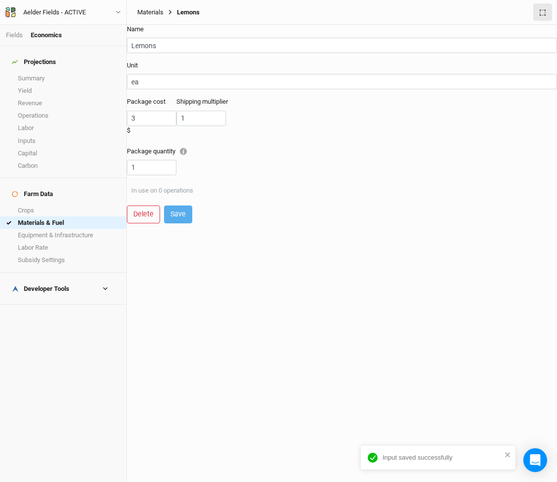
click at [150, 8] on div "Materials Lemons" at bounding box center [342, 11] width 421 height 17
click at [152, 12] on link "Materials" at bounding box center [150, 12] width 26 height 8
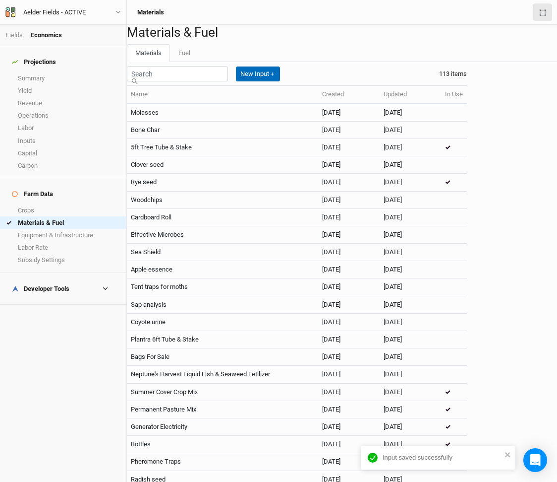
click at [280, 81] on button "New Input ＋" at bounding box center [258, 73] width 44 height 15
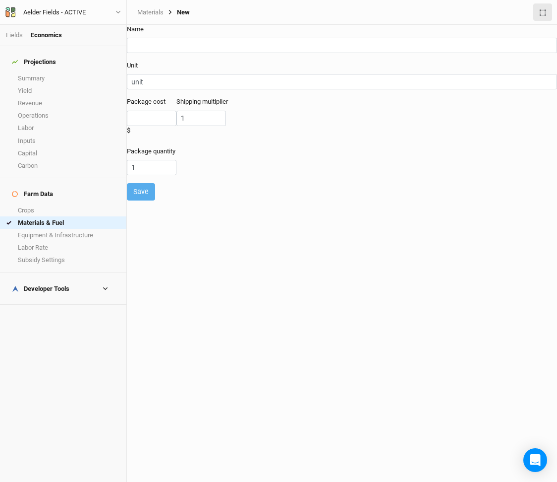
click at [181, 44] on div "Name" at bounding box center [342, 39] width 430 height 28
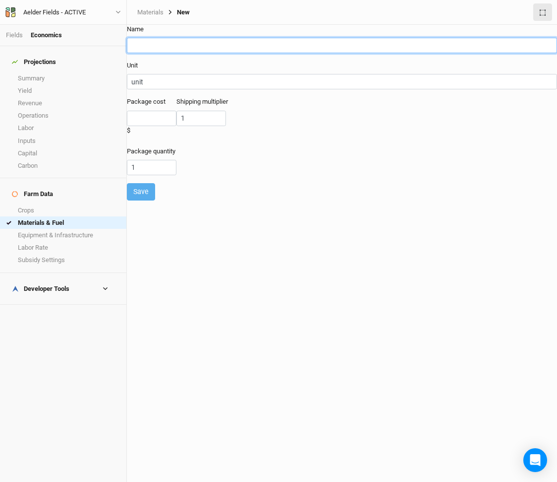
click at [177, 52] on input "text" at bounding box center [342, 45] width 430 height 15
type input "C"
type input "Medicinal Spices"
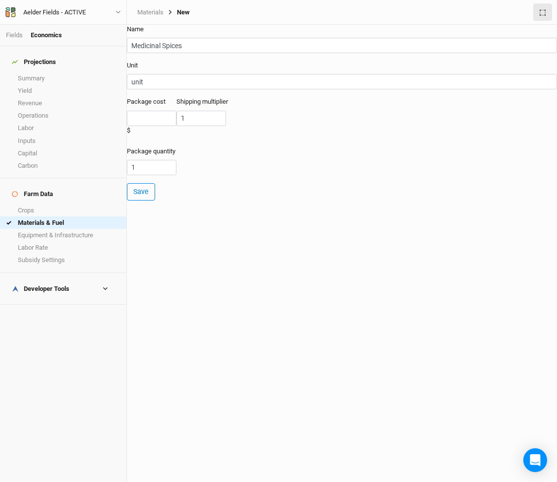
click at [201, 64] on form "Name Medicinal Spices Unit unit Package cost $ Shipping multiplier 1 Package qu…" at bounding box center [342, 113] width 430 height 176
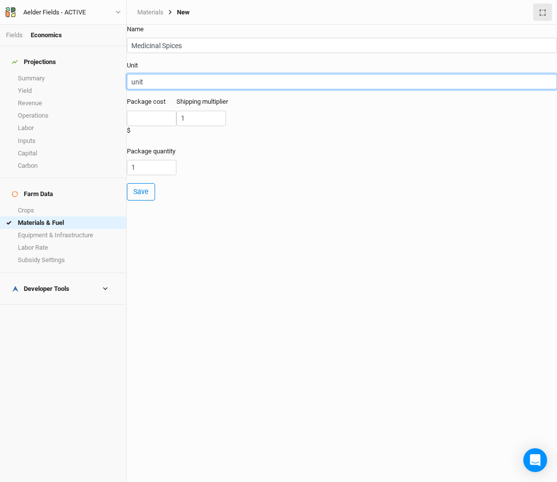
click at [156, 89] on input "unit" at bounding box center [342, 81] width 430 height 15
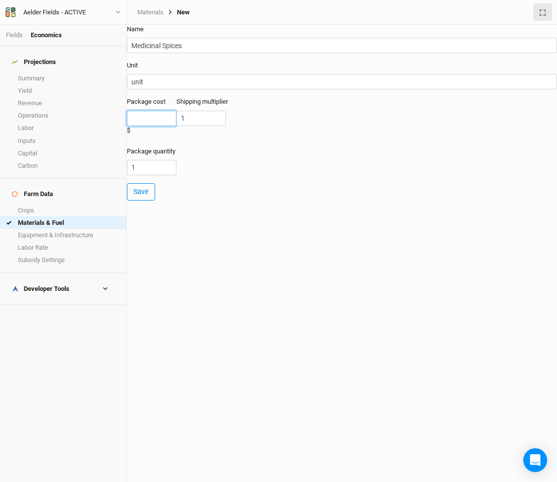
click at [156, 126] on input "number" at bounding box center [152, 118] width 50 height 15
type input "10"
click at [152, 99] on form "Name Medicinal Spices Unit unit Package cost 10 $ Shipping multiplier 1 Package…" at bounding box center [342, 113] width 430 height 176
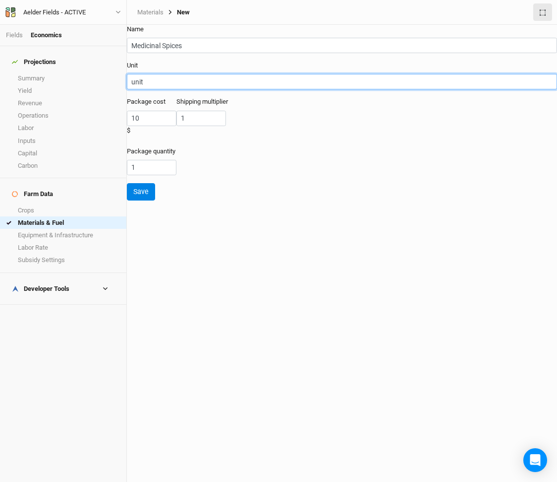
click at [152, 85] on input "unit" at bounding box center [342, 81] width 430 height 15
type input "ea"
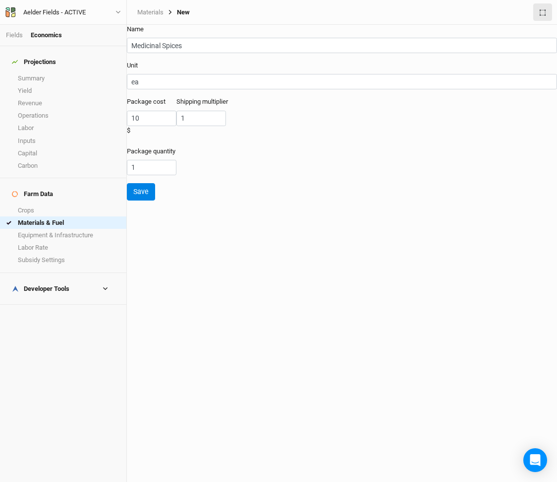
click at [284, 216] on div "Name Medicinal Spices Unit ea Package cost 10 $ Shipping multiplier 1 Package q…" at bounding box center [342, 253] width 430 height 457
click at [155, 126] on input "10" at bounding box center [152, 118] width 50 height 15
click at [242, 216] on div "Name Medicinal Spices Unit ea Package cost 10 $ Shipping multiplier 1 Package q…" at bounding box center [342, 253] width 430 height 457
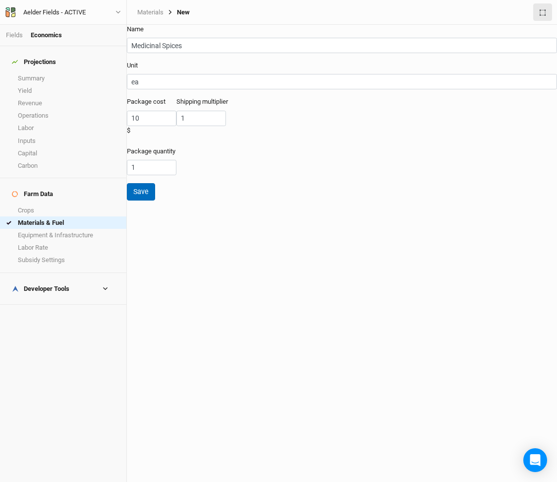
click at [155, 184] on button "Save" at bounding box center [141, 191] width 28 height 17
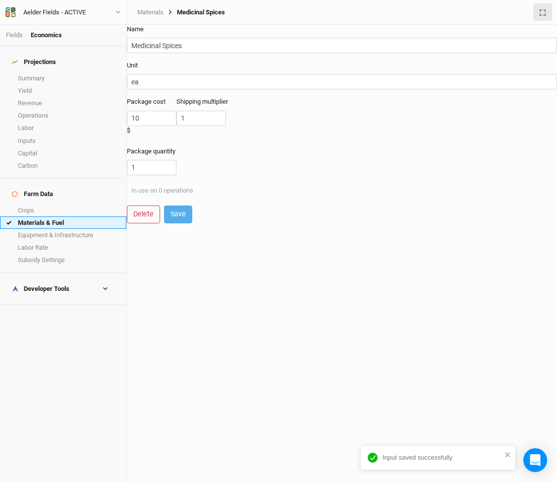
click at [56, 216] on link "Materials & Fuel" at bounding box center [63, 222] width 126 height 12
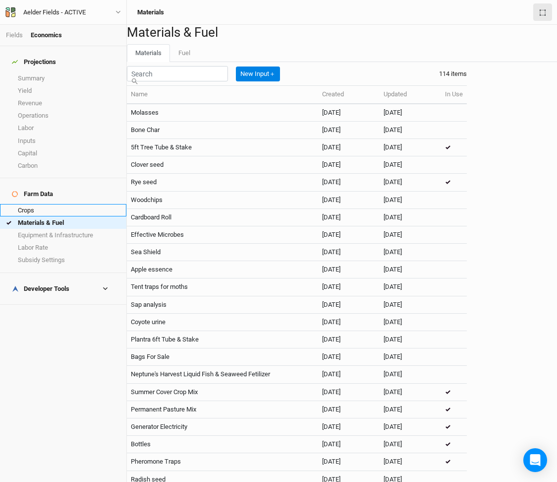
click at [70, 204] on link "Crops" at bounding box center [63, 210] width 126 height 12
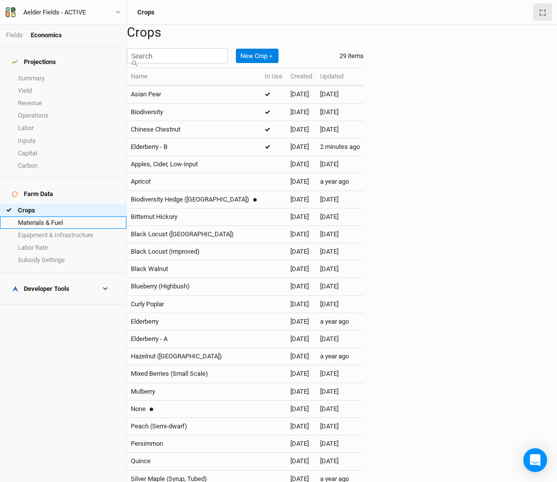
click at [88, 216] on link "Materials & Fuel" at bounding box center [63, 222] width 126 height 12
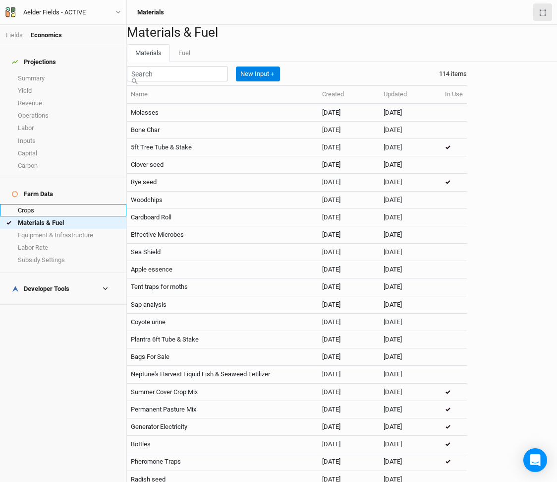
click at [43, 204] on link "Crops" at bounding box center [63, 210] width 126 height 12
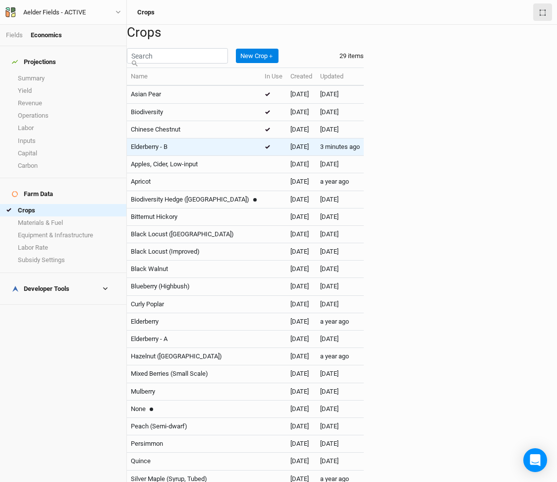
click at [225, 151] on div "Elderberry - B" at bounding box center [194, 146] width 126 height 9
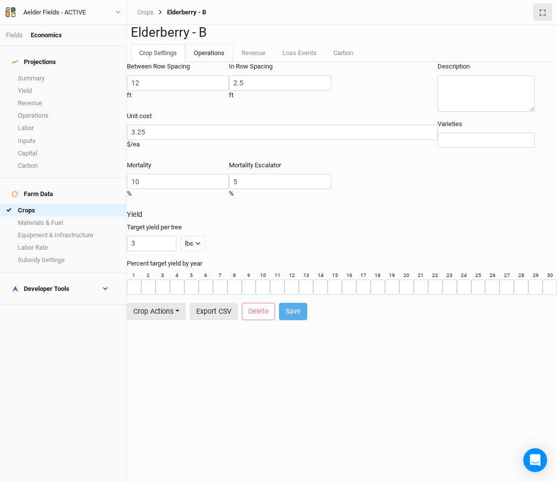
click at [205, 62] on link "Operations" at bounding box center [209, 53] width 48 height 18
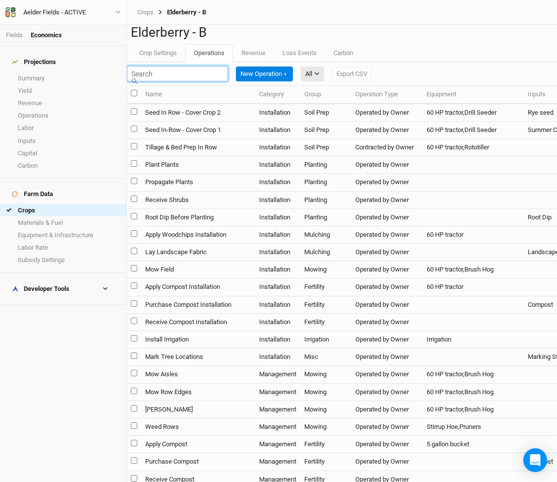
click at [228, 81] on input "text" at bounding box center [177, 73] width 101 height 15
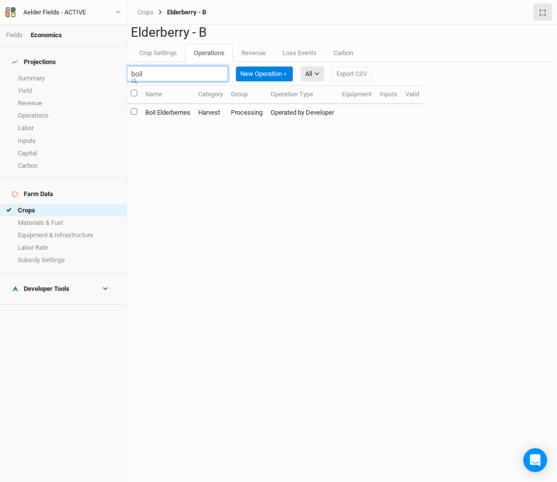
type input "boil"
click at [194, 121] on td "Boil Elderberries" at bounding box center [167, 112] width 53 height 17
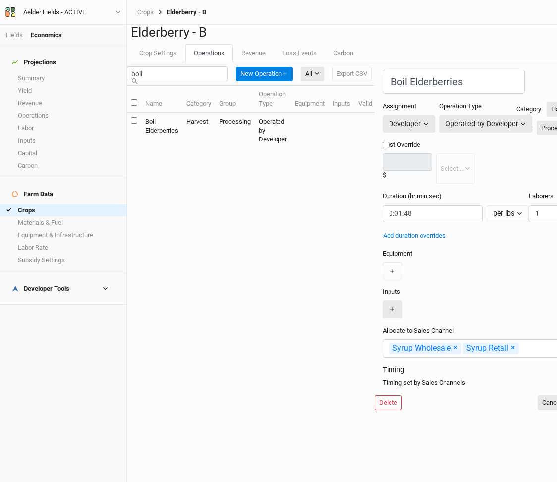
click at [383, 317] on button "＋" at bounding box center [393, 308] width 20 height 17
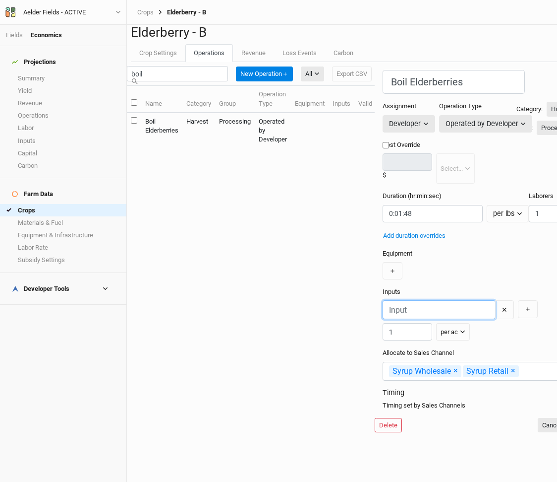
click at [383, 319] on input "text" at bounding box center [439, 309] width 113 height 19
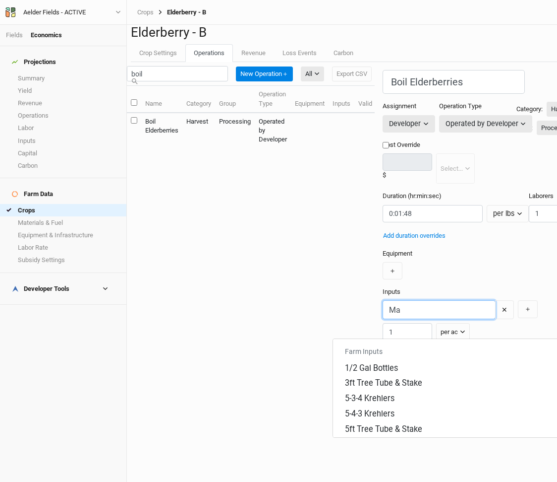
type input "Map"
type input "Maple Syrup"
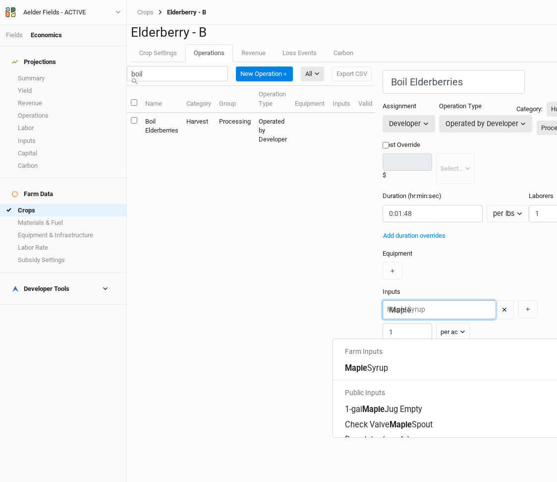
type input "Maple"
click at [383, 302] on div "Boil Elderberries Category: Harvest Installation Management Harvest Marketing G…" at bounding box center [484, 239] width 202 height 339
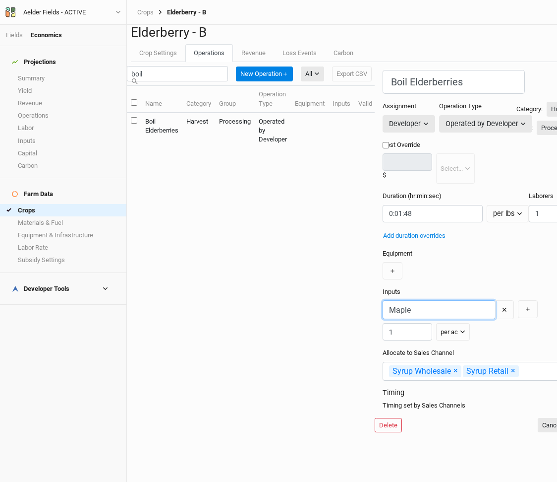
type input "Maple Syrup"
click at [383, 319] on input "Maple" at bounding box center [439, 309] width 113 height 19
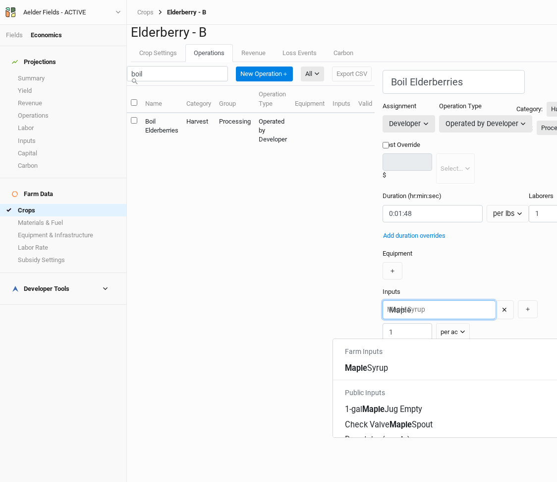
click at [383, 319] on input "Maple" at bounding box center [439, 309] width 113 height 19
type input "S"
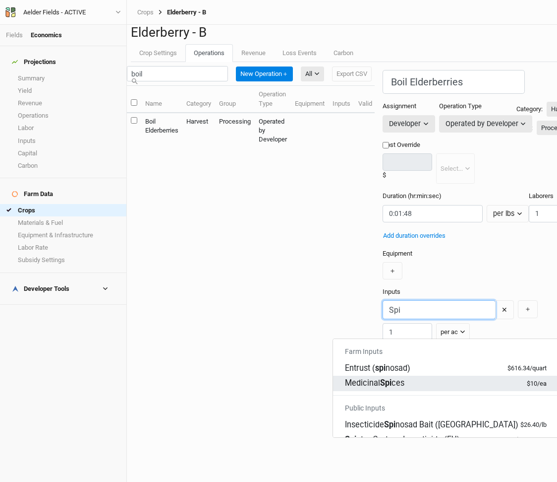
click at [368, 377] on div "Medicinal Spi ces" at bounding box center [375, 382] width 60 height 11
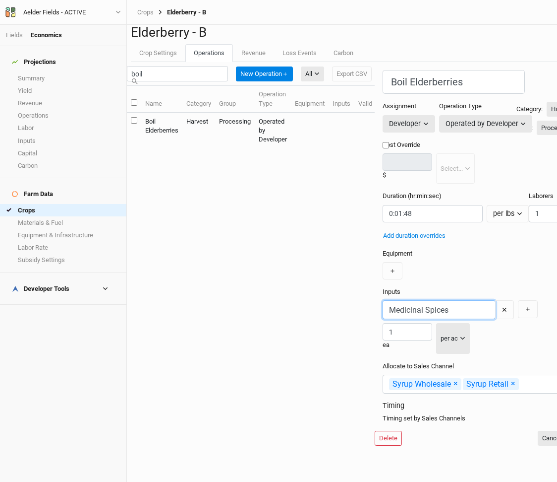
type input "Medicinal Spices"
click at [441, 343] on div "per ac" at bounding box center [449, 338] width 17 height 10
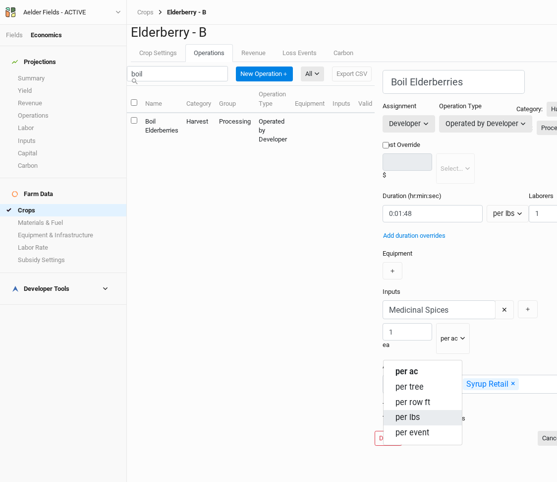
click at [423, 418] on button "per lbs" at bounding box center [423, 417] width 78 height 15
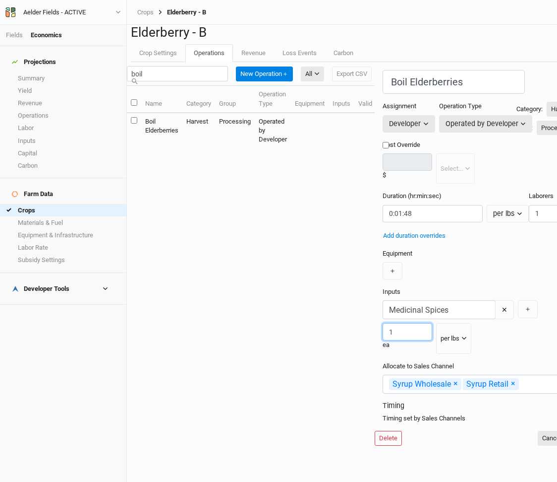
click at [383, 340] on input "1" at bounding box center [408, 331] width 50 height 17
type input "0"
type input ".03"
click at [477, 341] on div "Medicinal Spices ✕ .03 ea per lbs per ac per tree per row ft per lbs per event ＋" at bounding box center [484, 326] width 202 height 53
click at [518, 317] on button "＋" at bounding box center [528, 308] width 20 height 17
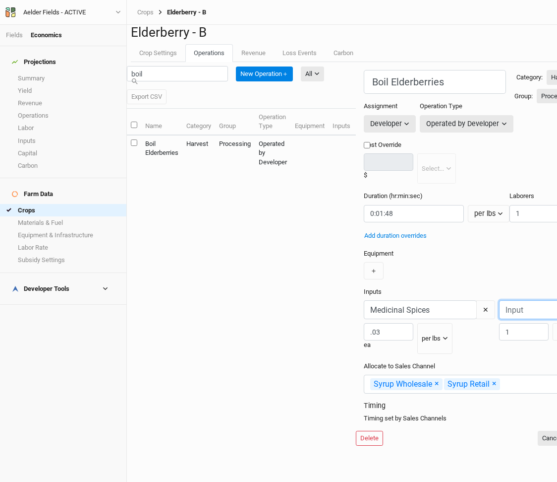
click at [499, 319] on input "text" at bounding box center [555, 309] width 113 height 19
type input "<"
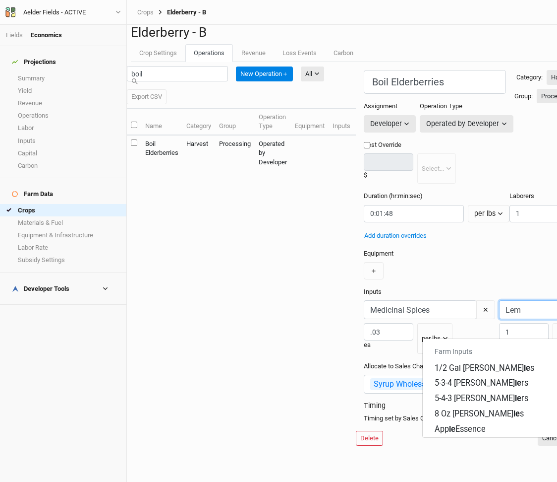
type input "Lemo"
type input "Lemons"
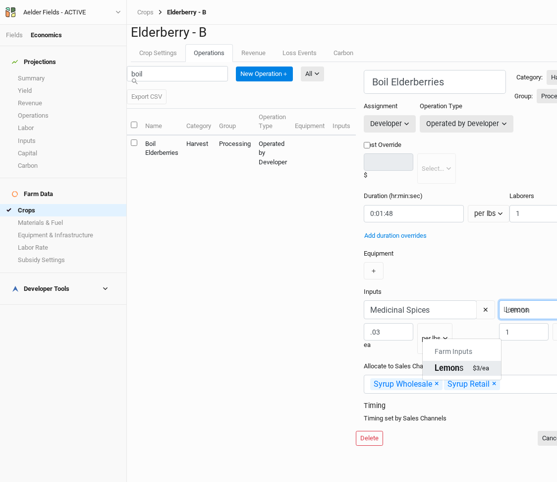
click at [451, 366] on mark "Lemon" at bounding box center [447, 367] width 25 height 9
type input "Lemons"
click at [499, 340] on input "1" at bounding box center [524, 331] width 50 height 17
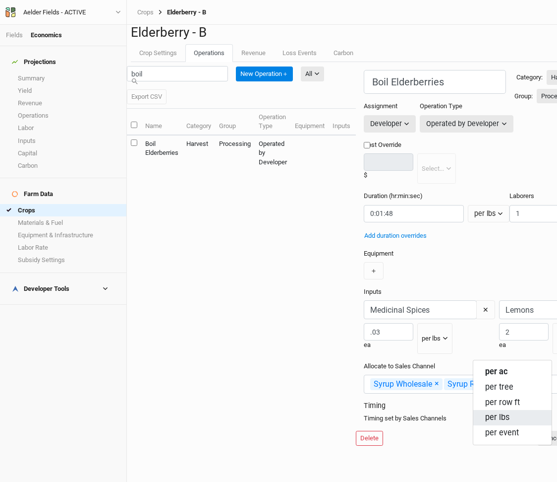
click at [495, 414] on span "per lbs" at bounding box center [497, 417] width 24 height 11
click at [499, 340] on input "2" at bounding box center [524, 331] width 50 height 17
paste input "0.06"
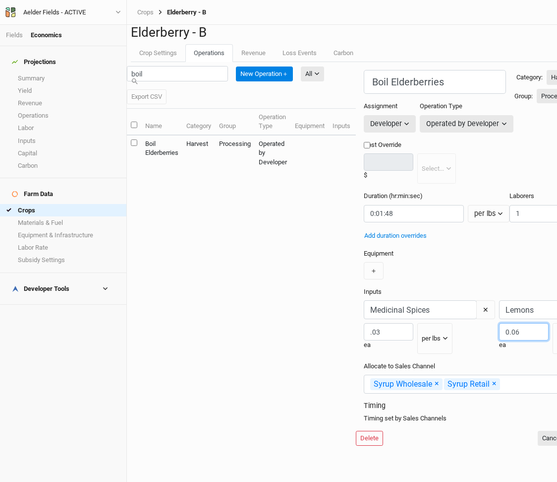
type input "0.06"
click at [462, 364] on div "Boil Elderberries Category: Harvest Installation Management Harvest Marketing G…" at bounding box center [474, 246] width 221 height 353
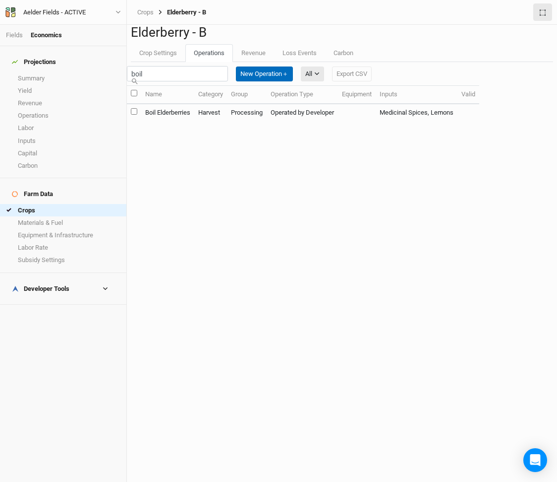
click at [293, 81] on button "New Operation ＋" at bounding box center [264, 73] width 57 height 15
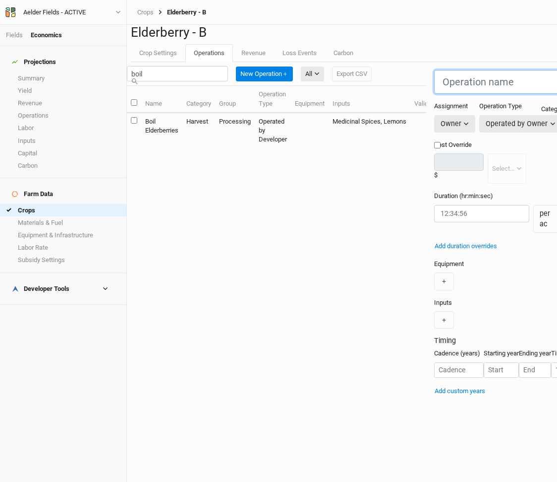
click at [434, 94] on input "text" at bounding box center [505, 82] width 142 height 24
type input "Straining"
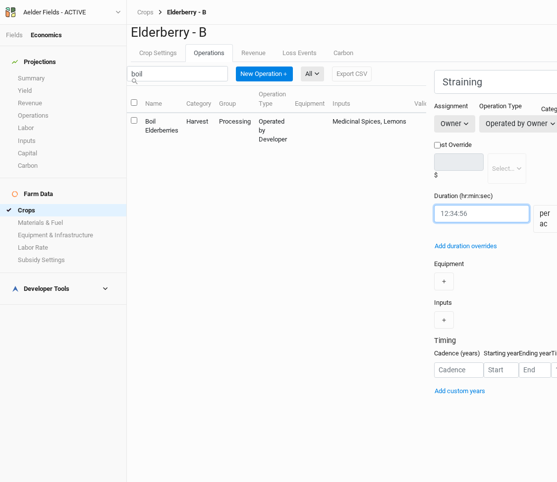
click at [434, 222] on input "string" at bounding box center [481, 213] width 95 height 17
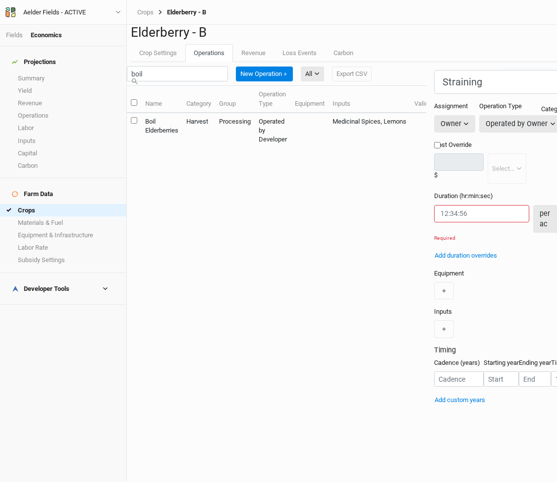
click at [560, 222] on icon "button" at bounding box center [562, 218] width 5 height 5
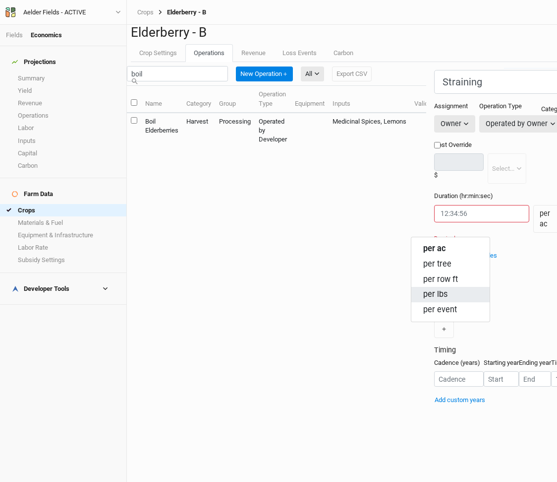
click at [456, 294] on button "per lbs" at bounding box center [451, 294] width 78 height 15
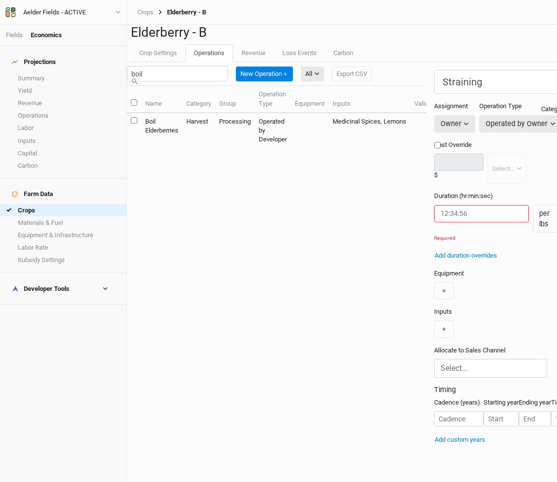
scroll to position [35, 0]
click at [441, 362] on div at bounding box center [491, 369] width 100 height 14
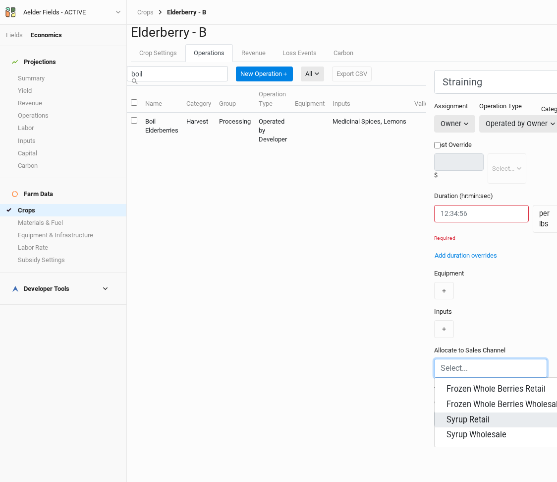
click at [447, 414] on div "Syrup Retail 100.00%" at bounding box center [514, 419] width 135 height 11
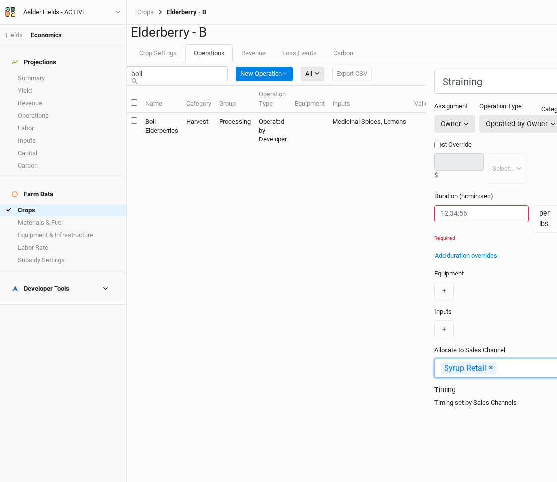
click at [498, 362] on input "text" at bounding box center [548, 368] width 100 height 12
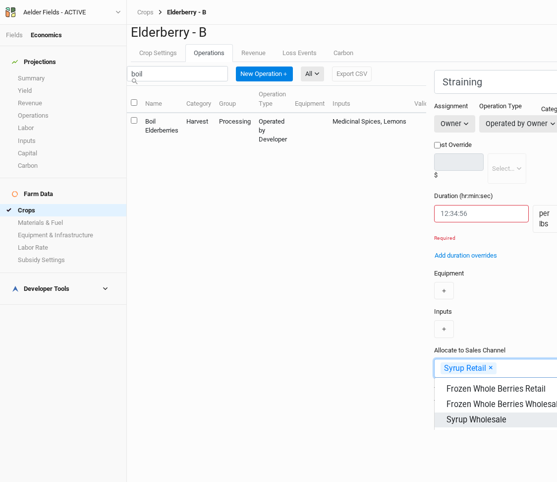
click at [447, 414] on div "Syrup Wholesale 0.00%" at bounding box center [514, 419] width 135 height 11
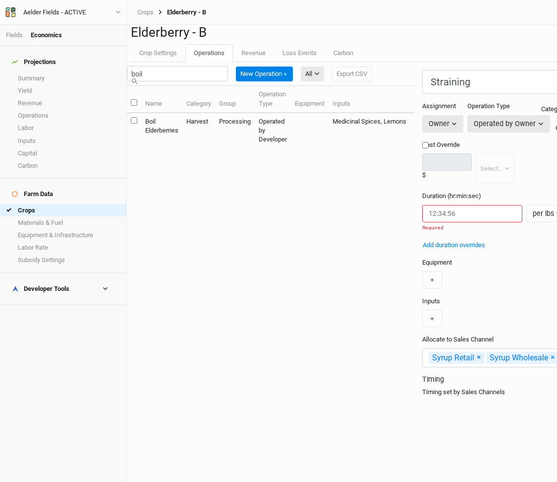
click at [424, 297] on div "Inputs ＋" at bounding box center [521, 312] width 196 height 31
click at [423, 222] on input "string" at bounding box center [473, 213] width 100 height 17
paste input "3.75"
click at [423, 222] on input "string" at bounding box center [473, 213] width 100 height 17
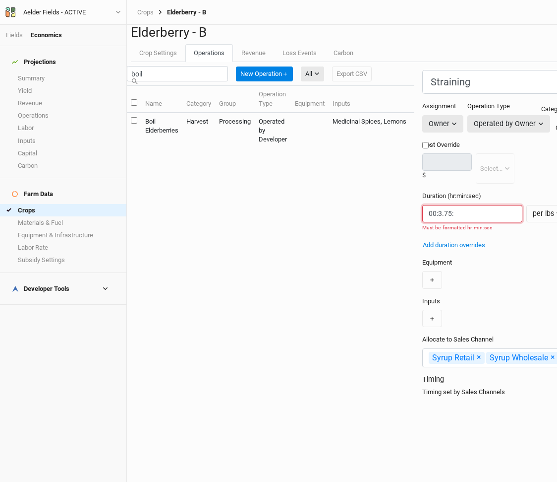
click at [423, 222] on input "string" at bounding box center [473, 213] width 100 height 17
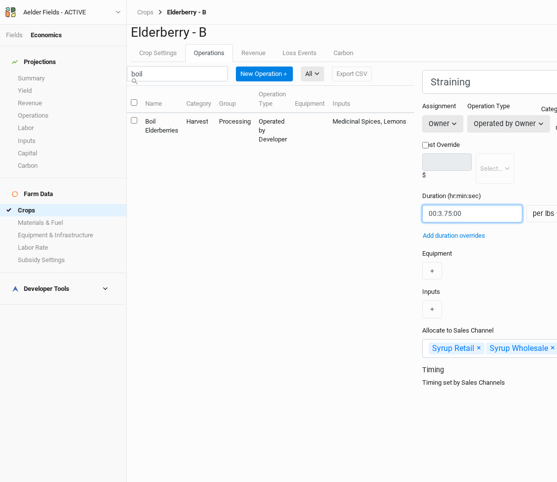
type input "00:3.75:00"
click at [457, 273] on div "Equipment ＋" at bounding box center [521, 264] width 196 height 31
click at [423, 94] on input "Straining" at bounding box center [494, 82] width 142 height 24
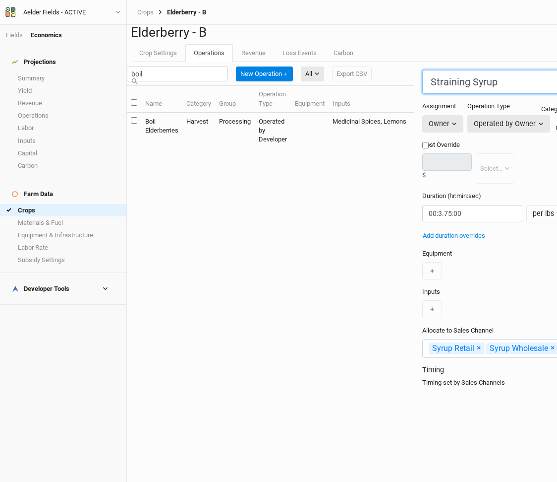
type input "Straining Syrup"
click at [465, 317] on div "＋" at bounding box center [521, 308] width 196 height 17
drag, startPoint x: 528, startPoint y: 396, endPoint x: 519, endPoint y: 257, distance: 139.2
click at [519, 257] on form "Straining Syrup Category: Installation Installation Management Harvest Marketin…" at bounding box center [521, 239] width 212 height 339
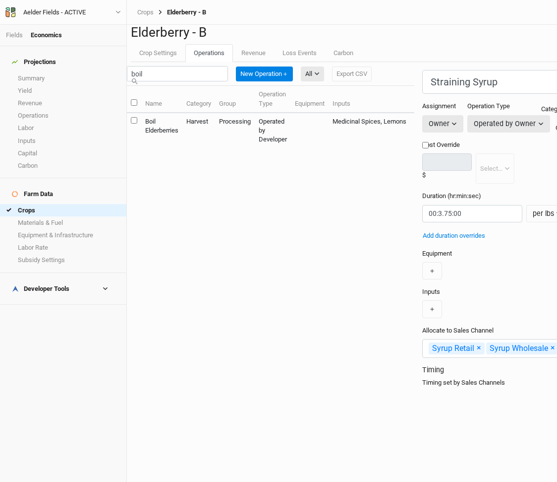
scroll to position [0, 0]
click at [520, 166] on button "Harvest" at bounding box center [515, 163] width 78 height 15
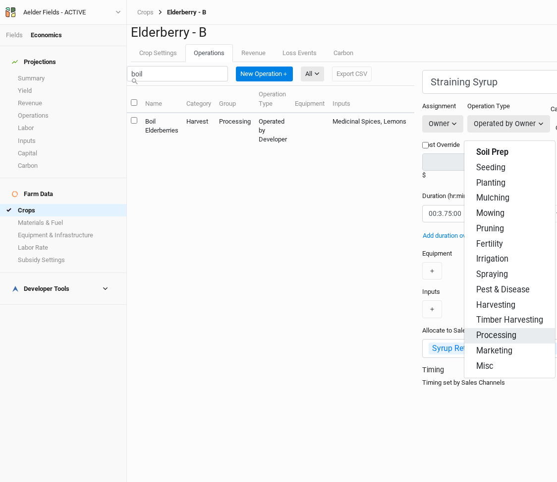
click at [521, 334] on button "Processing" at bounding box center [510, 335] width 91 height 15
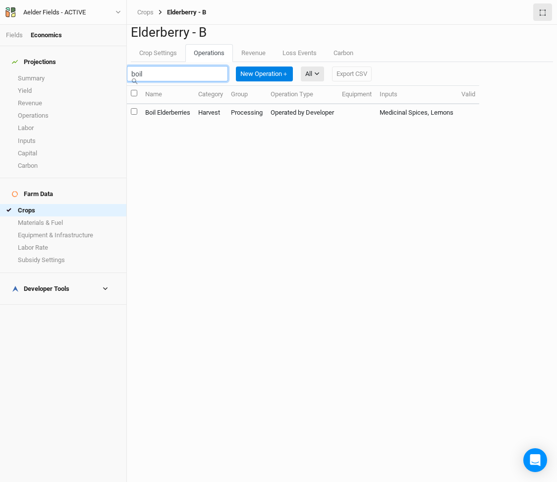
click at [228, 81] on input "boil" at bounding box center [177, 73] width 101 height 15
type input "B"
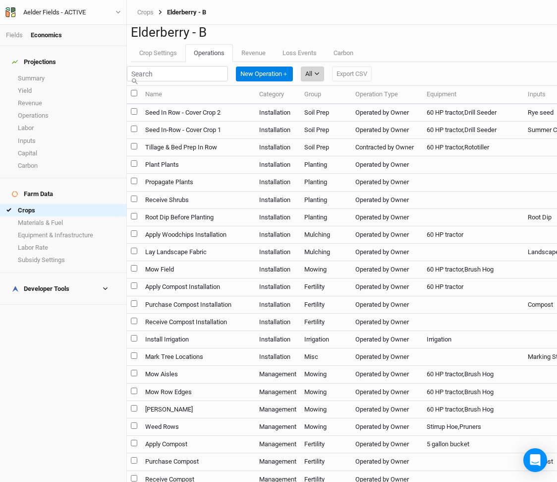
click at [320, 76] on icon "button" at bounding box center [316, 73] width 5 height 5
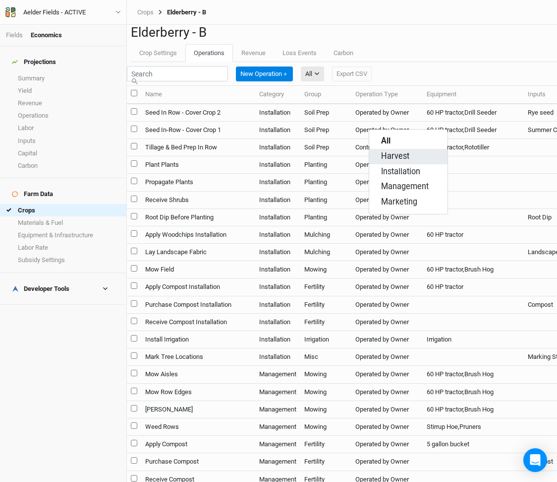
click at [398, 157] on span "Harvest" at bounding box center [395, 156] width 28 height 11
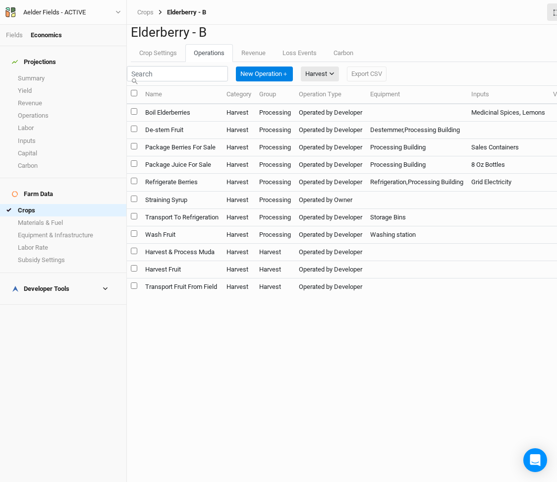
click at [213, 191] on td "Refrigerate Berries" at bounding box center [181, 182] width 81 height 17
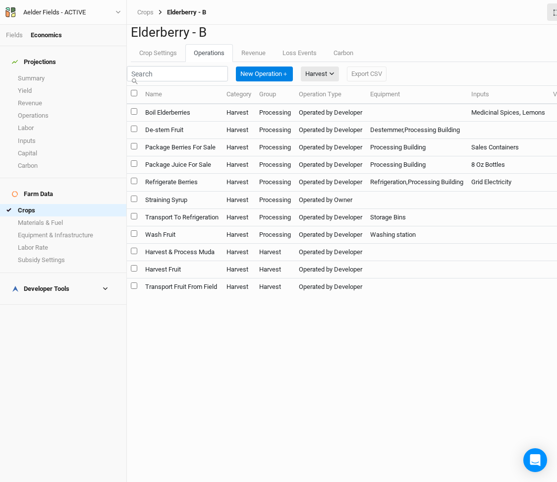
click at [210, 243] on td "Wash Fruit" at bounding box center [181, 234] width 81 height 17
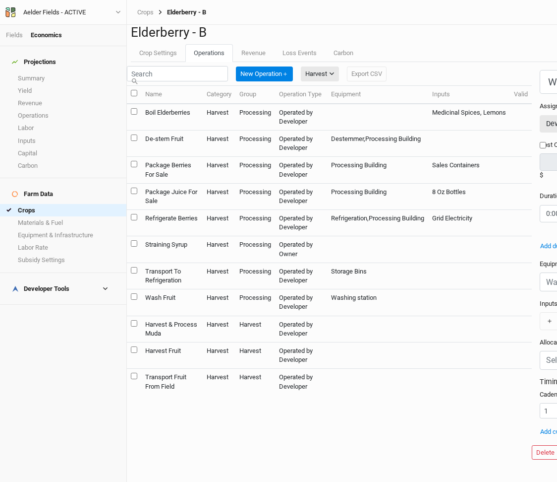
scroll to position [35, 0]
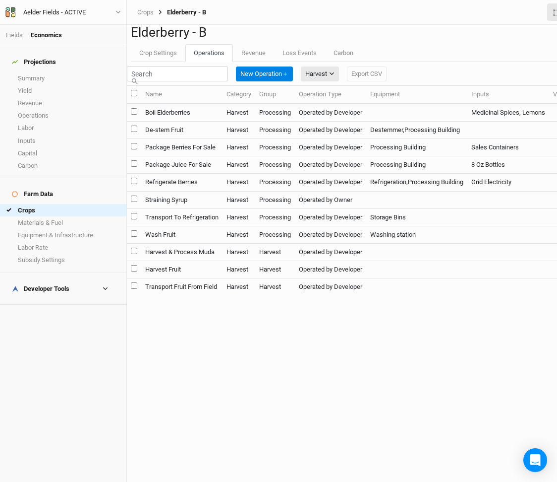
click at [220, 208] on td "Straining Syrup" at bounding box center [181, 199] width 81 height 17
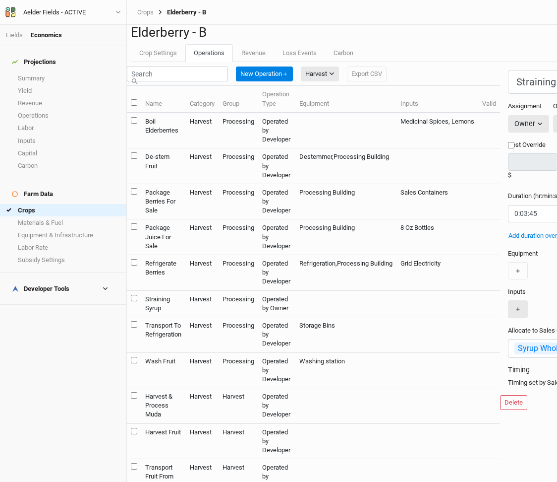
click at [508, 317] on button "＋" at bounding box center [518, 308] width 20 height 17
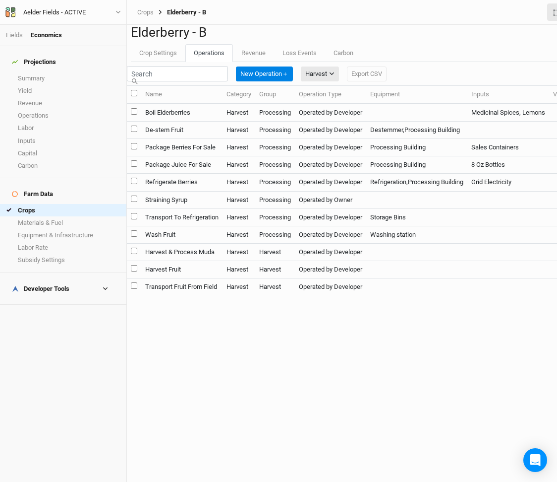
click at [255, 121] on td "Harvest" at bounding box center [239, 113] width 33 height 18
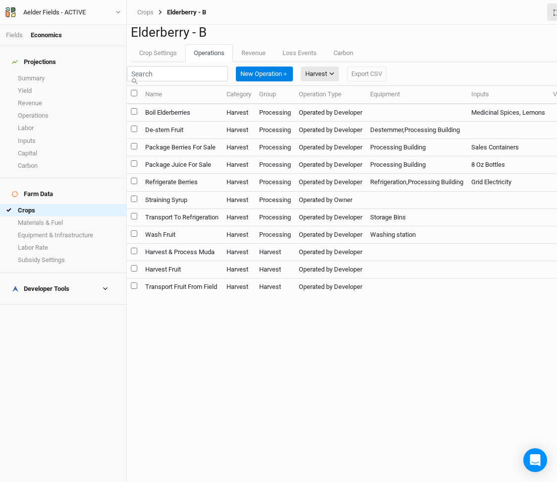
click at [222, 121] on td "Boil Elderberries" at bounding box center [181, 113] width 81 height 18
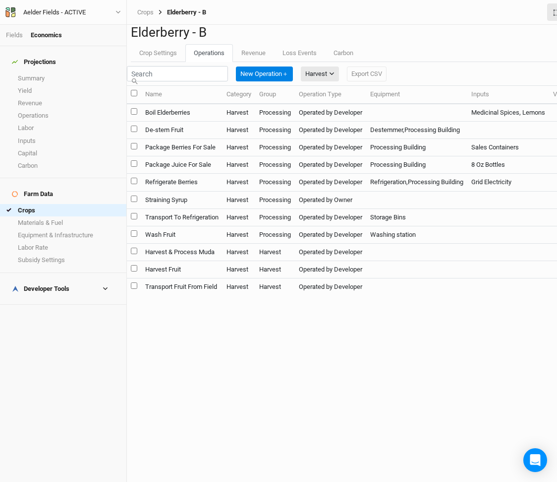
click at [255, 121] on td "Harvest" at bounding box center [239, 113] width 33 height 18
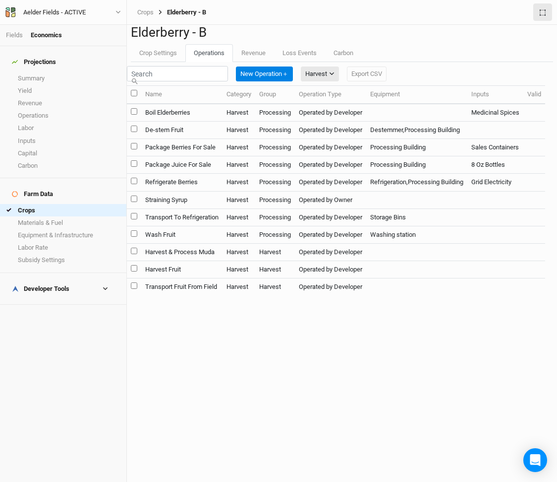
click at [248, 121] on td "Harvest" at bounding box center [239, 113] width 33 height 18
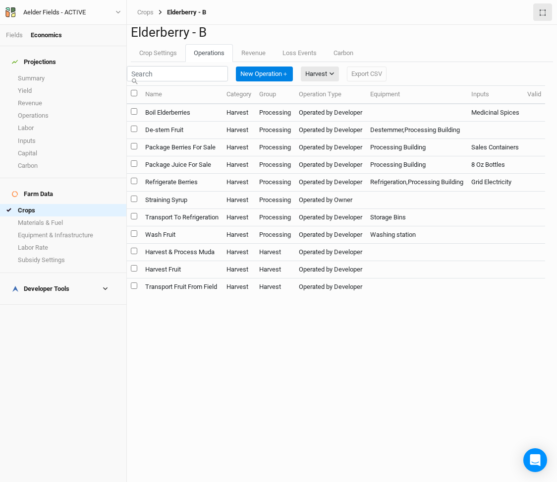
click at [242, 121] on td "Harvest" at bounding box center [239, 113] width 33 height 18
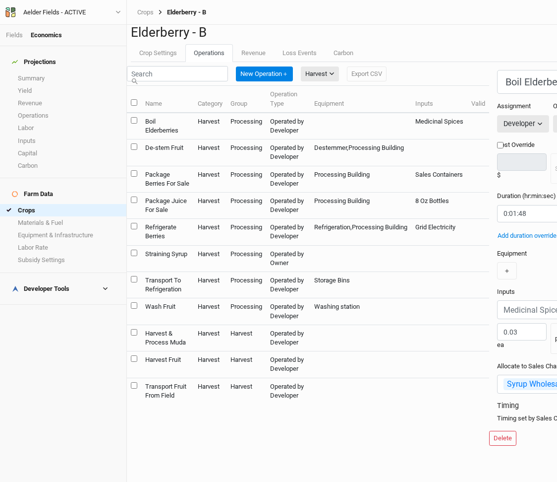
type input "First Boil"
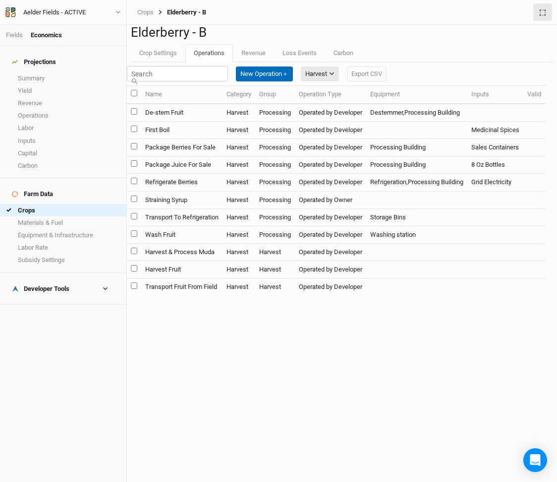
click at [293, 81] on button "New Operation ＋" at bounding box center [264, 73] width 57 height 15
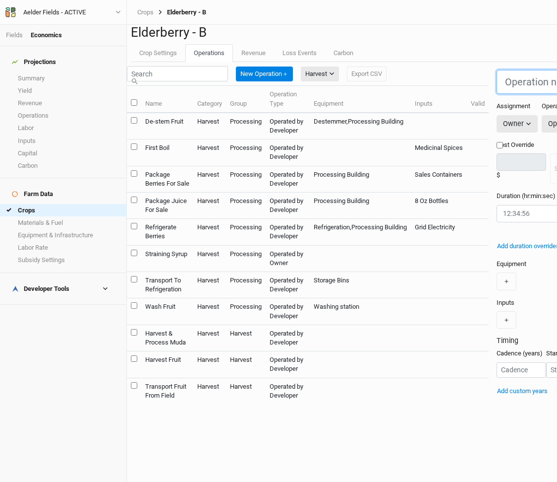
click at [497, 94] on input "text" at bounding box center [568, 82] width 142 height 24
type input "Second Boil"
click at [497, 326] on button "＋" at bounding box center [507, 319] width 20 height 17
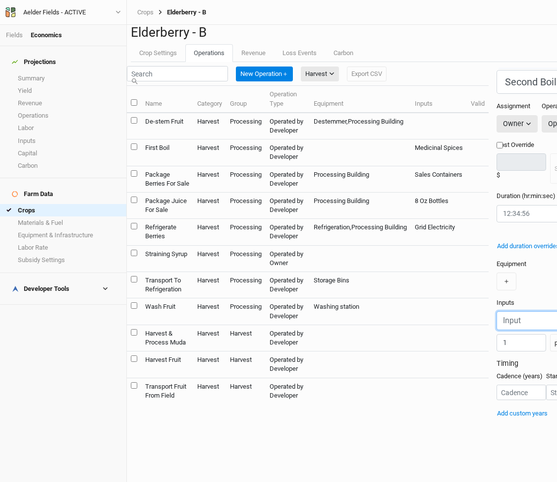
click at [497, 329] on input "text" at bounding box center [553, 320] width 113 height 19
type input "lemo"
type input "lemons"
click at [352, 367] on mark "Lemon" at bounding box center [357, 367] width 25 height 9
type input "Lemons"
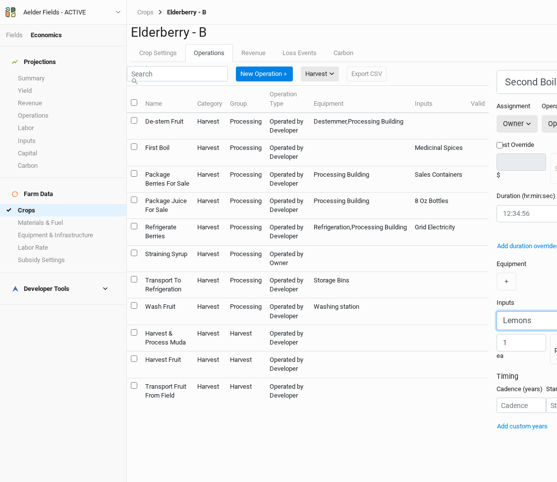
type input "Lemons"
click at [497, 349] on input "1" at bounding box center [522, 342] width 50 height 17
type input ".06"
click at [409, 417] on span "per lbs" at bounding box center [408, 417] width 24 height 11
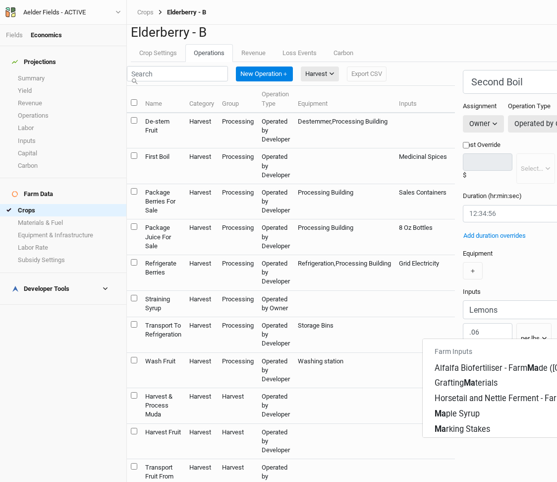
type input "Map"
type input "Maple Syrup"
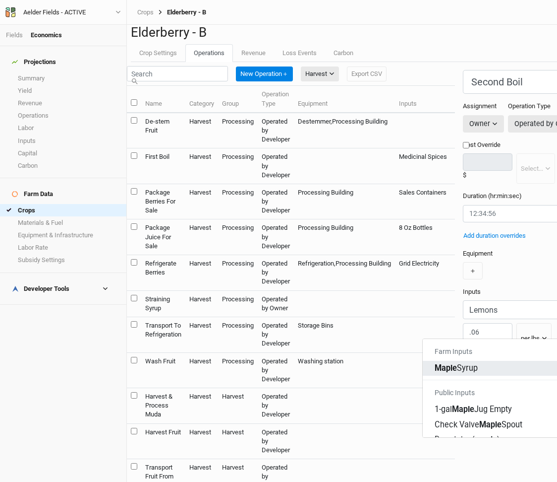
click at [452, 363] on mark "Maple" at bounding box center [446, 367] width 22 height 9
type input "Maple Syrup"
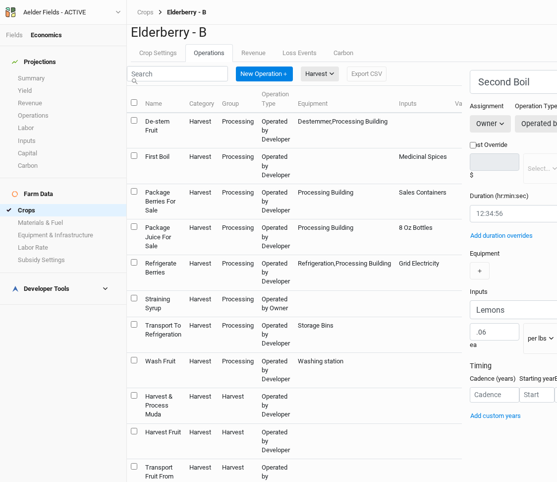
type input "Maple Syrup"
click at [496, 416] on span "per lbs" at bounding box center [497, 417] width 24 height 11
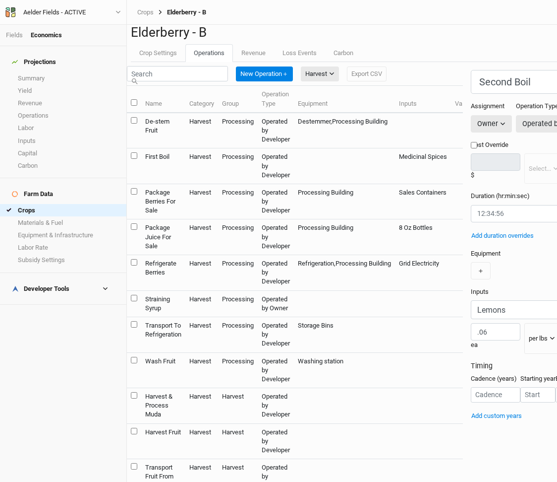
drag, startPoint x: 435, startPoint y: 349, endPoint x: 467, endPoint y: 349, distance: 31.7
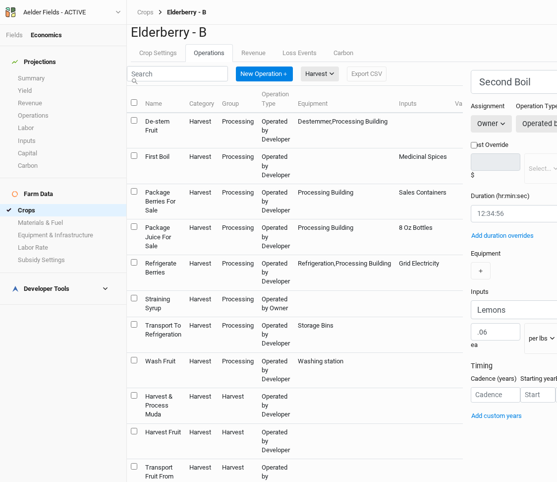
type input ".032"
click at [471, 222] on input "string" at bounding box center [521, 213] width 100 height 17
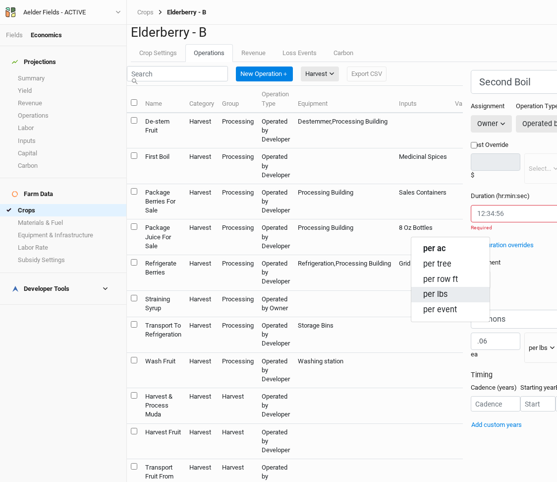
click at [455, 293] on button "per lbs" at bounding box center [451, 294] width 78 height 15
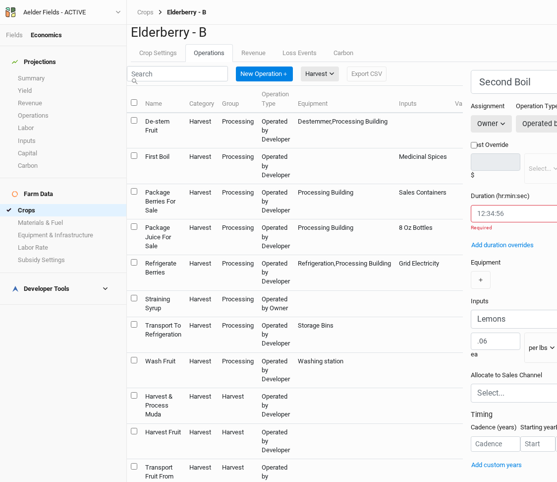
click at [471, 218] on input "string" at bounding box center [521, 213] width 100 height 17
paste input "1.875"
click at [471, 222] on input "string" at bounding box center [521, 213] width 100 height 17
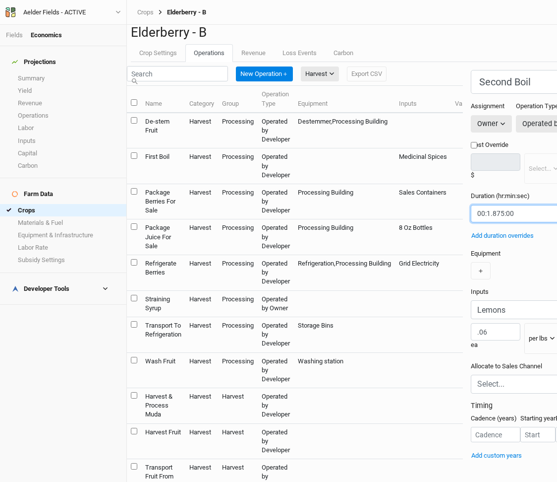
type input "00:1.875:00"
click at [478, 390] on input "text" at bounding box center [528, 384] width 100 height 12
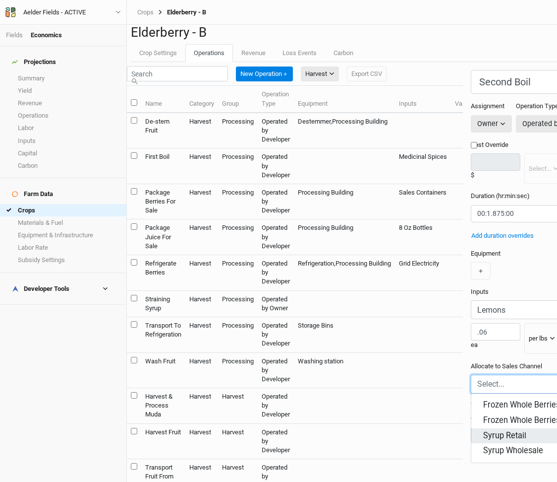
click at [484, 429] on div "Syrup Retail 100.00%" at bounding box center [551, 434] width 135 height 11
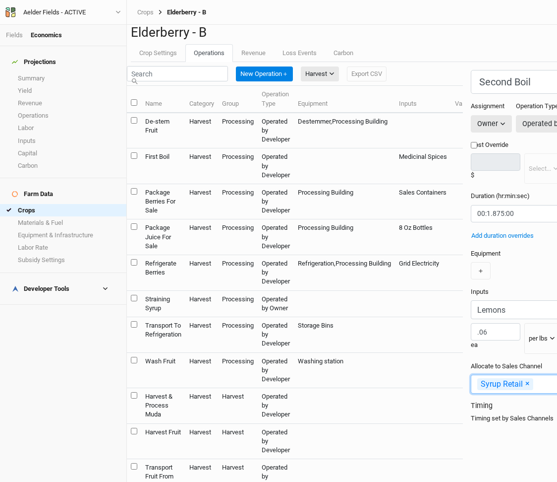
click at [484, 429] on div "Syrup Wholesale" at bounding box center [514, 434] width 60 height 11
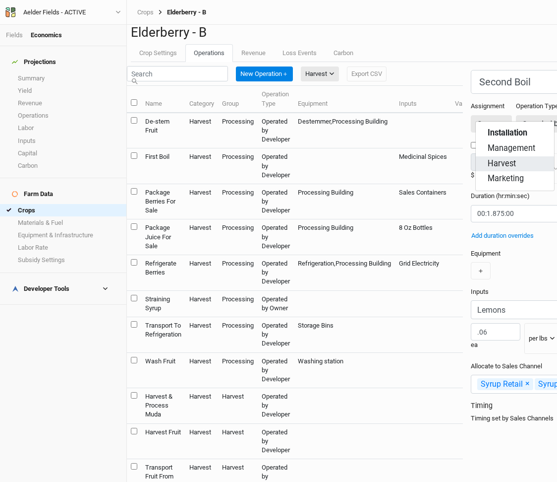
click at [516, 165] on button "Harvest" at bounding box center [515, 163] width 78 height 15
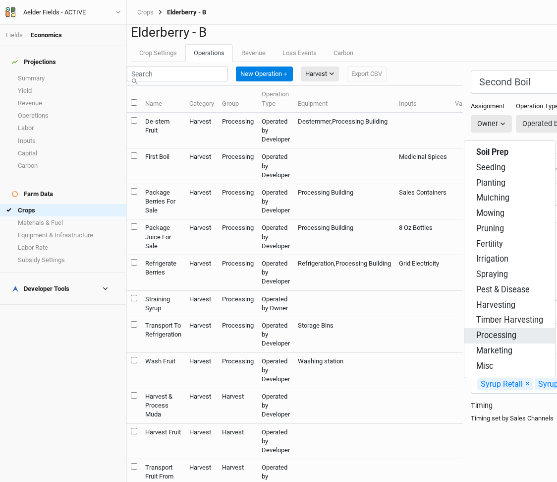
click at [514, 332] on span "Processing" at bounding box center [497, 335] width 40 height 11
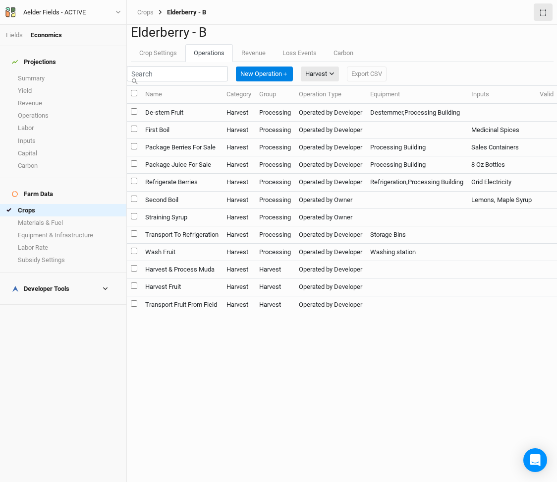
click at [181, 208] on td "Second Boil" at bounding box center [181, 199] width 81 height 17
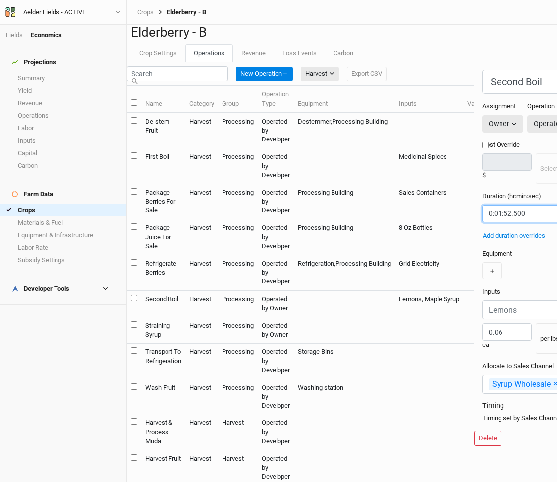
click at [483, 222] on input "string" at bounding box center [533, 213] width 100 height 17
drag, startPoint x: 379, startPoint y: 226, endPoint x: 354, endPoint y: 226, distance: 25.3
click at [483, 222] on input "string" at bounding box center [533, 213] width 100 height 17
drag, startPoint x: 353, startPoint y: 226, endPoint x: 348, endPoint y: 227, distance: 5.5
click at [483, 222] on input "string" at bounding box center [533, 213] width 100 height 17
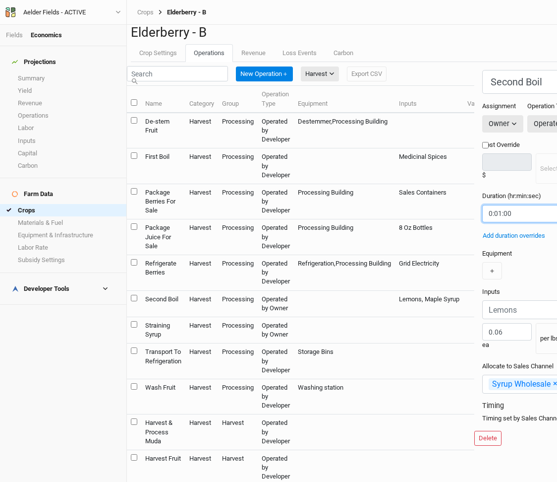
click at [483, 222] on input "string" at bounding box center [533, 213] width 100 height 17
paste input "3.75"
click at [483, 222] on input "string" at bounding box center [533, 213] width 100 height 17
type input "0:03.75:00"
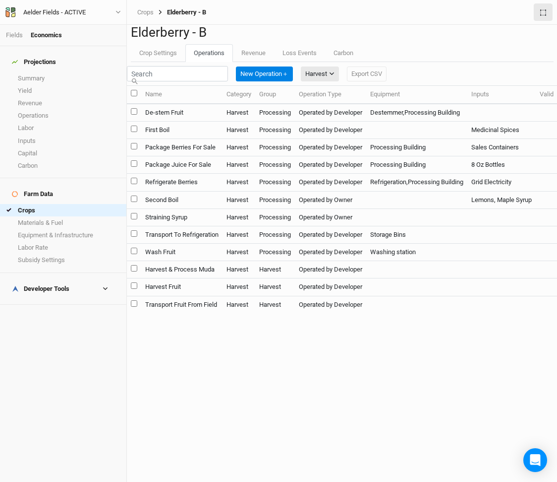
click at [197, 138] on td "First Boil" at bounding box center [181, 129] width 81 height 17
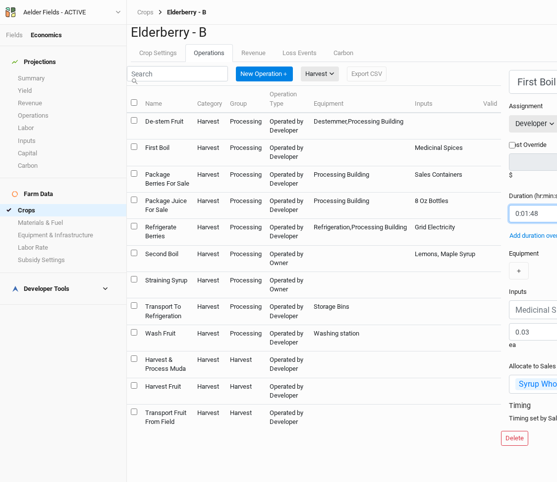
click at [509, 222] on input "string" at bounding box center [559, 213] width 100 height 17
paste input "3.75"
click at [509, 222] on input "string" at bounding box center [559, 213] width 100 height 17
type input "0:03.75:00"
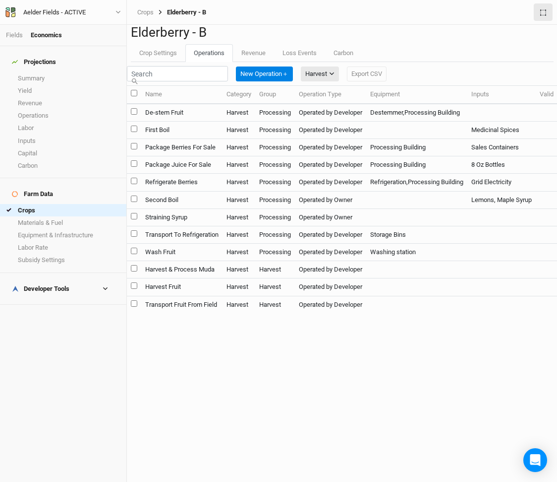
click at [205, 208] on td "Second Boil" at bounding box center [181, 199] width 81 height 17
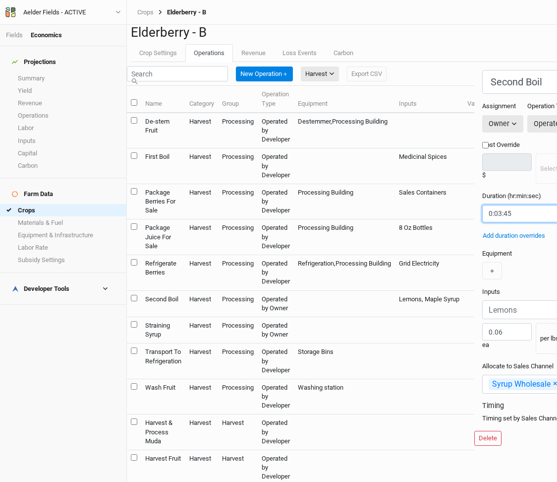
click at [483, 222] on input "string" at bounding box center [533, 213] width 100 height 17
paste input "0:01 1.875:45"
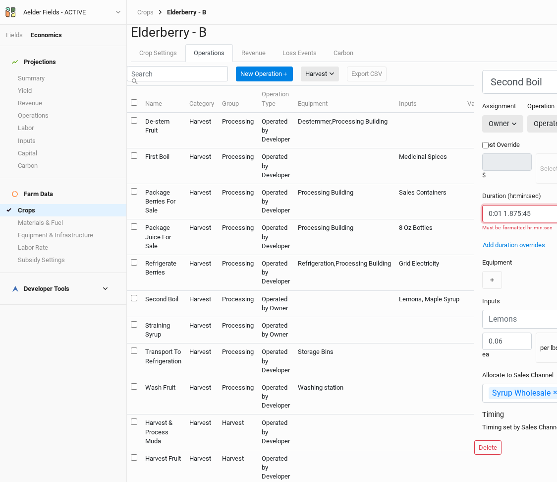
drag, startPoint x: 355, startPoint y: 227, endPoint x: 344, endPoint y: 227, distance: 10.4
click at [483, 222] on input "string" at bounding box center [533, 213] width 100 height 17
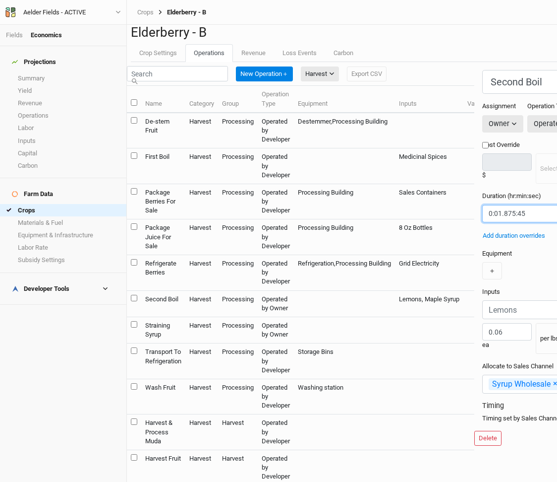
click at [483, 222] on input "string" at bounding box center [533, 213] width 100 height 17
type input "0:01.875:00"
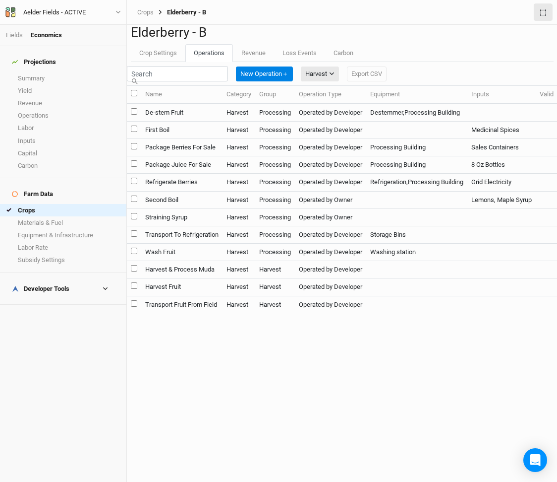
click at [207, 208] on td "Second Boil" at bounding box center [181, 199] width 81 height 17
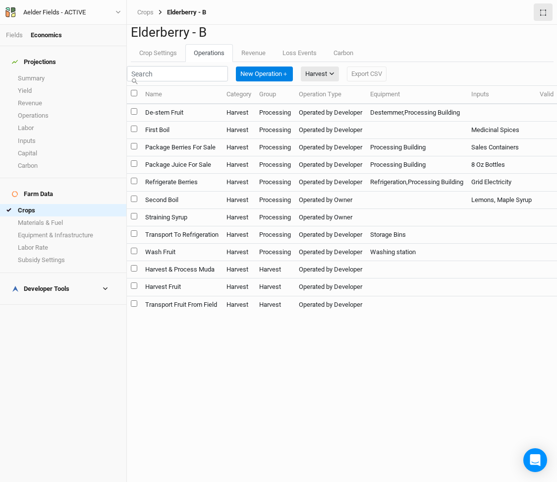
click at [253, 138] on td "Harvest" at bounding box center [239, 129] width 33 height 17
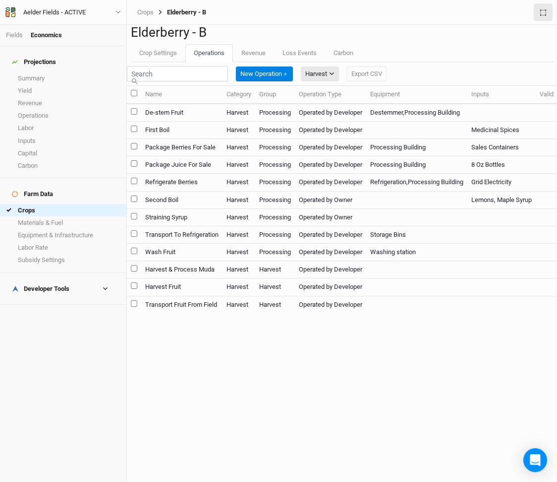
click at [220, 208] on td "Second Boil" at bounding box center [181, 199] width 81 height 17
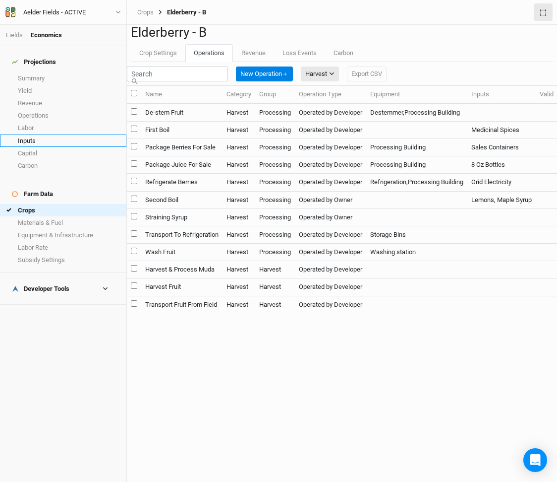
click at [46, 134] on link "Inputs" at bounding box center [63, 140] width 126 height 12
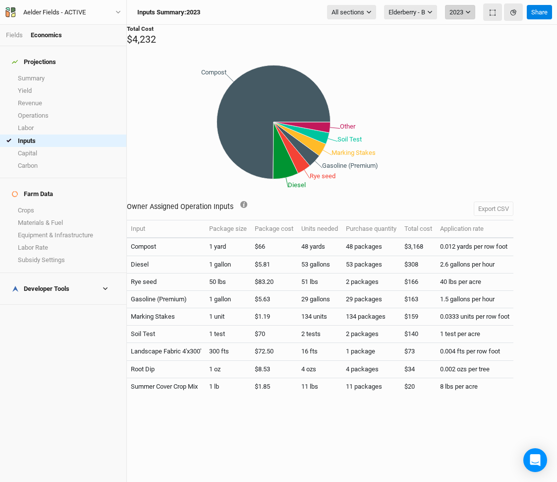
click at [460, 11] on button "2023" at bounding box center [460, 12] width 30 height 15
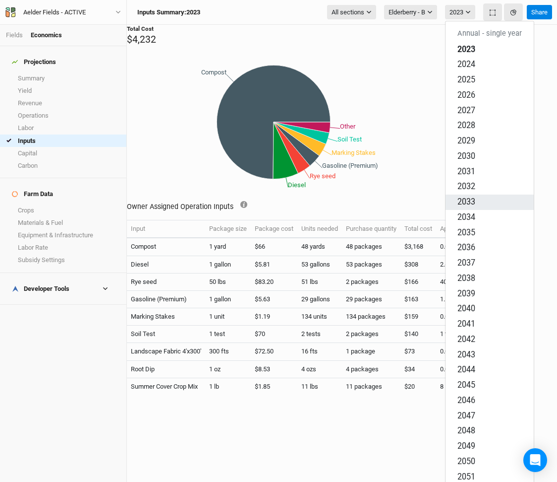
click at [471, 194] on button "2033" at bounding box center [490, 201] width 88 height 15
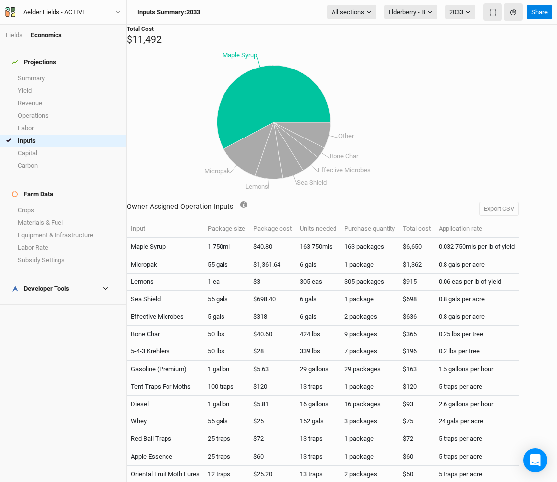
click at [428, 242] on td "$6,650" at bounding box center [417, 247] width 36 height 18
click at [476, 240] on td "0.032 750mls per lb of yield" at bounding box center [477, 247] width 84 height 18
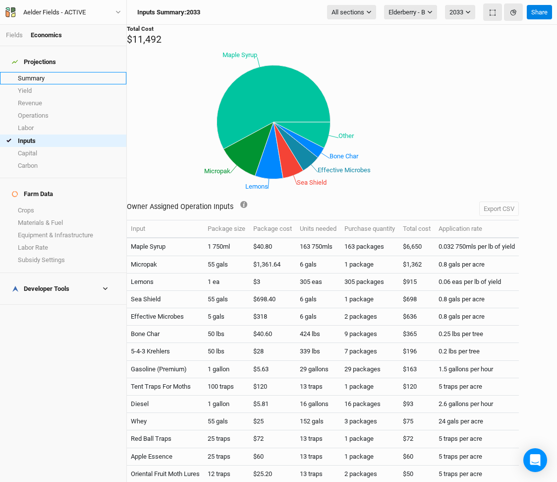
click at [49, 74] on link "Summary" at bounding box center [63, 78] width 126 height 12
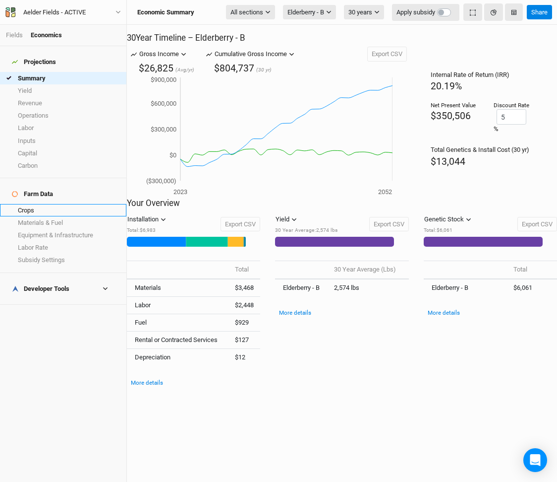
click at [50, 204] on link "Crops" at bounding box center [63, 210] width 126 height 12
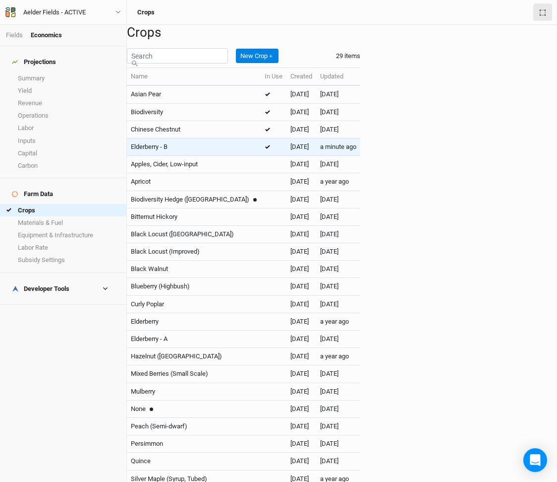
click at [214, 151] on div "Elderberry - B" at bounding box center [194, 146] width 126 height 9
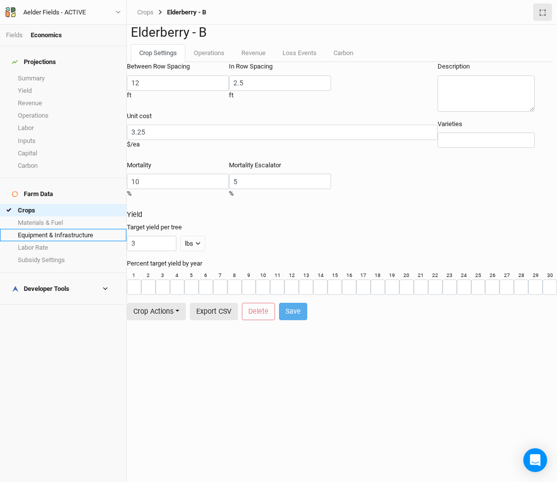
click at [61, 229] on link "Equipment & Infrastructure" at bounding box center [63, 235] width 126 height 12
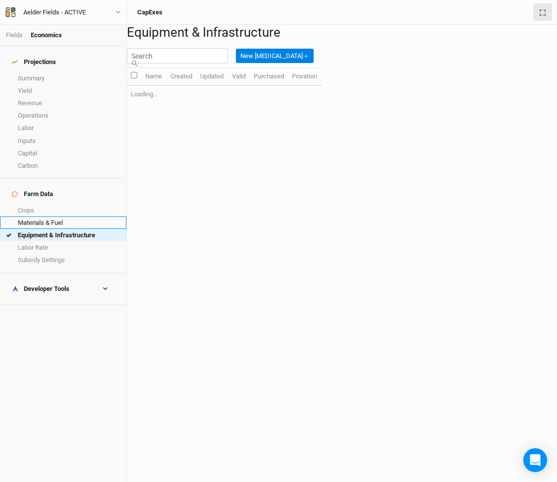
click at [71, 216] on link "Materials & Fuel" at bounding box center [63, 222] width 126 height 12
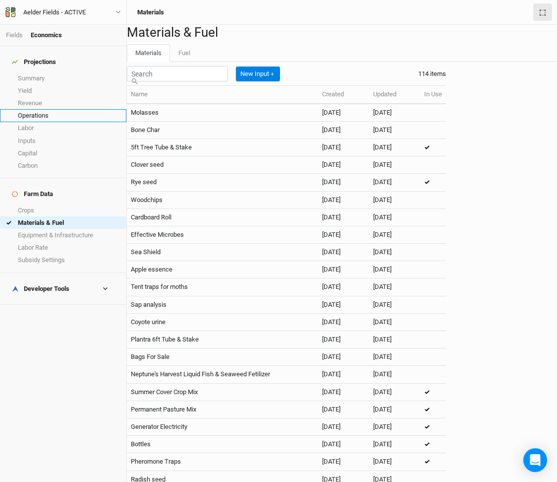
click at [47, 113] on link "Operations" at bounding box center [63, 115] width 126 height 12
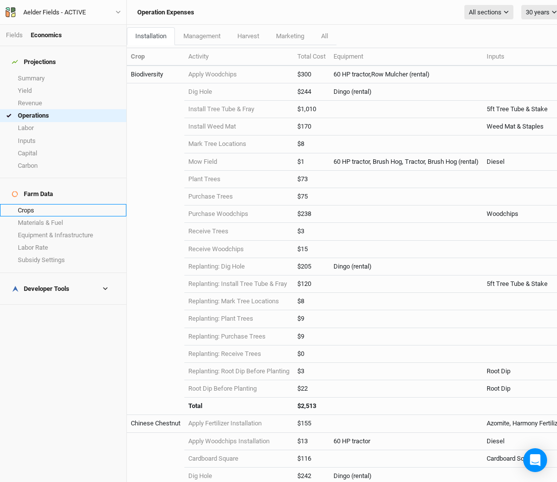
click at [42, 204] on link "Crops" at bounding box center [63, 210] width 126 height 12
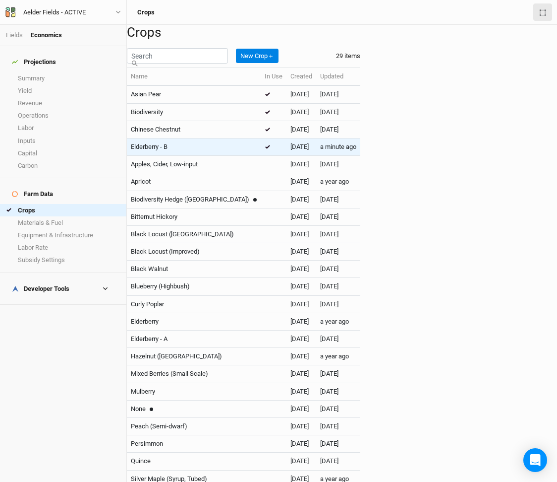
click at [257, 151] on div "Elderberry - B" at bounding box center [194, 146] width 126 height 9
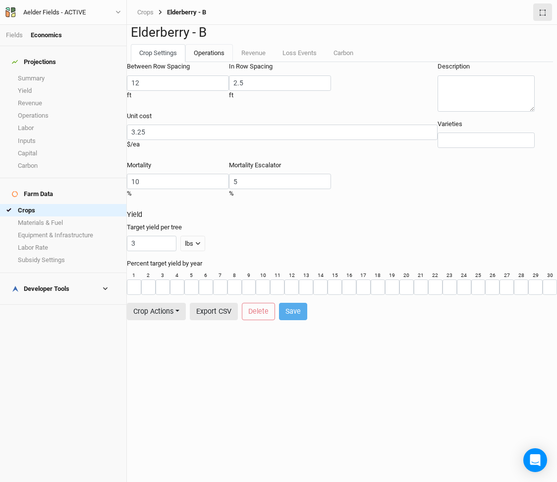
click at [208, 62] on link "Operations" at bounding box center [209, 53] width 48 height 18
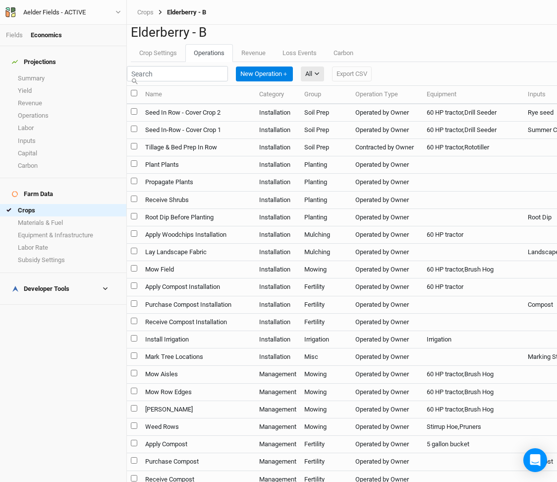
scroll to position [857, 0]
click at [332, 85] on div "All All Harvest Installation Management Marketing" at bounding box center [316, 73] width 31 height 23
click at [312, 79] on div "All" at bounding box center [308, 74] width 7 height 10
click at [391, 156] on span "Harvest" at bounding box center [395, 156] width 28 height 11
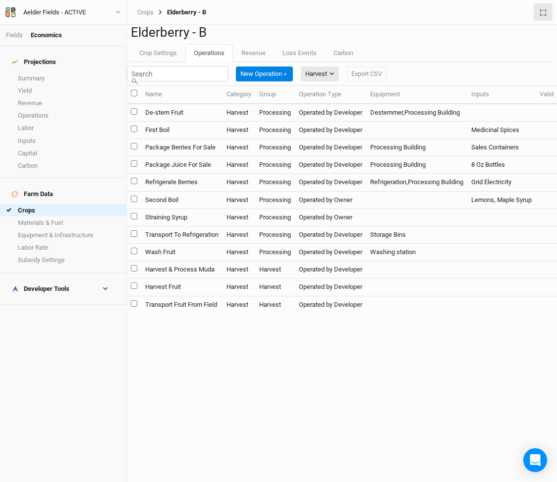
scroll to position [0, 0]
click at [223, 243] on td "Transport To Refrigeration" at bounding box center [181, 234] width 81 height 17
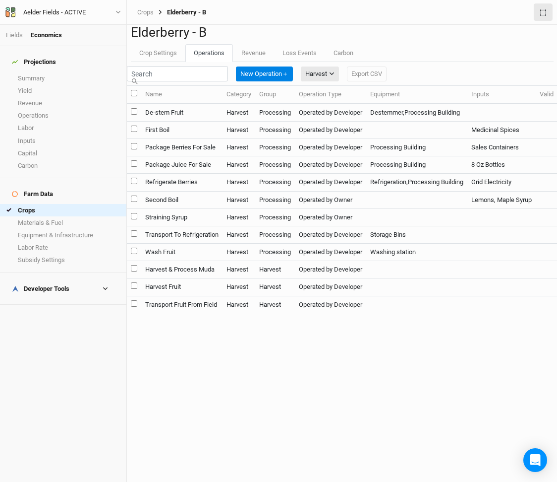
click at [223, 191] on td "Refrigerate Berries" at bounding box center [181, 182] width 81 height 17
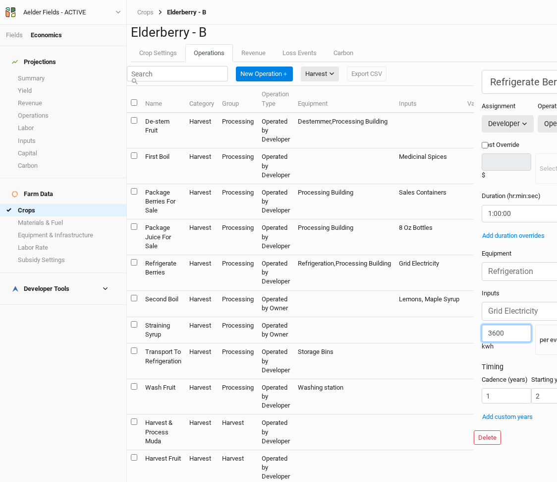
click at [482, 342] on input "3600" at bounding box center [507, 332] width 50 height 17
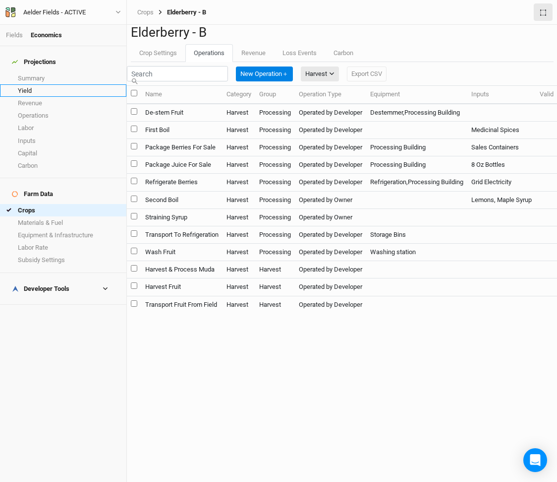
click at [30, 84] on link "Yield" at bounding box center [63, 90] width 126 height 12
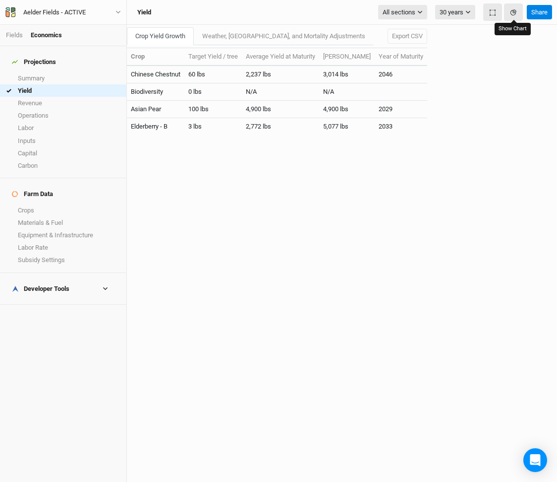
click at [503, 13] on div at bounding box center [504, 11] width 40 height 17
click at [498, 13] on button "button" at bounding box center [493, 11] width 19 height 17
click at [501, 13] on button "button" at bounding box center [493, 11] width 19 height 17
click at [512, 13] on icon "button" at bounding box center [513, 12] width 5 height 5
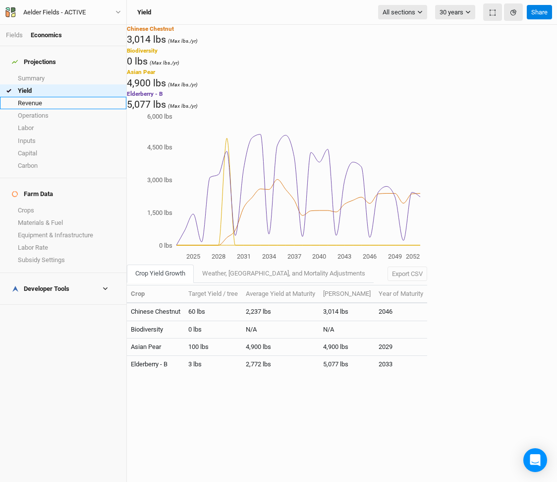
click at [38, 97] on link "Revenue" at bounding box center [63, 103] width 126 height 12
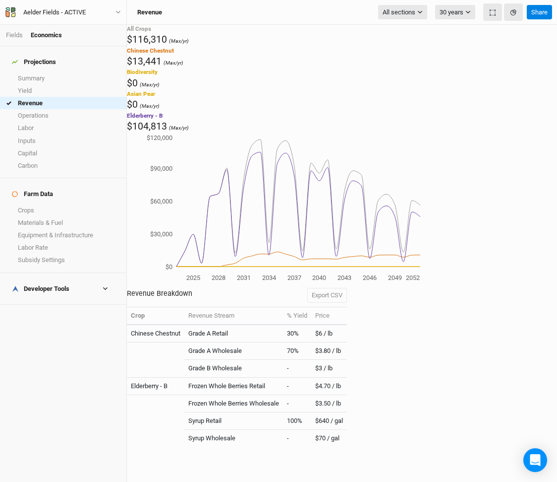
click at [339, 412] on td "$640 / gal" at bounding box center [329, 420] width 36 height 17
click at [51, 125] on link "Labor" at bounding box center [63, 128] width 126 height 12
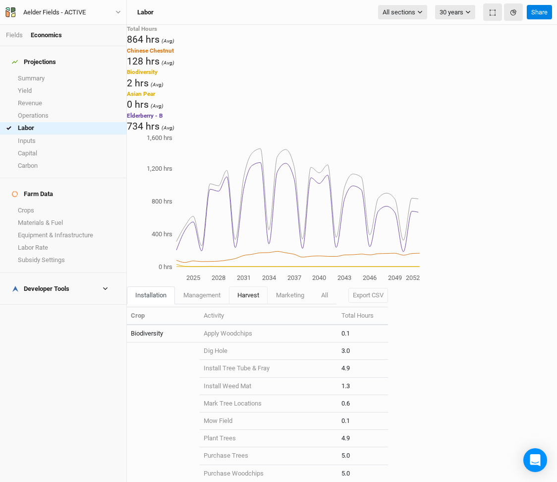
click at [246, 291] on span "harvest" at bounding box center [249, 294] width 22 height 7
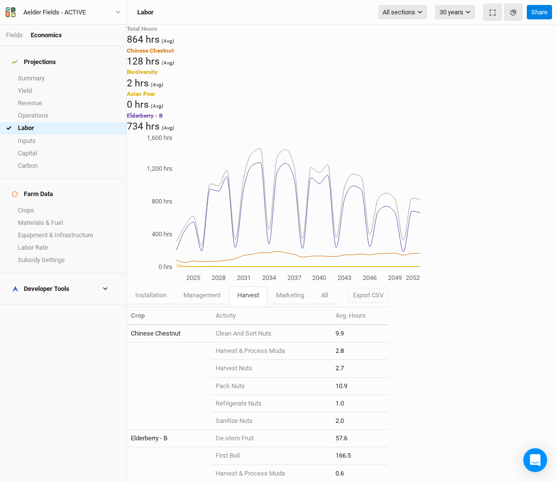
click at [332, 447] on td "166.5" at bounding box center [360, 455] width 57 height 17
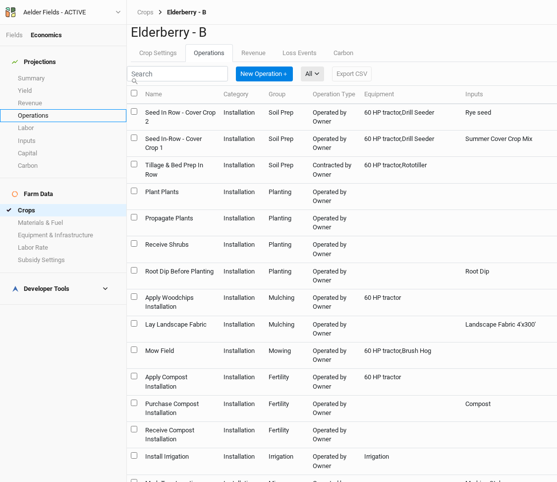
click at [40, 109] on link "Operations" at bounding box center [63, 115] width 126 height 12
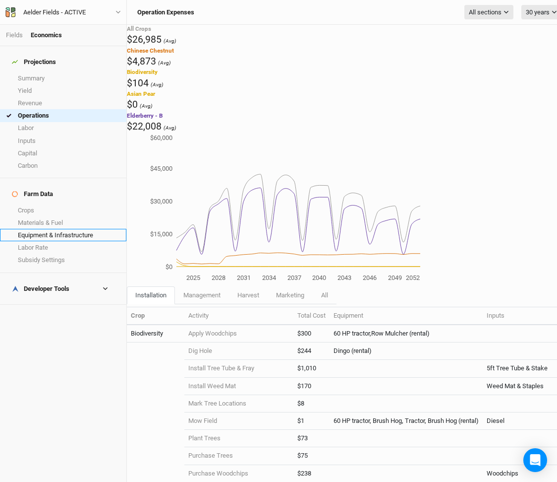
click at [57, 229] on link "Equipment & Infrastructure" at bounding box center [63, 235] width 126 height 12
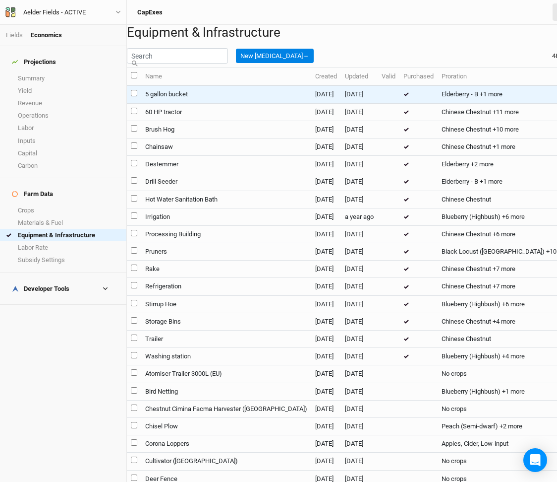
click at [199, 103] on td "5 gallon bucket" at bounding box center [226, 94] width 170 height 18
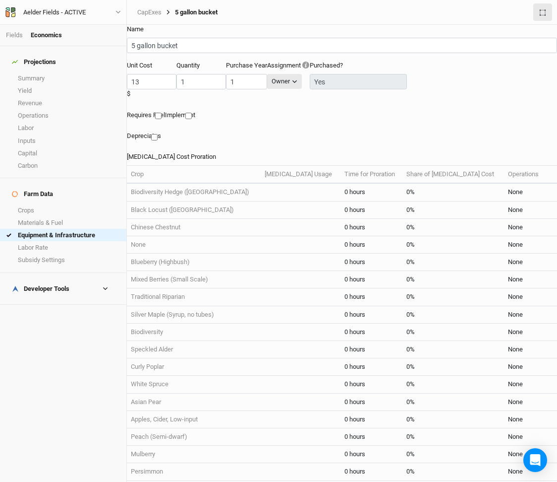
scroll to position [284, 0]
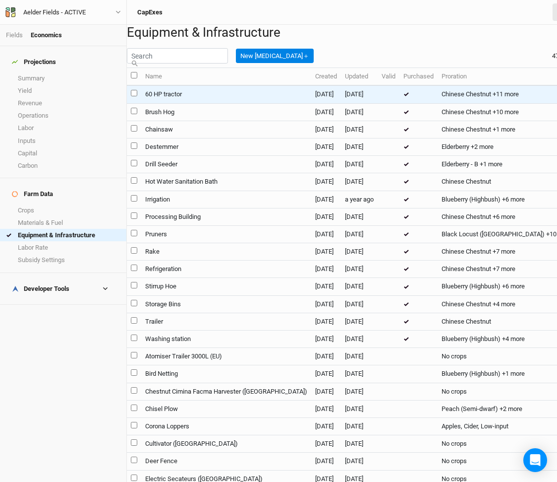
click at [192, 103] on td "60 HP tractor" at bounding box center [226, 94] width 170 height 18
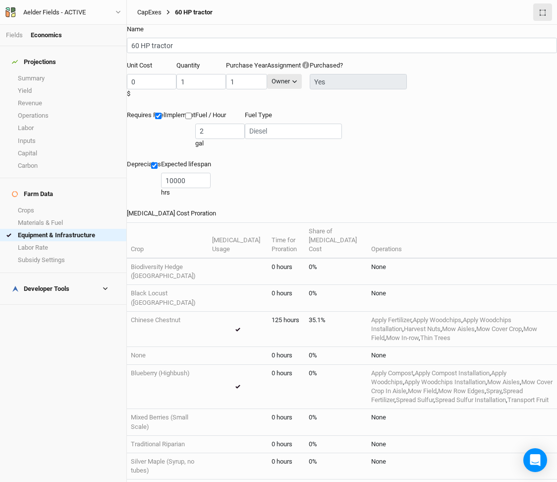
click at [157, 13] on link "CapExes" at bounding box center [149, 12] width 24 height 8
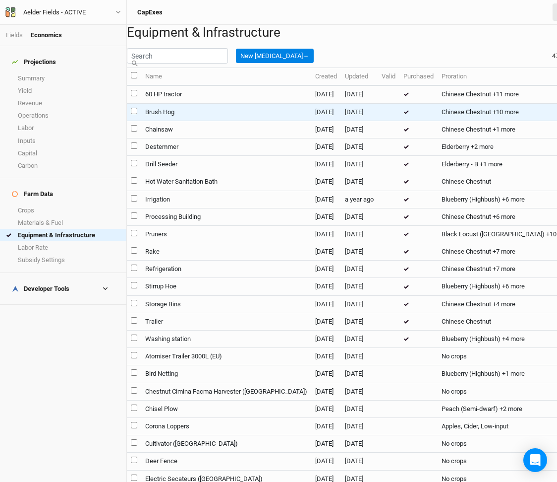
click at [224, 121] on td "Brush Hog" at bounding box center [226, 111] width 170 height 17
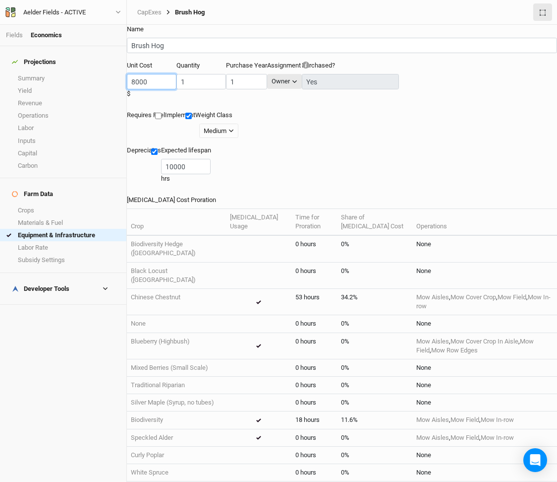
click at [152, 88] on input "8000" at bounding box center [152, 81] width 50 height 15
type input "2000"
click at [388, 152] on div "Depreciates Expected lifespan 10000 hrs" at bounding box center [342, 170] width 430 height 49
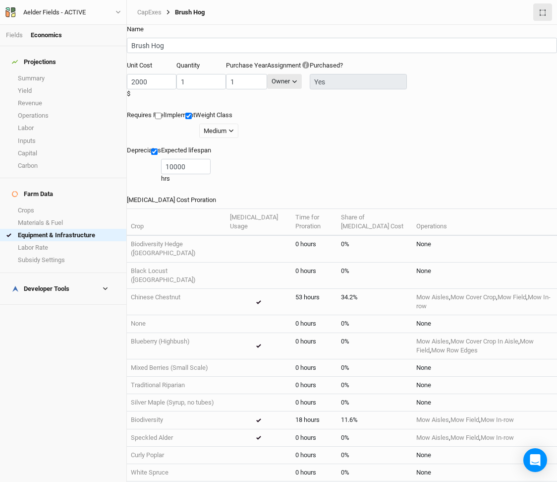
scroll to position [0, 0]
click at [149, 4] on div "CapExes Brush Hog" at bounding box center [342, 12] width 430 height 25
click at [149, 14] on link "CapExes" at bounding box center [149, 12] width 24 height 8
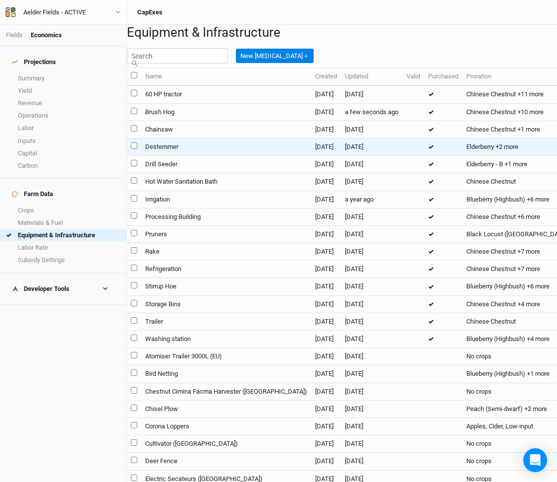
click at [236, 155] on td "Destemmer" at bounding box center [226, 146] width 170 height 17
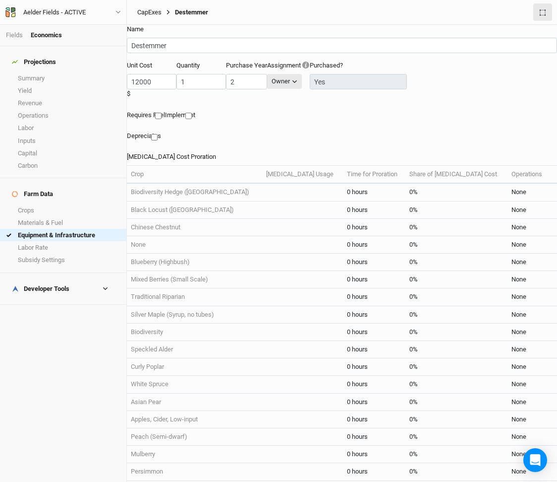
click at [154, 11] on link "CapExes" at bounding box center [149, 12] width 24 height 8
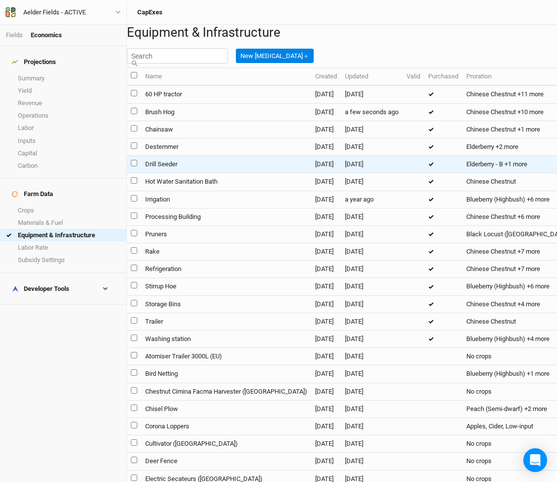
scroll to position [111, 0]
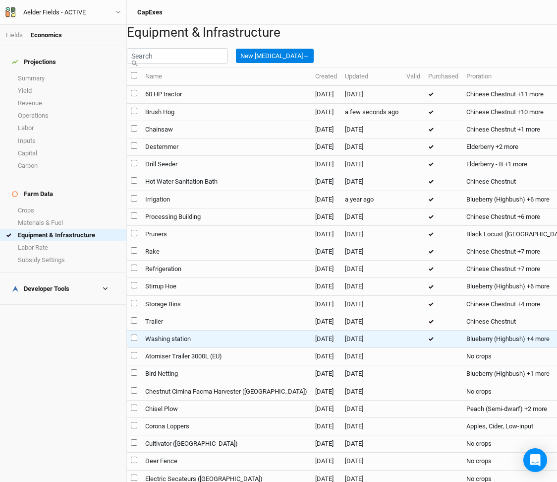
click at [214, 348] on td "Washing station" at bounding box center [226, 338] width 170 height 17
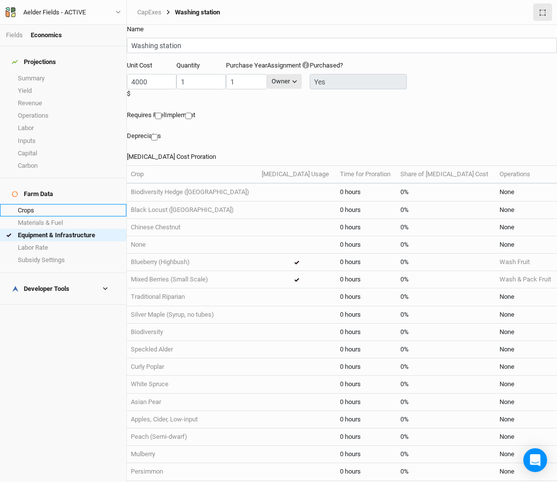
click at [34, 204] on link "Crops" at bounding box center [63, 210] width 126 height 12
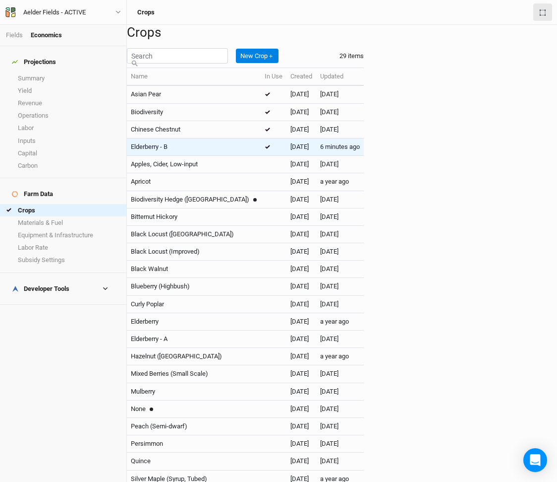
click at [220, 151] on div "Elderberry - B" at bounding box center [194, 146] width 126 height 9
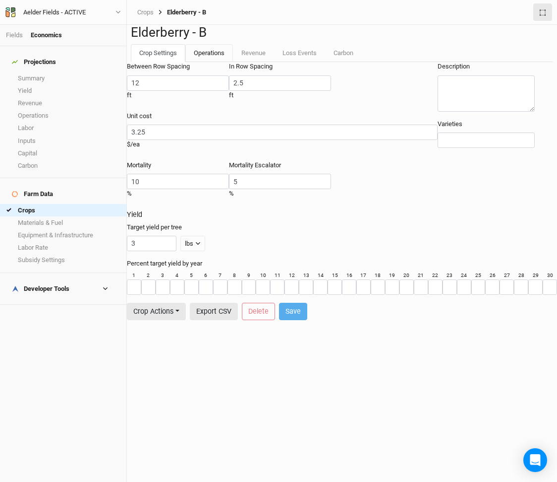
click at [195, 62] on link "Operations" at bounding box center [209, 53] width 48 height 18
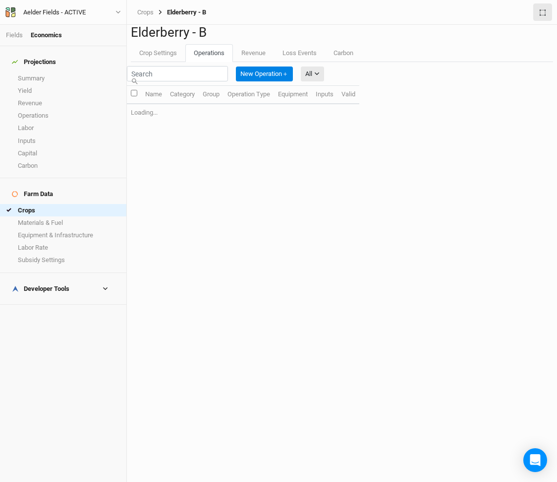
click at [182, 85] on div "New Operation ＋ All All Harvest Installation Management Marketing" at bounding box center [229, 73] width 205 height 23
click at [182, 81] on input "text" at bounding box center [177, 73] width 101 height 15
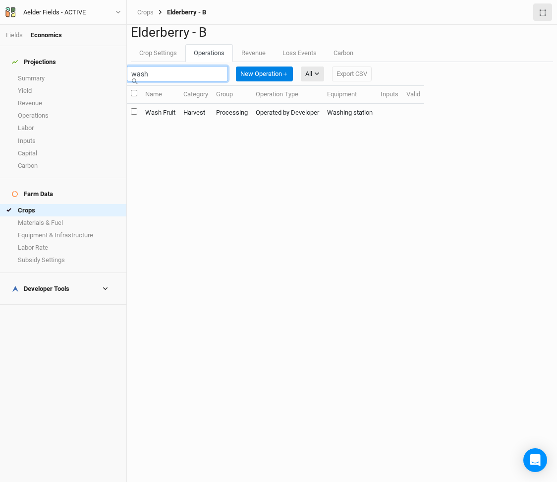
type input "wash"
click at [180, 121] on td "Wash Fruit" at bounding box center [160, 112] width 38 height 17
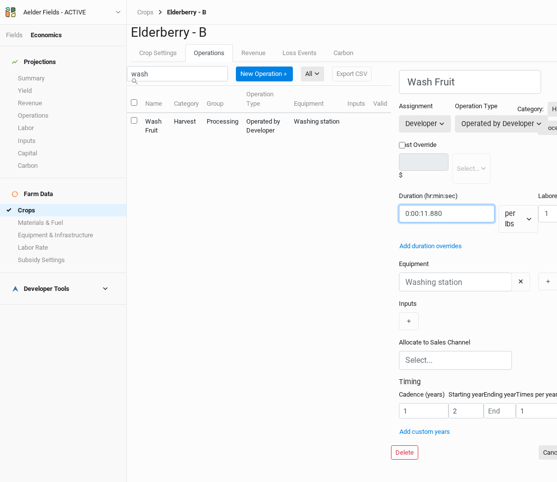
drag, startPoint x: 352, startPoint y: 226, endPoint x: 345, endPoint y: 226, distance: 6.9
click at [399, 222] on input "string" at bounding box center [447, 213] width 96 height 17
paste input "0: 0.9375:11.880"
click at [399, 222] on input "string" at bounding box center [447, 213] width 96 height 17
drag, startPoint x: 396, startPoint y: 223, endPoint x: 369, endPoint y: 225, distance: 27.3
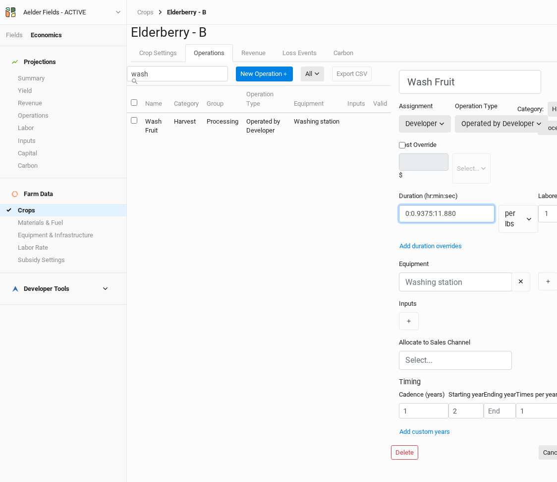
click at [399, 222] on input "string" at bounding box center [447, 213] width 96 height 17
type input "0:0.9375:00"
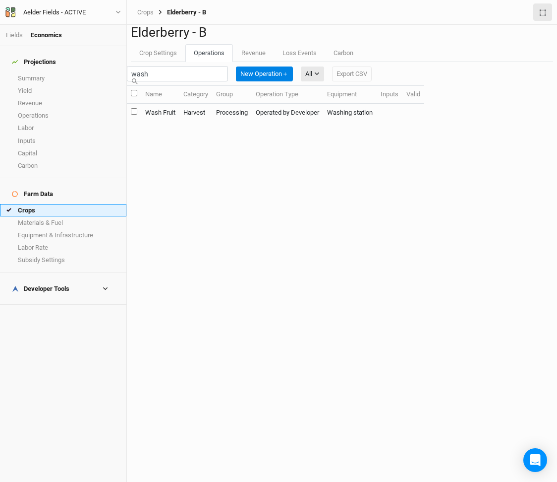
click at [52, 204] on link "Crops" at bounding box center [63, 210] width 126 height 12
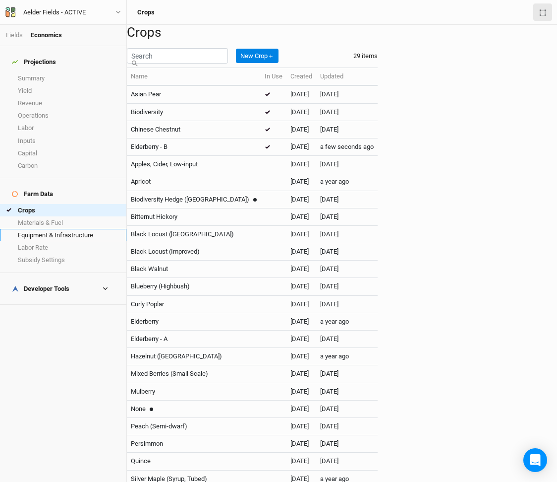
click at [66, 229] on link "Equipment & Infrastructure" at bounding box center [63, 235] width 126 height 12
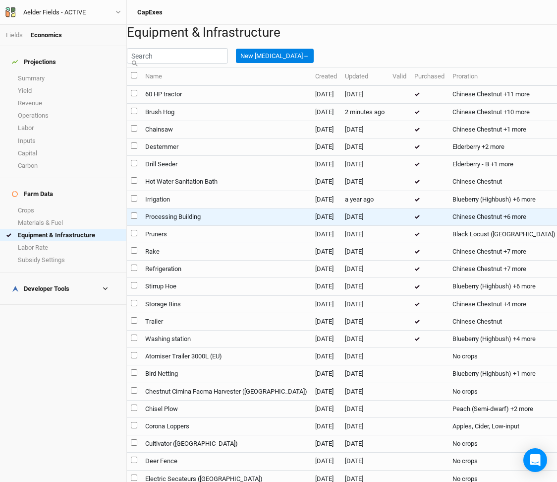
scroll to position [71, 89]
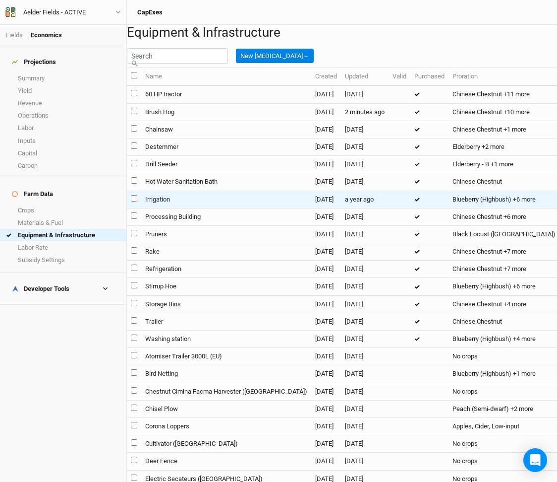
click at [341, 198] on td "a year ago" at bounding box center [365, 198] width 48 height 17
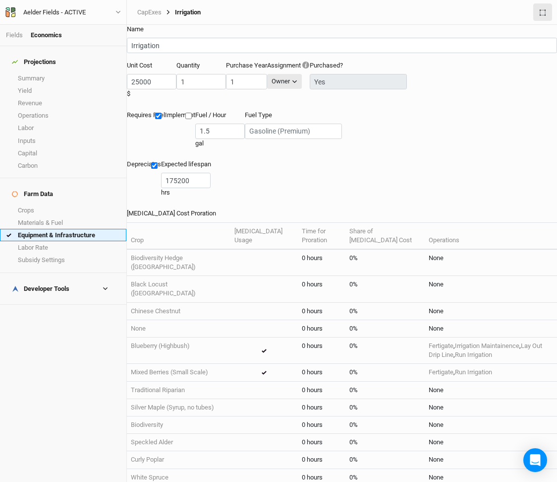
click at [50, 229] on link "Equipment & Infrastructure" at bounding box center [63, 235] width 126 height 12
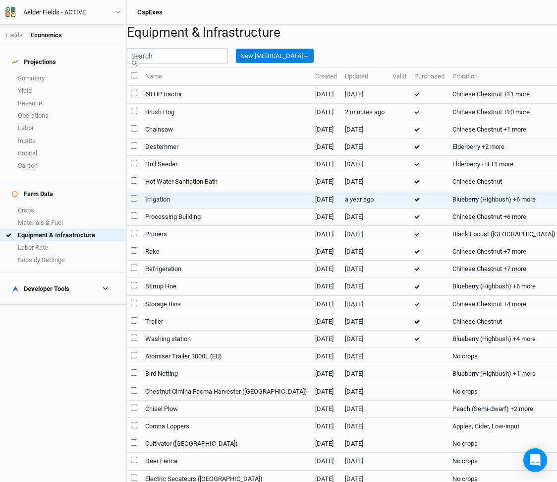
scroll to position [22, 0]
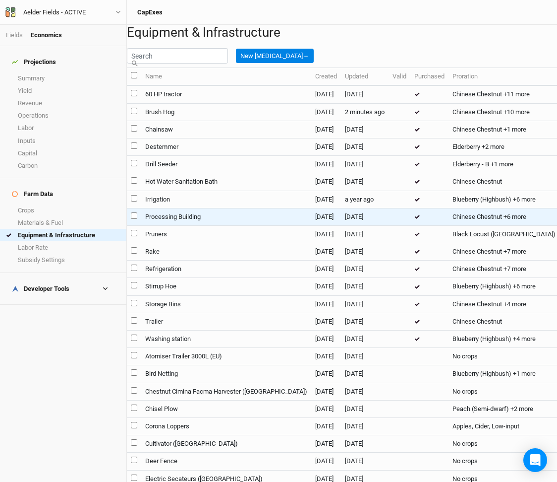
click at [220, 225] on td "Processing Building" at bounding box center [226, 216] width 170 height 17
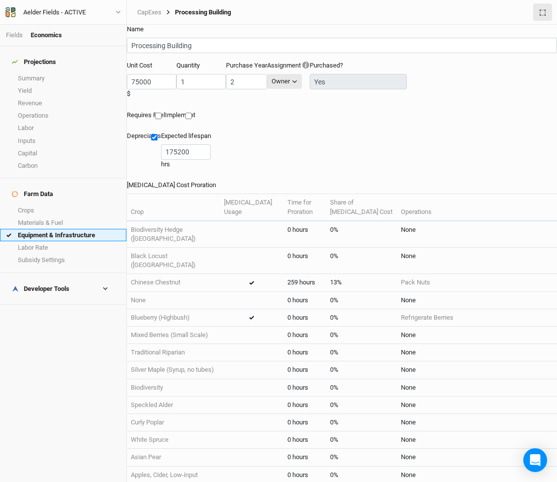
click at [65, 229] on link "Equipment & Infrastructure" at bounding box center [63, 235] width 126 height 12
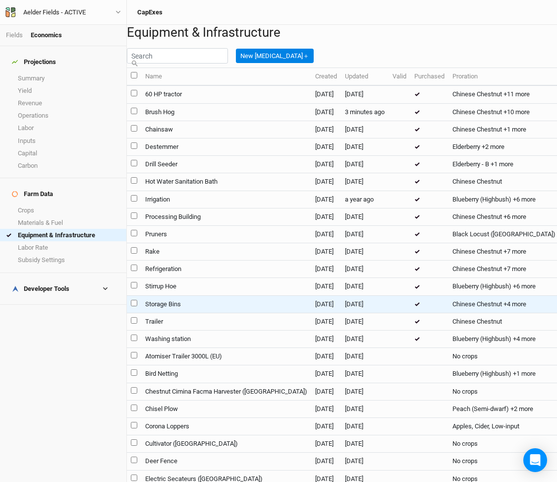
scroll to position [36, 0]
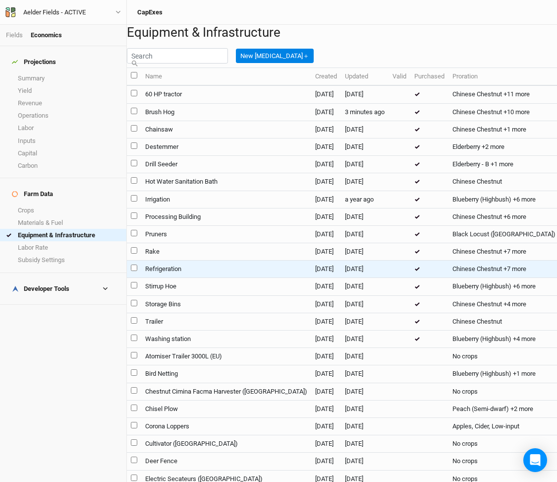
click at [233, 278] on td "Refrigeration" at bounding box center [226, 268] width 170 height 17
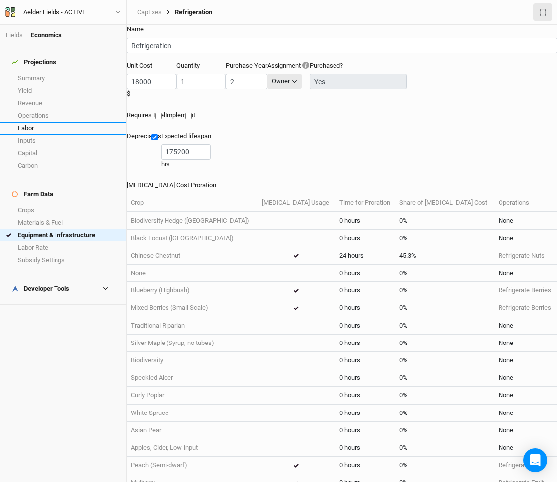
click at [39, 122] on link "Labor" at bounding box center [63, 128] width 126 height 12
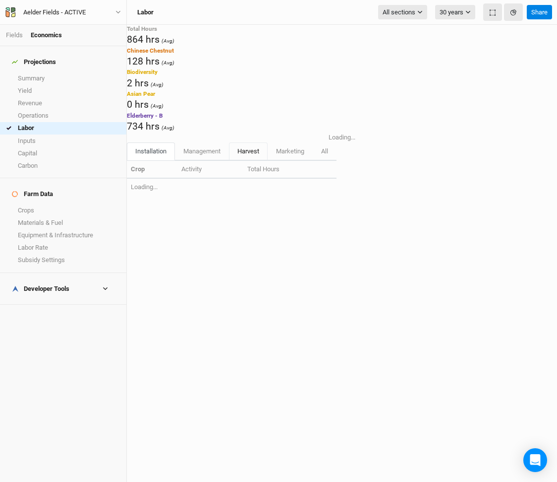
click at [242, 155] on span "harvest" at bounding box center [249, 150] width 22 height 7
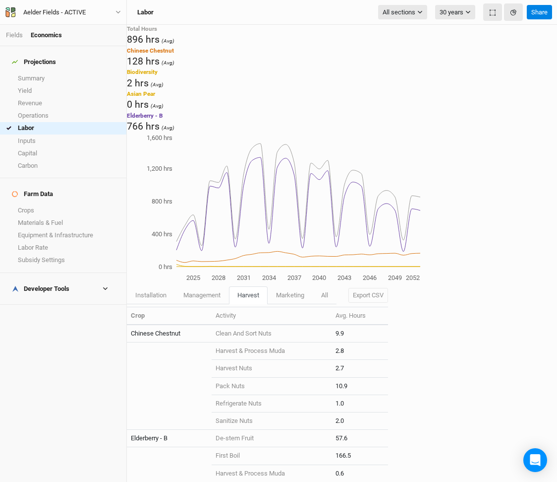
scroll to position [51, 0]
